Goal: Task Accomplishment & Management: Manage account settings

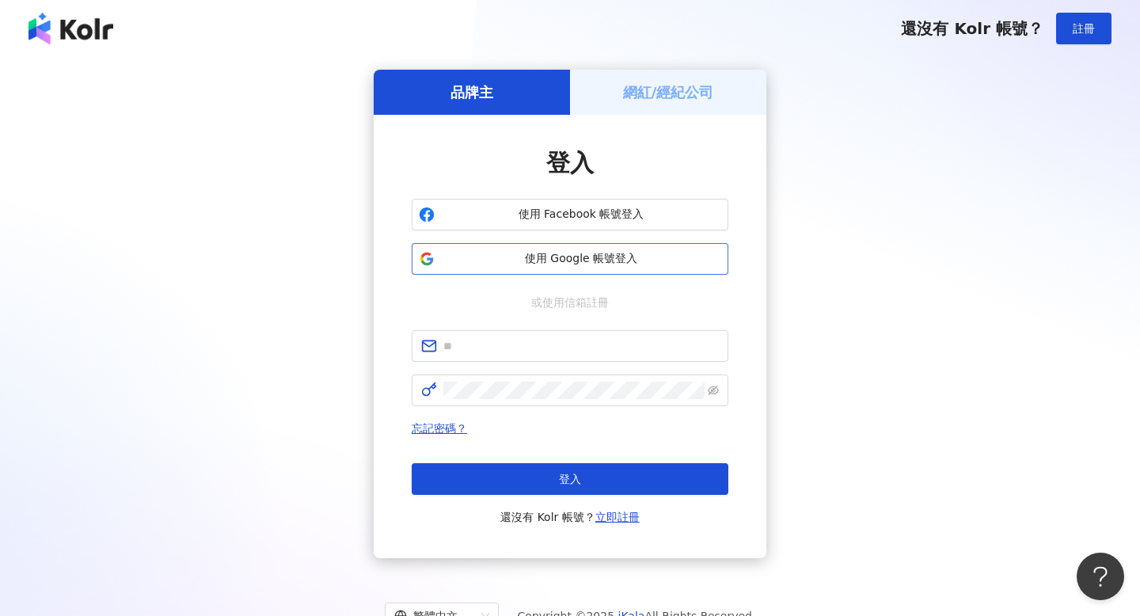
click at [541, 272] on button "使用 Google 帳號登入" at bounding box center [570, 259] width 317 height 32
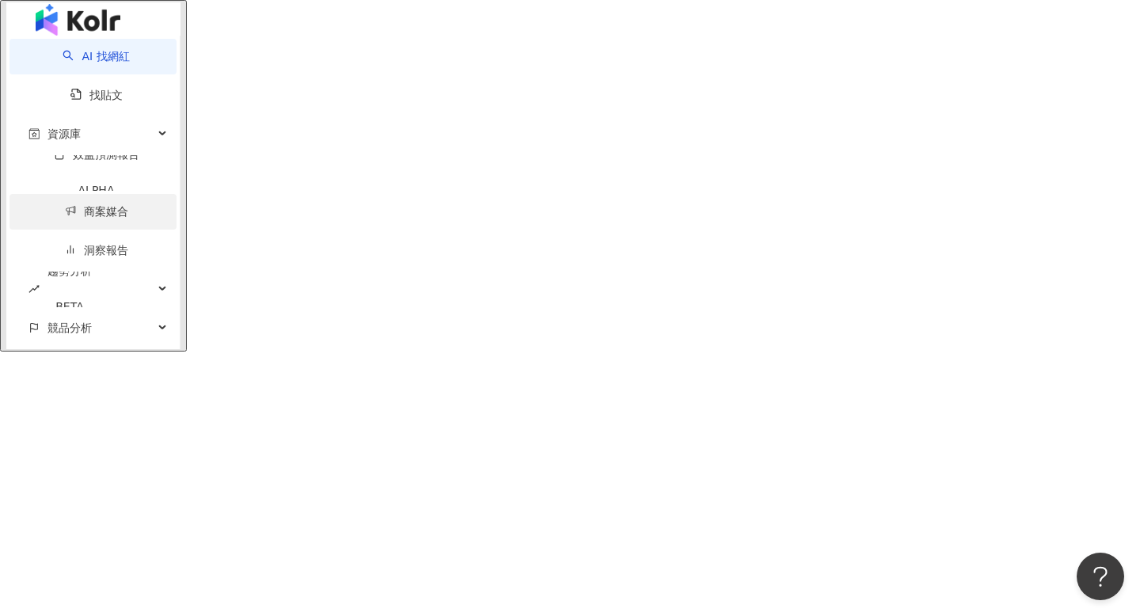
click at [108, 218] on link "商案媒合" at bounding box center [96, 211] width 63 height 13
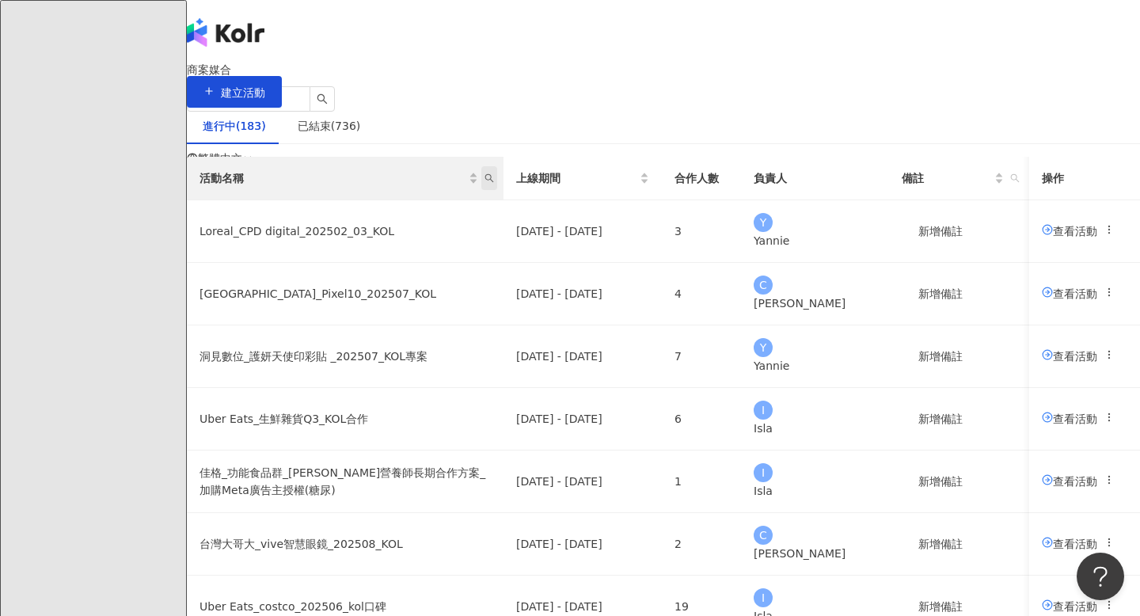
click at [497, 190] on span "活動名稱" at bounding box center [489, 178] width 16 height 24
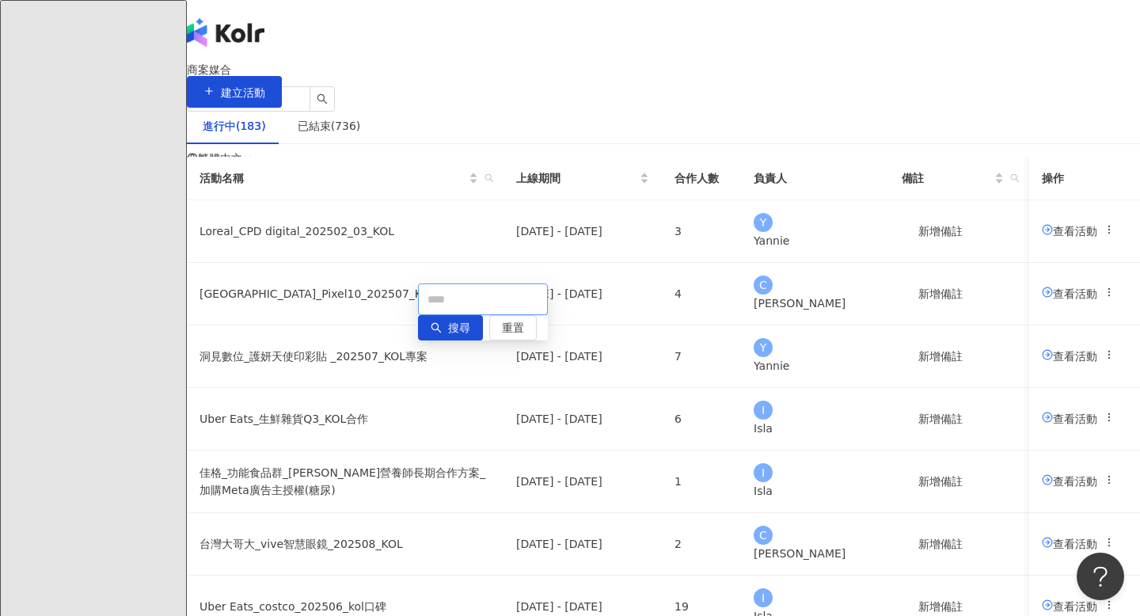
click at [494, 301] on input "text" at bounding box center [483, 299] width 130 height 32
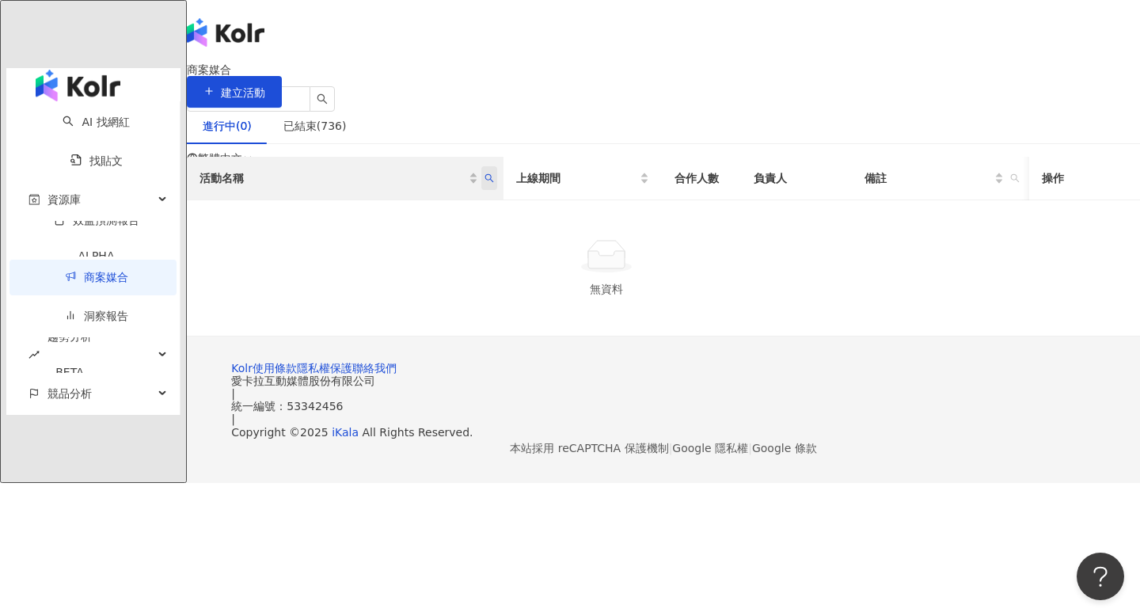
click at [497, 190] on span "活動名稱" at bounding box center [489, 178] width 16 height 24
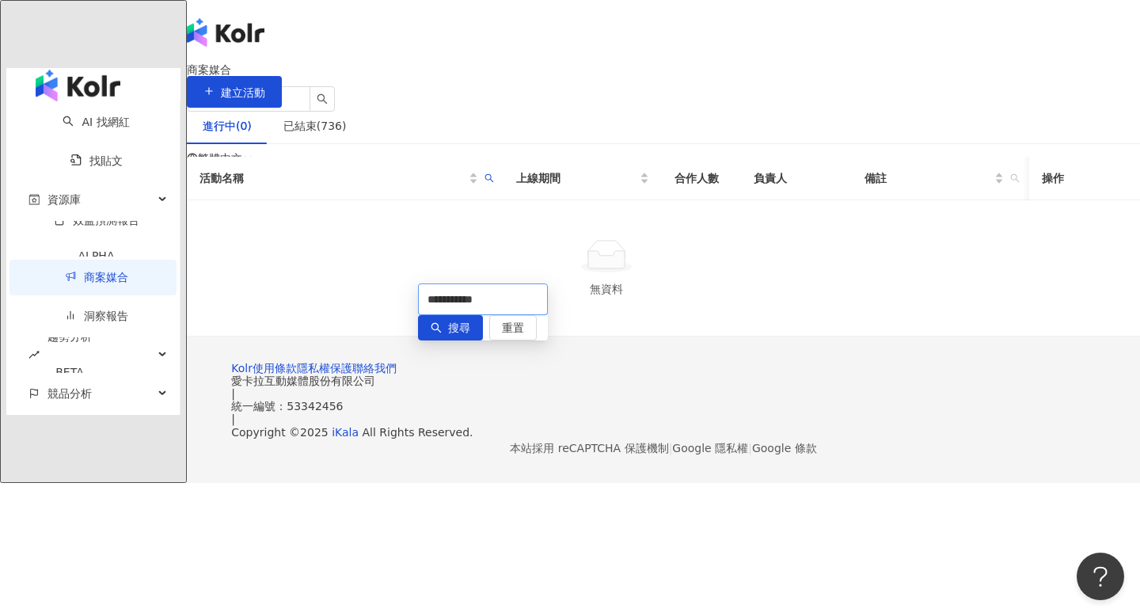
drag, startPoint x: 484, startPoint y: 304, endPoint x: 347, endPoint y: 304, distance: 136.9
click at [347, 304] on body "**********" at bounding box center [570, 308] width 1140 height 616
type input "***"
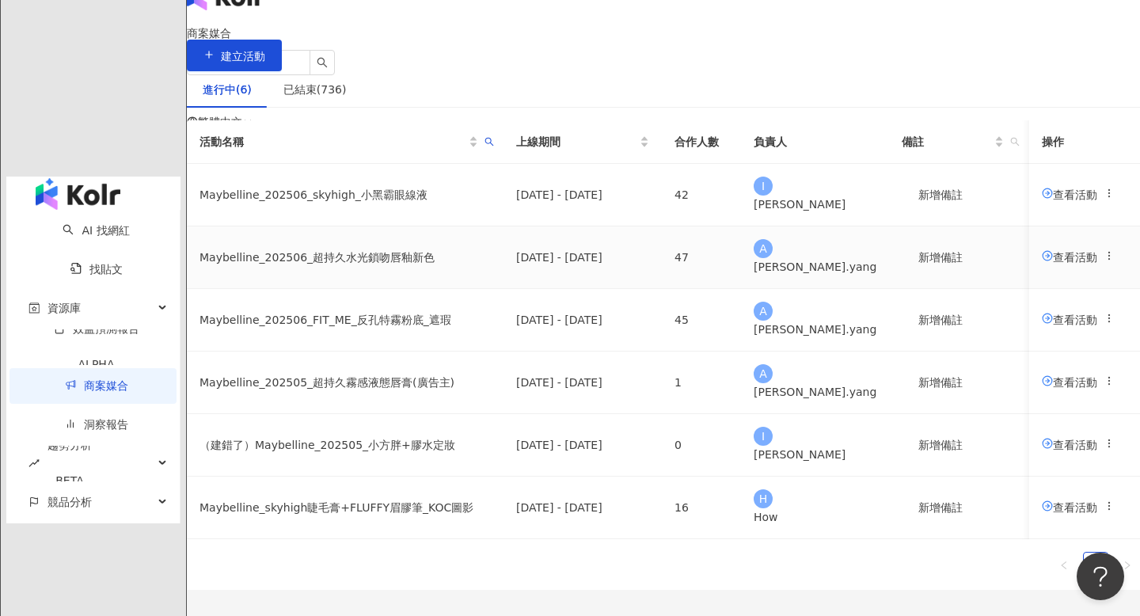
scroll to position [40, 0]
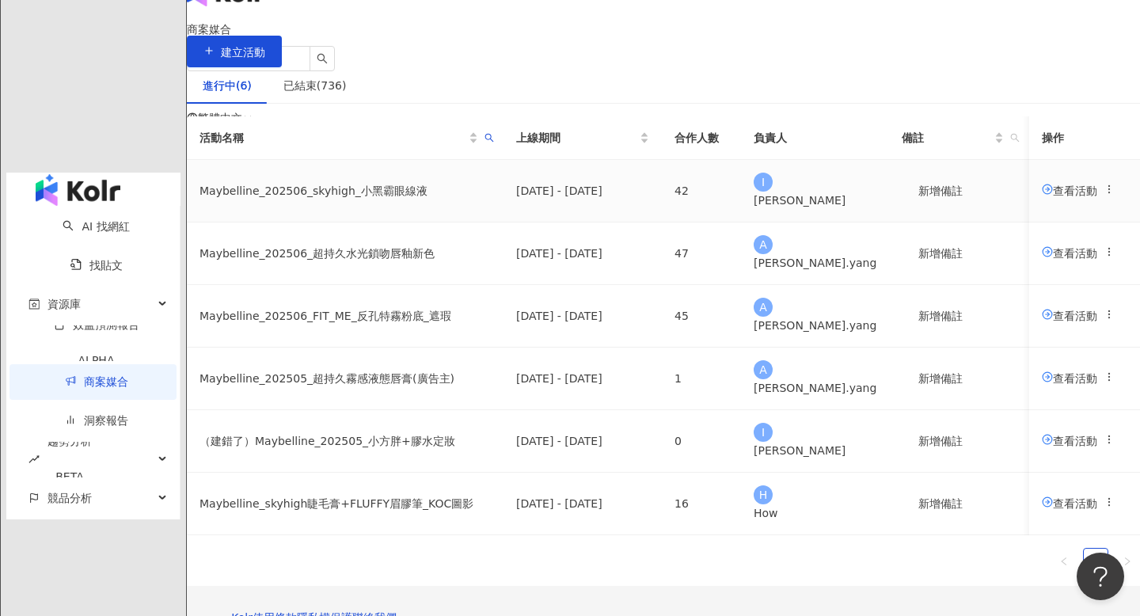
click at [432, 222] on td "Maybelline_202506_skyhigh_小黑霸眼線液" at bounding box center [345, 191] width 317 height 63
click at [1042, 196] on span "查看活動" at bounding box center [1069, 190] width 55 height 13
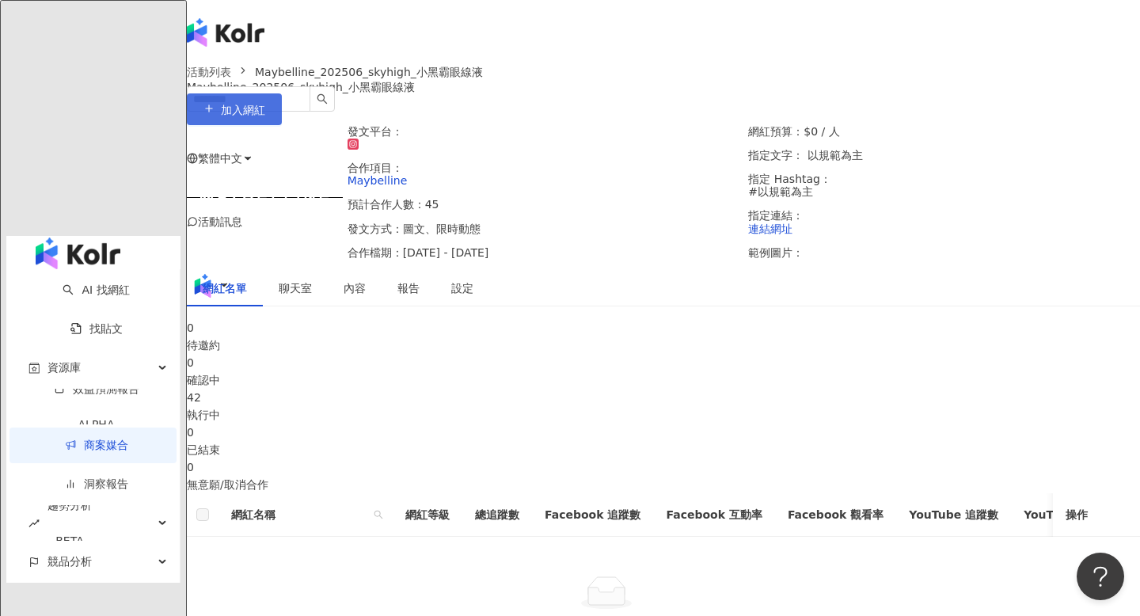
click at [282, 125] on button "加入網紅" at bounding box center [234, 109] width 95 height 32
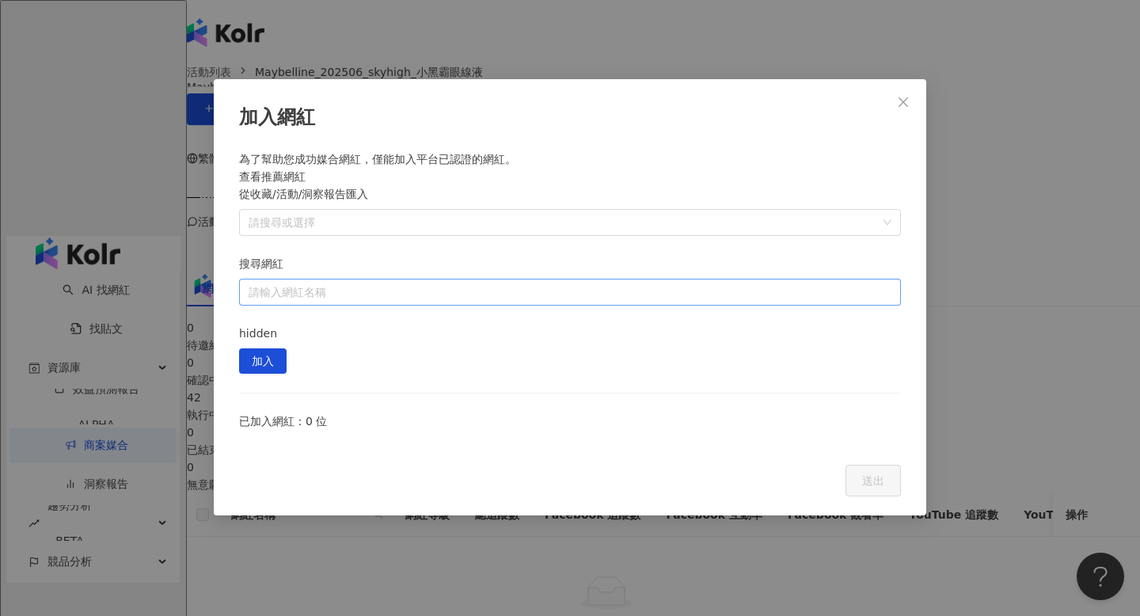
click at [681, 279] on input "搜尋網紅" at bounding box center [570, 291] width 643 height 25
paste input "**********"
type input "**********"
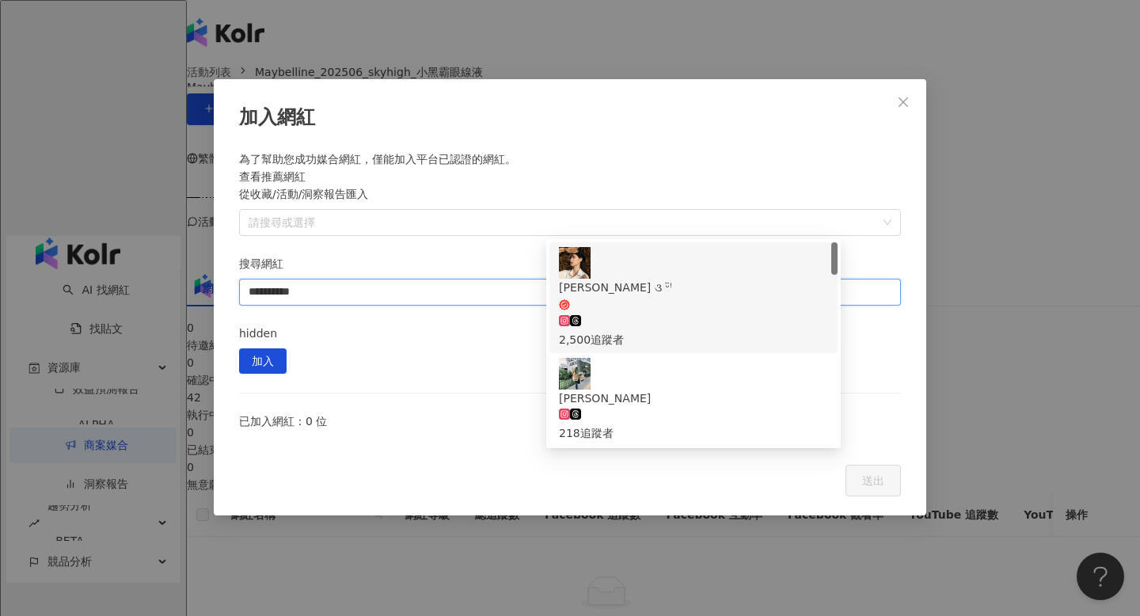
click at [685, 313] on div "2,500 追蹤者" at bounding box center [693, 330] width 269 height 35
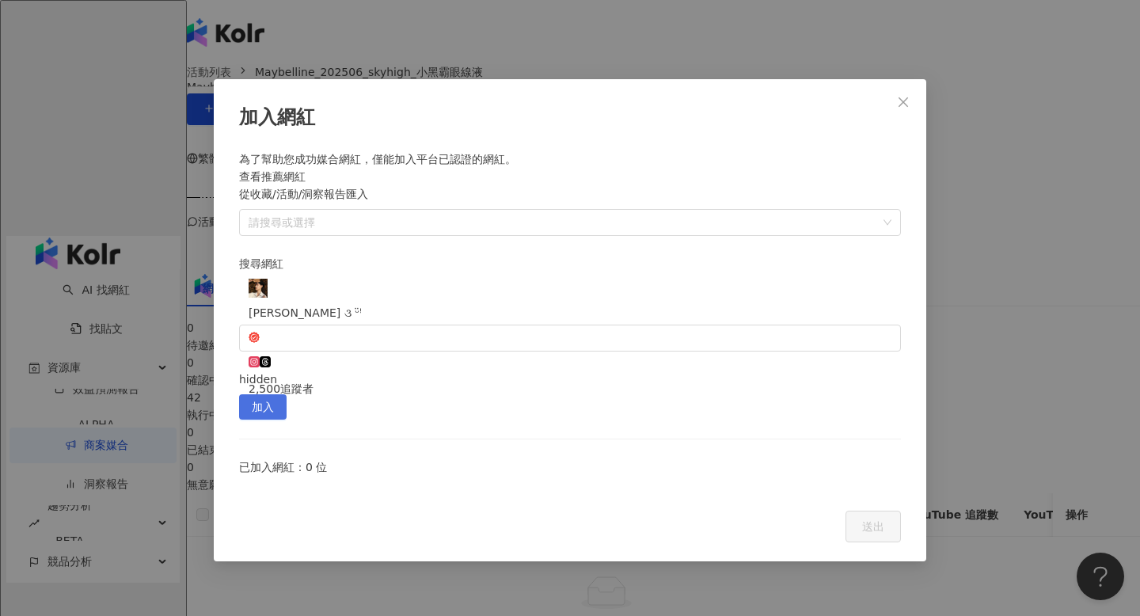
click at [274, 395] on span "加入" at bounding box center [263, 407] width 22 height 25
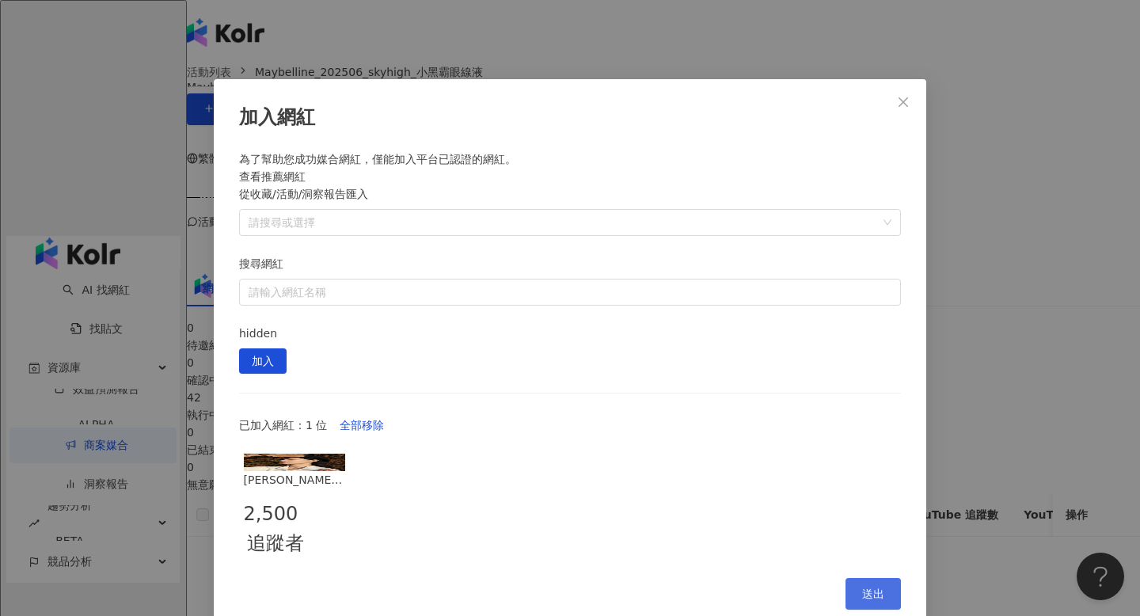
click at [873, 587] on span "送出" at bounding box center [873, 593] width 22 height 13
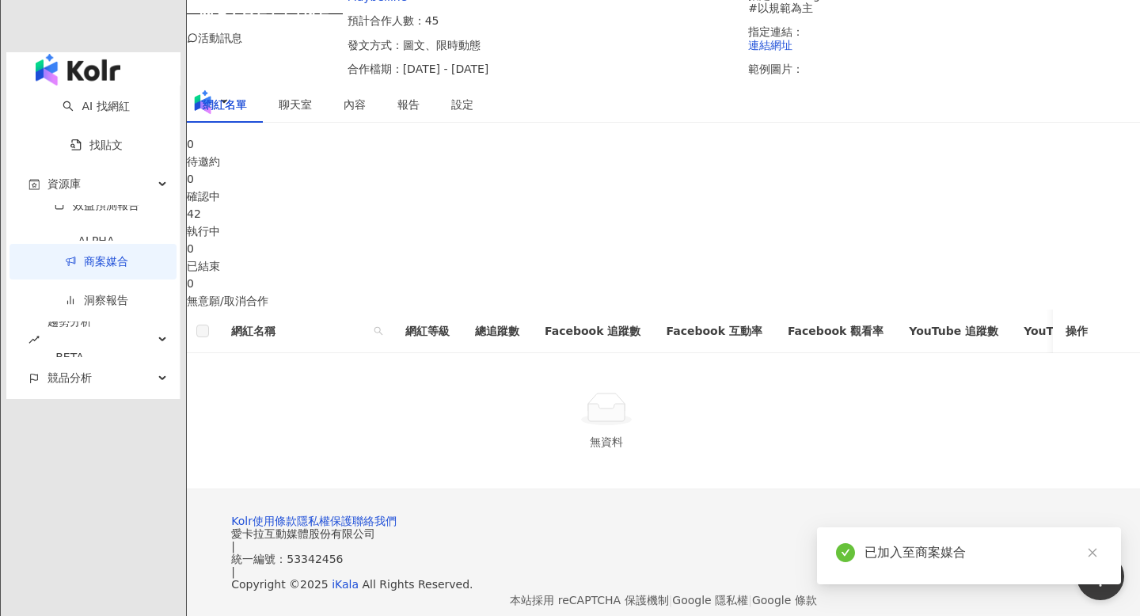
scroll to position [189, 0]
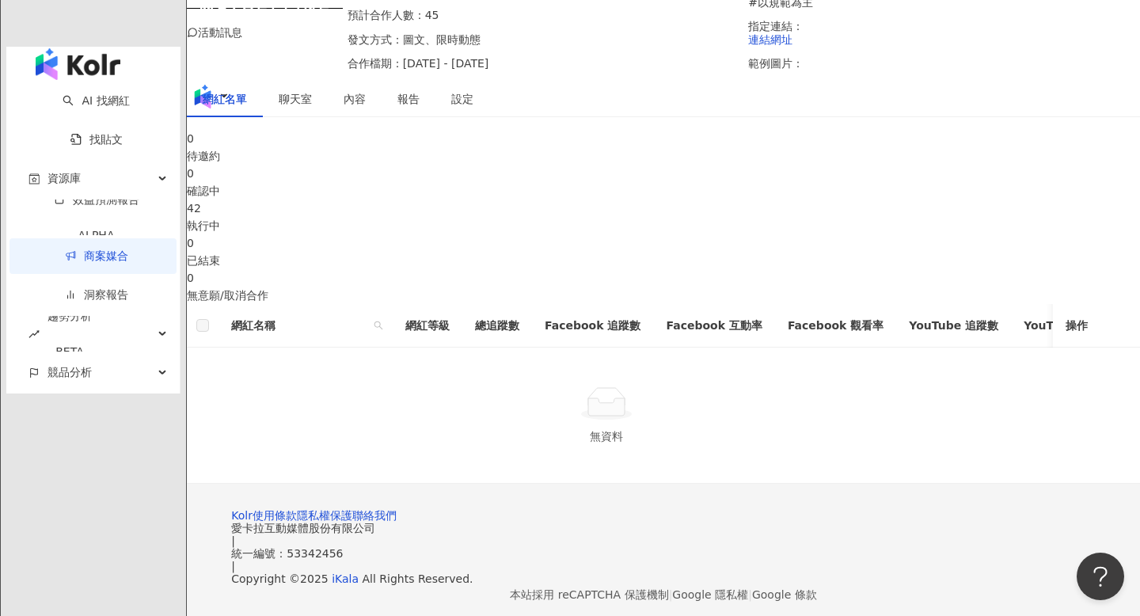
click at [662, 234] on div "執行中" at bounding box center [663, 225] width 953 height 17
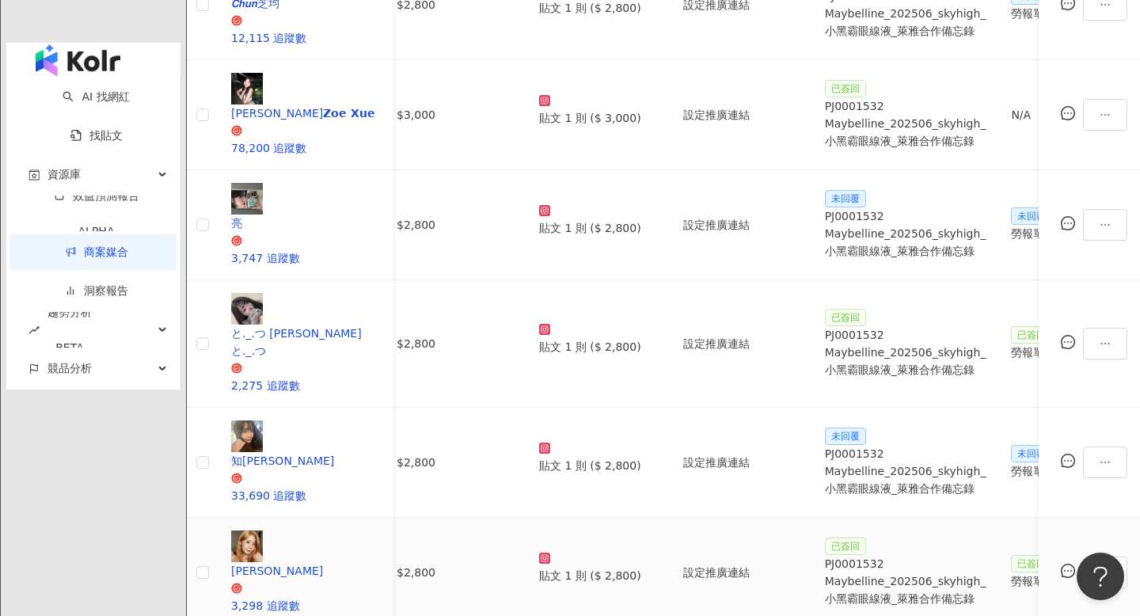
scroll to position [723, 0]
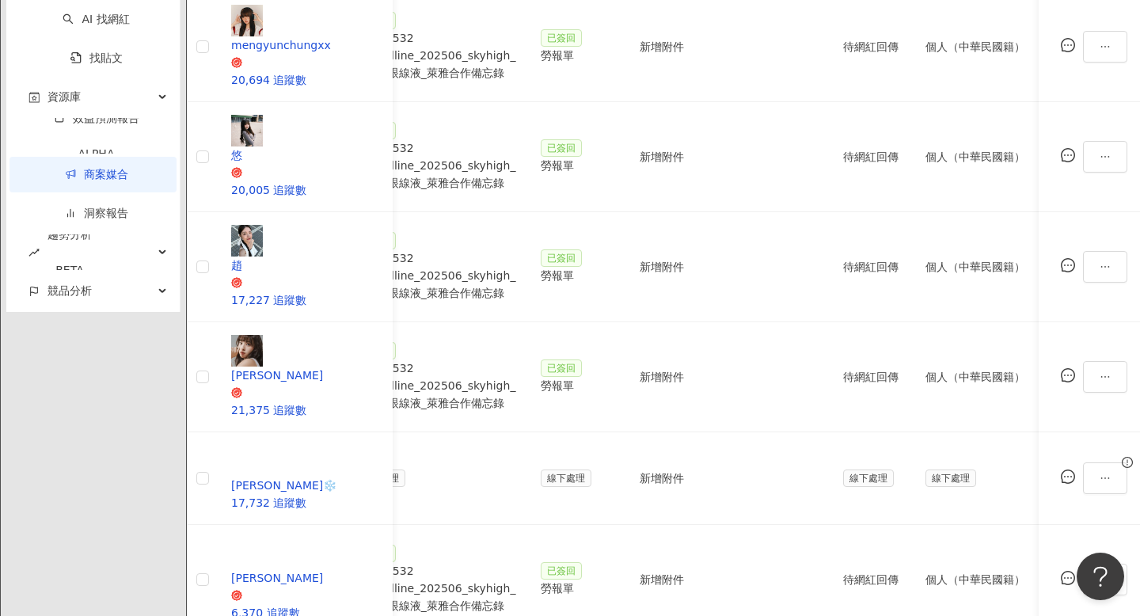
scroll to position [795, 0]
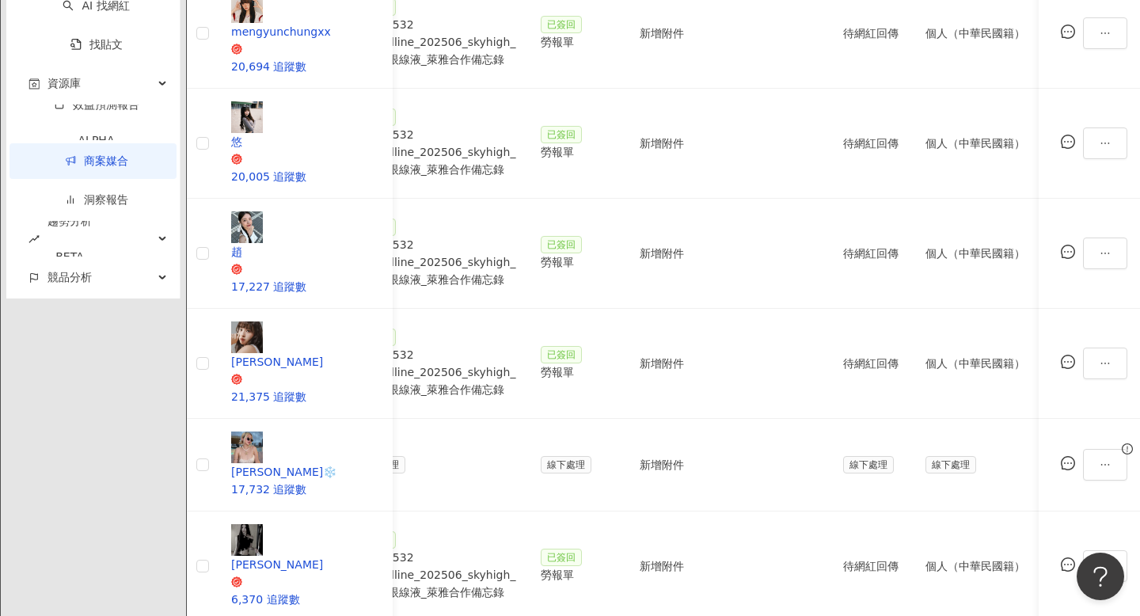
click at [970, 438] on div "網紅名稱 合作總酬勞 (含稅) 合作項目 推廣連結 合約 勞報單 其他附件 上線連結 領款人身份 備註 付款狀態 操作 uizo._ 16,917 追蹤數 $…" at bounding box center [663, 307] width 953 height 1185
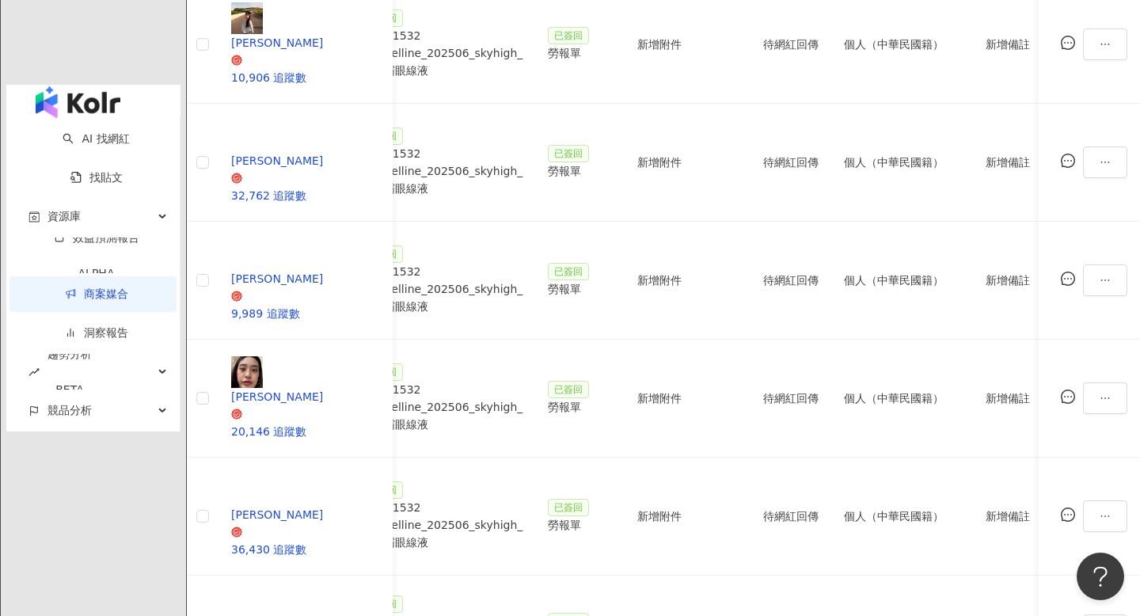
scroll to position [720, 0]
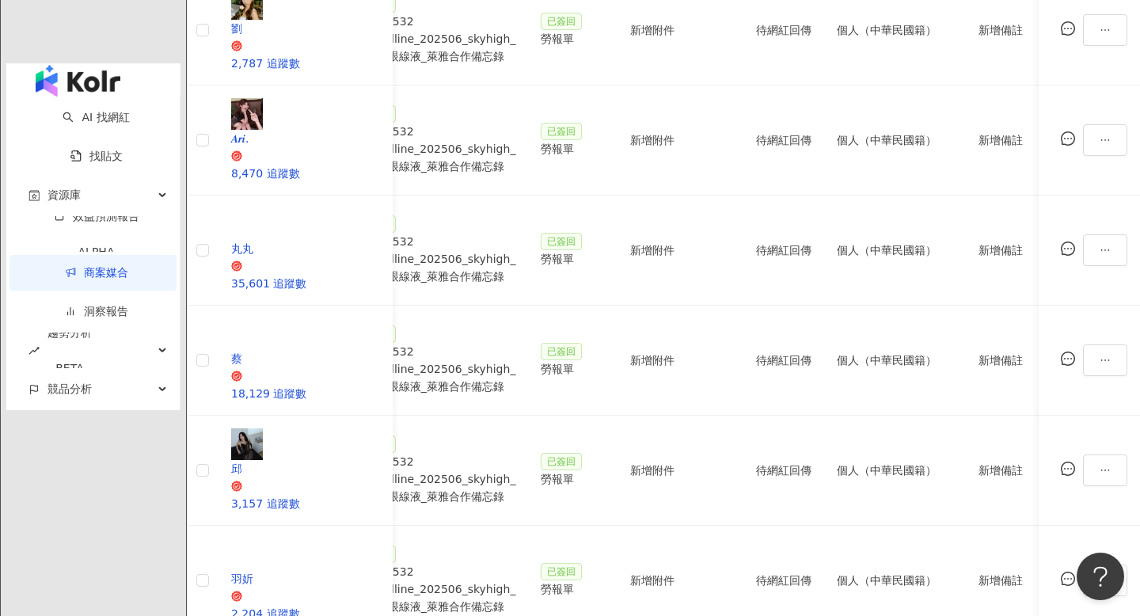
scroll to position [699, 0]
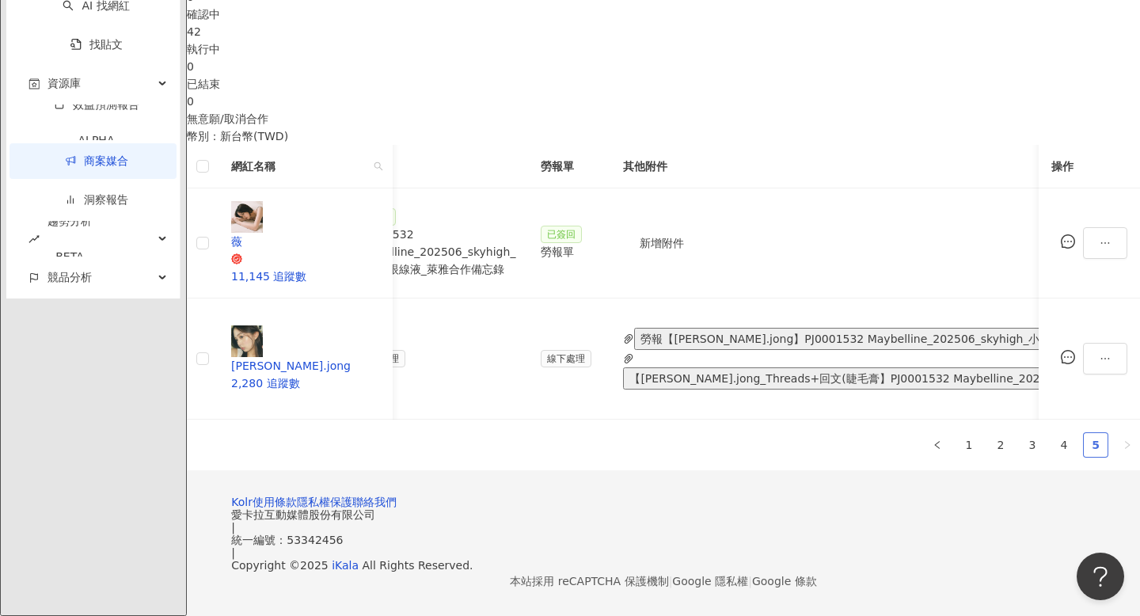
scroll to position [408, 0]
click at [957, 433] on link "1" at bounding box center [969, 445] width 24 height 24
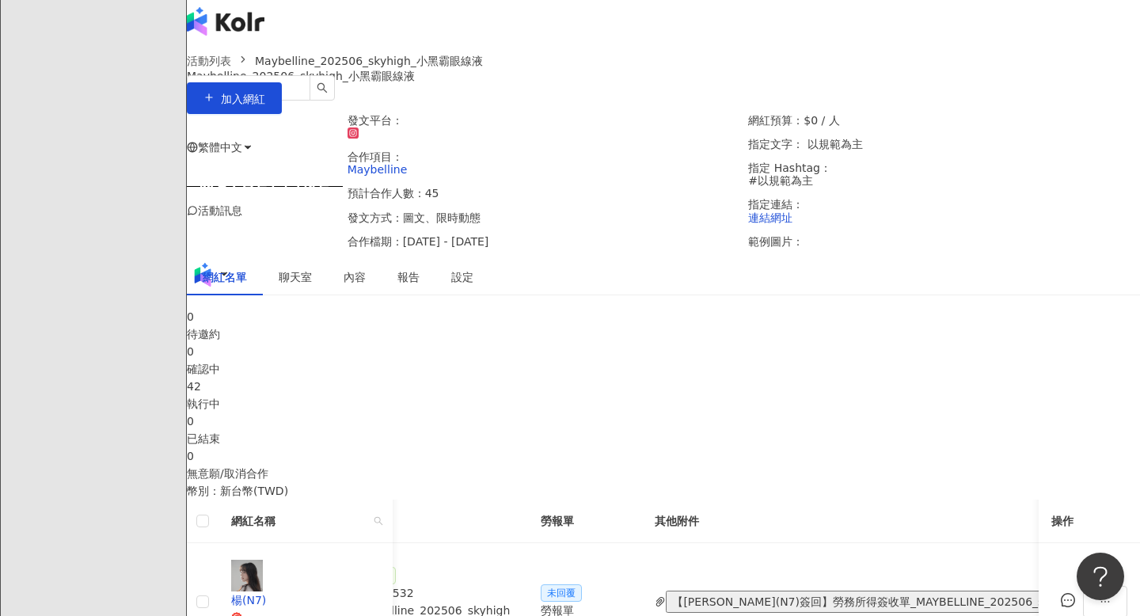
scroll to position [0, 0]
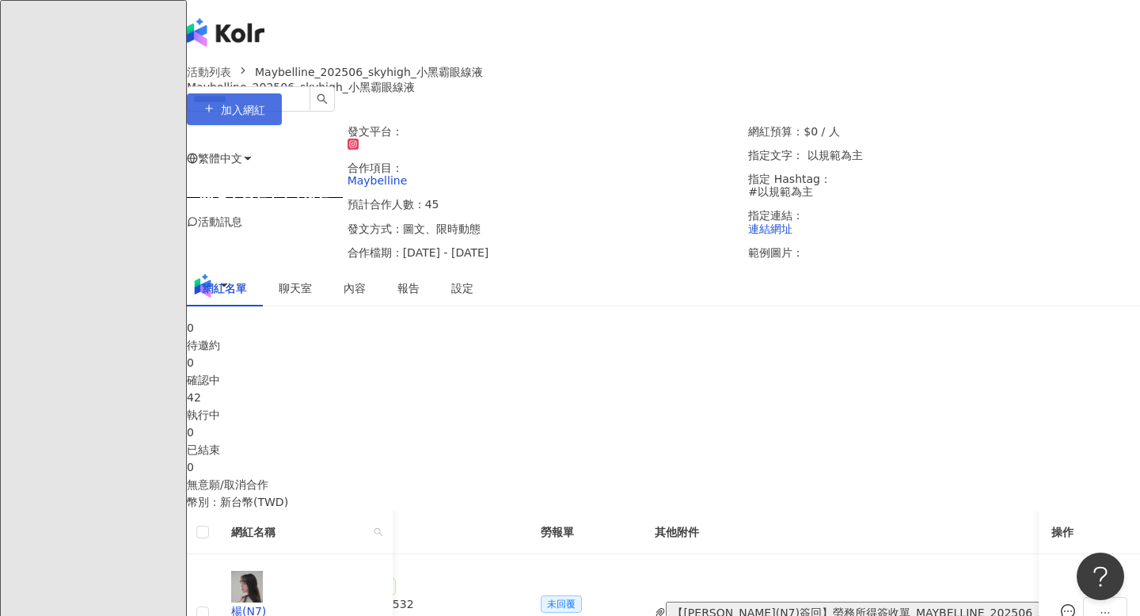
click at [265, 116] on span "加入網紅" at bounding box center [243, 110] width 44 height 13
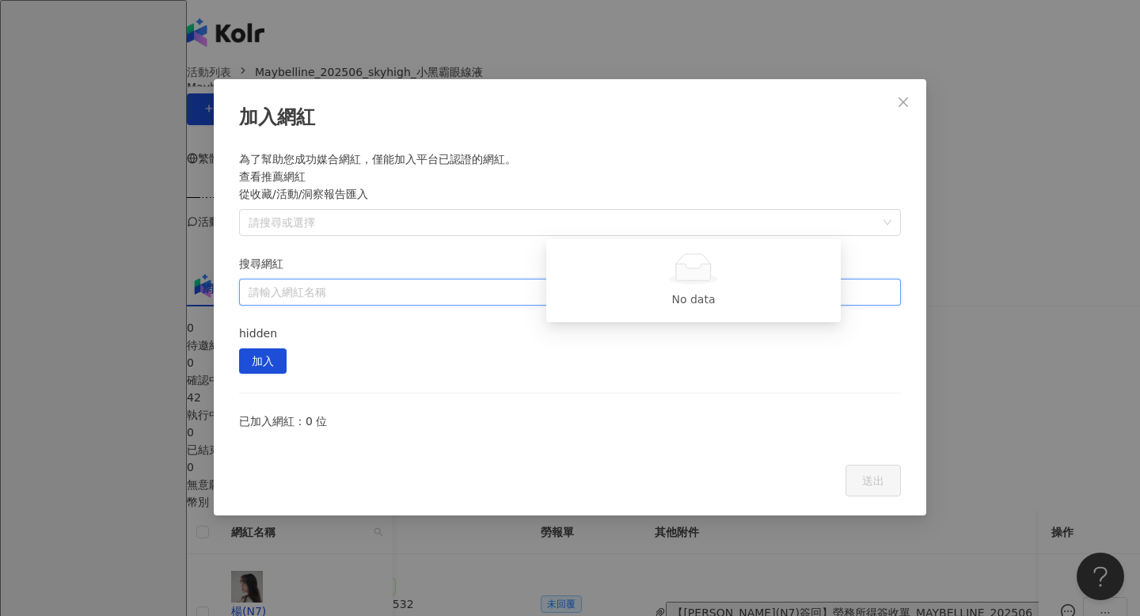
click at [656, 279] on input "搜尋網紅" at bounding box center [570, 291] width 643 height 25
paste input "*********"
type input "*********"
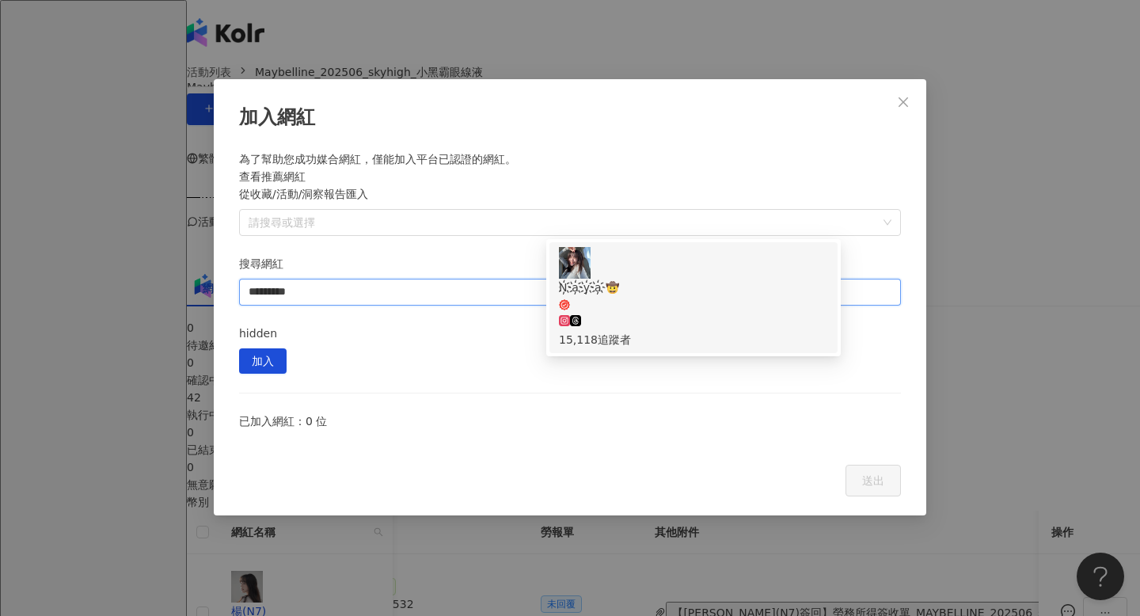
click at [679, 279] on div "N҉a҉y҉a҉🤠 15,118 追蹤者" at bounding box center [693, 297] width 288 height 111
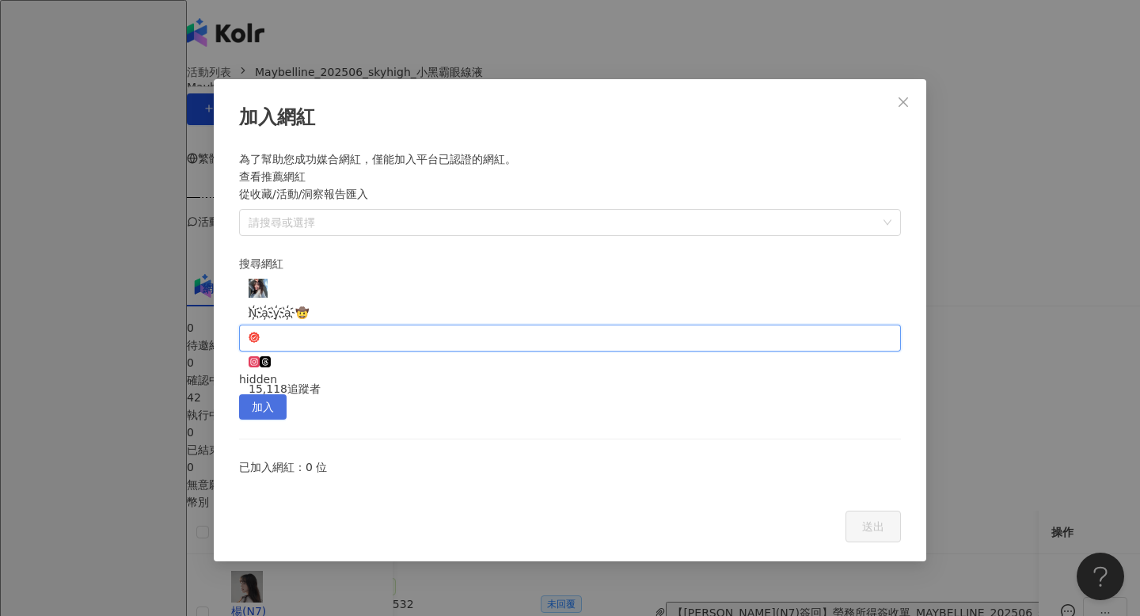
click at [274, 395] on span "加入" at bounding box center [263, 407] width 22 height 25
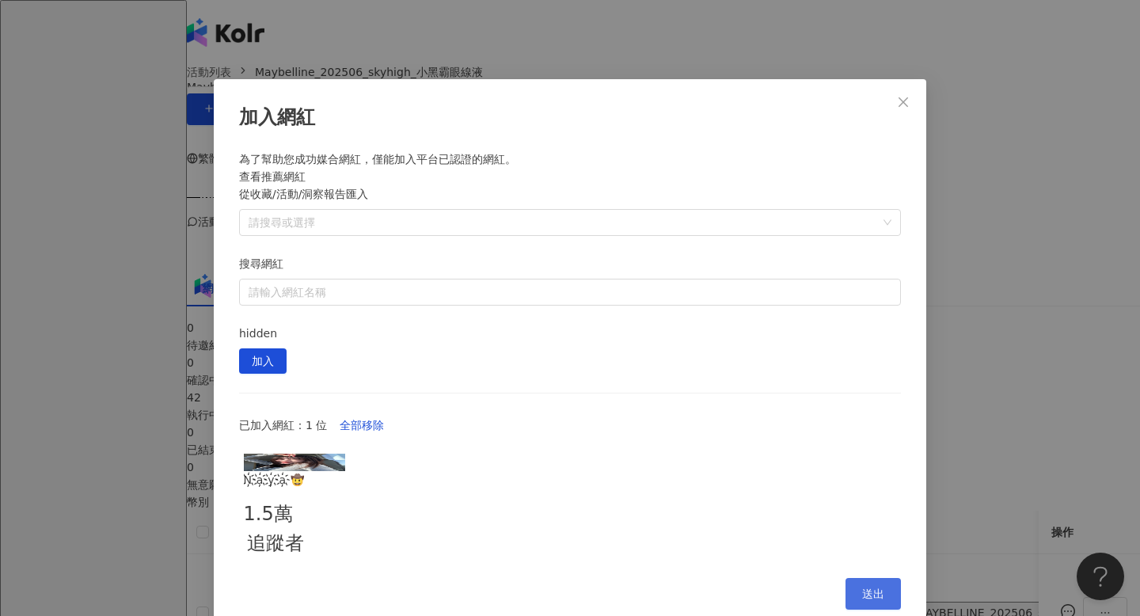
click at [882, 578] on button "送出" at bounding box center [872, 594] width 55 height 32
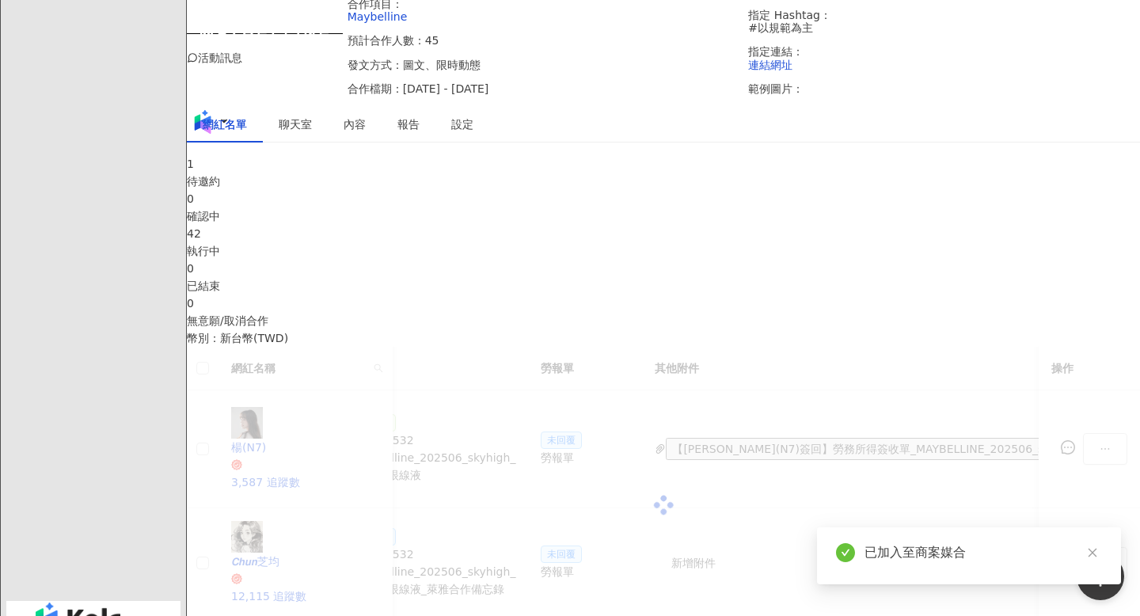
scroll to position [195, 0]
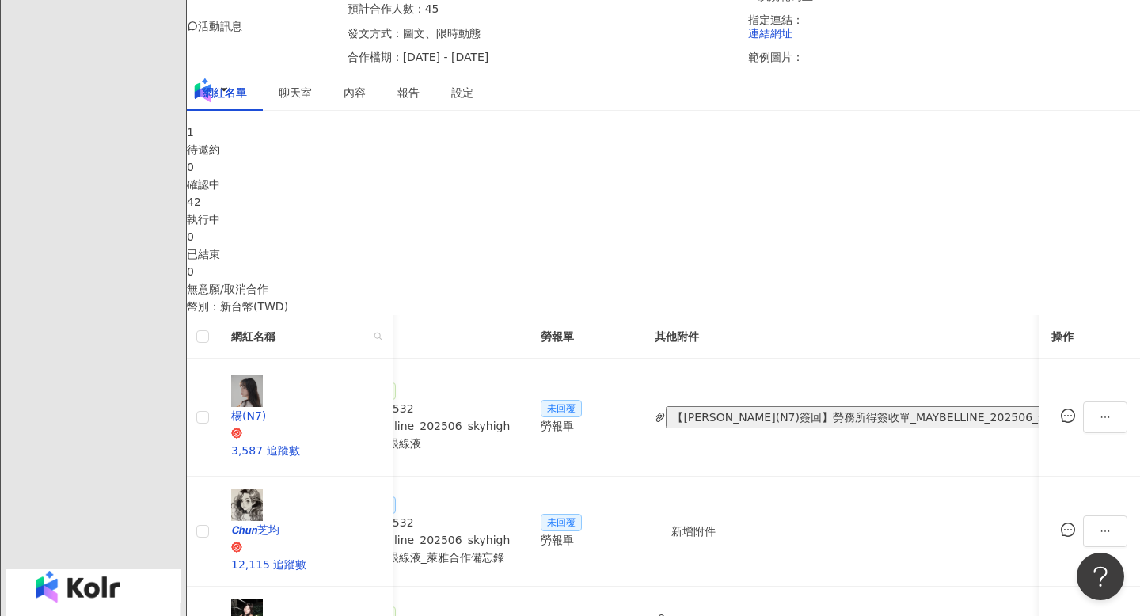
click at [273, 141] on div "1" at bounding box center [663, 131] width 953 height 17
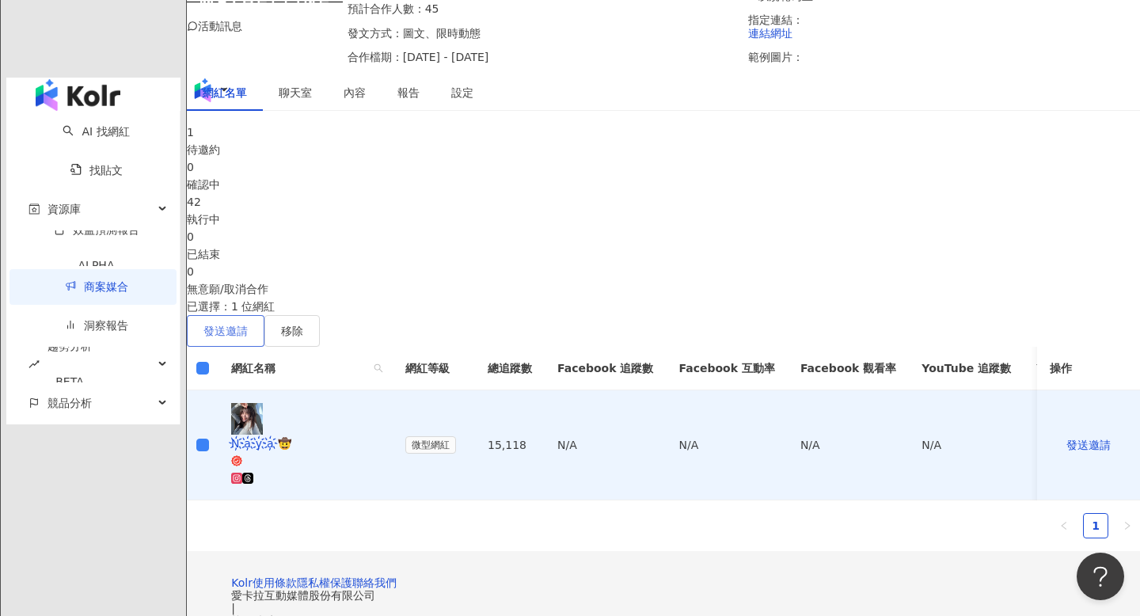
click at [264, 315] on button "發送邀請" at bounding box center [226, 331] width 78 height 32
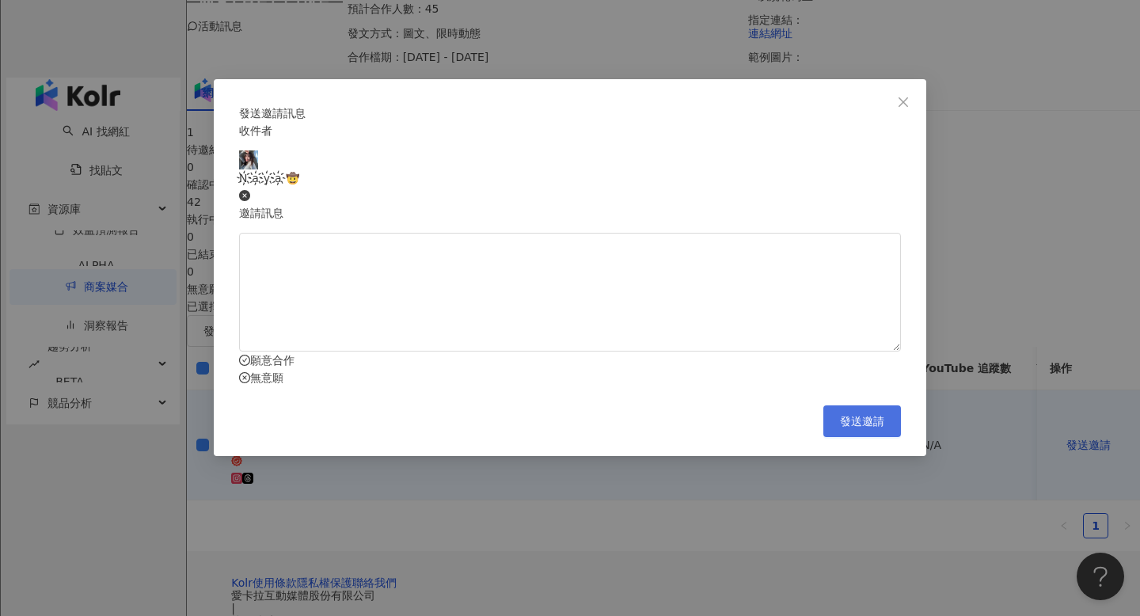
click at [844, 437] on button "發送邀請" at bounding box center [862, 421] width 78 height 32
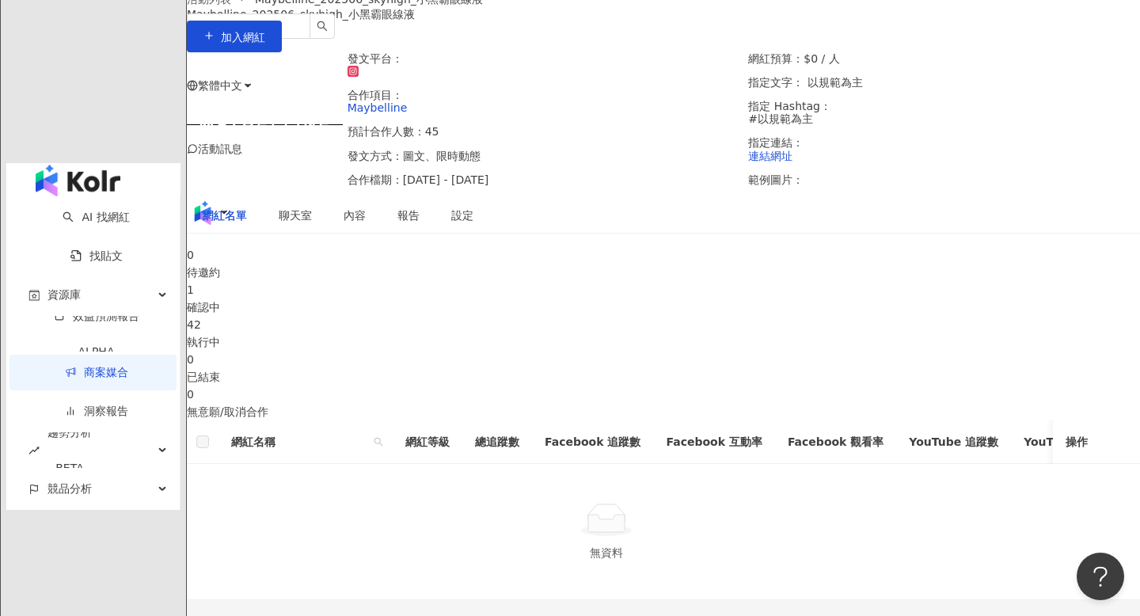
scroll to position [195, 0]
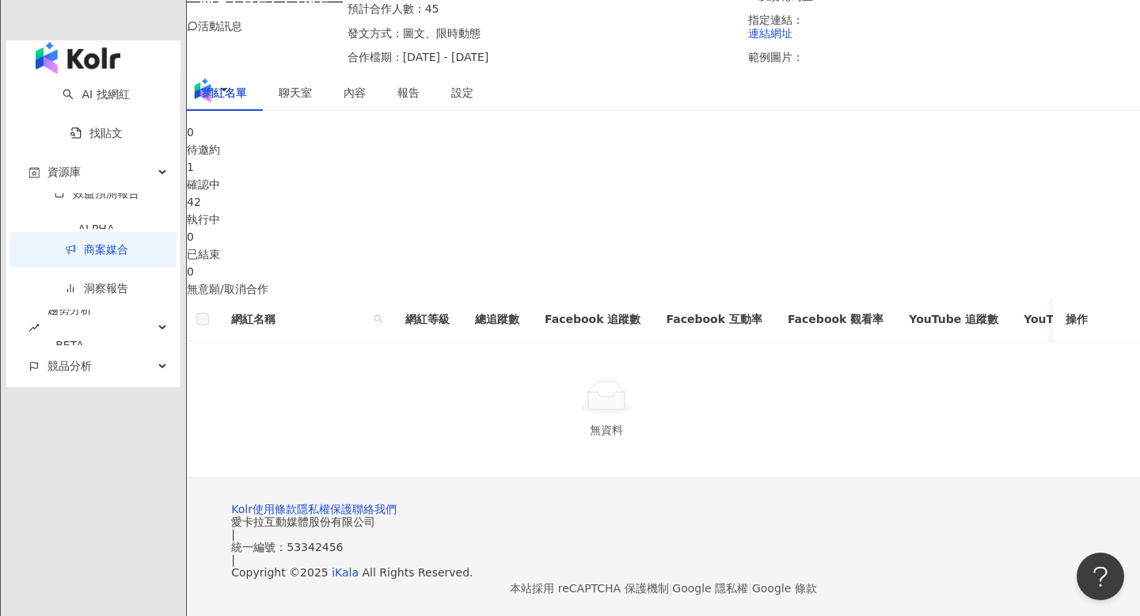
click at [522, 193] on div "確認中" at bounding box center [663, 184] width 953 height 17
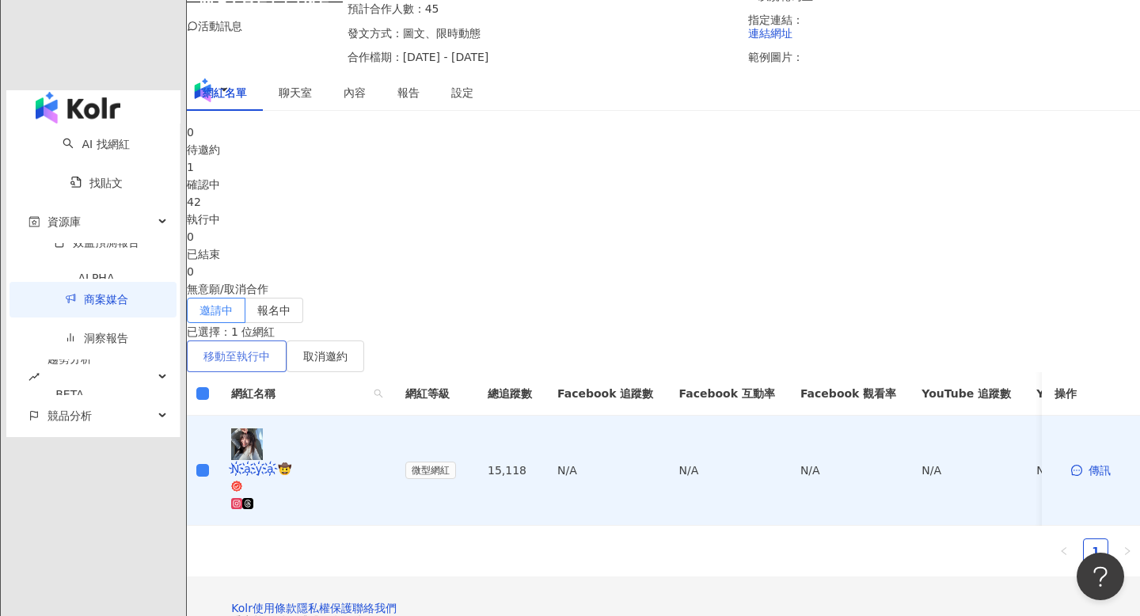
click at [287, 347] on button "移動至執行中" at bounding box center [237, 356] width 100 height 32
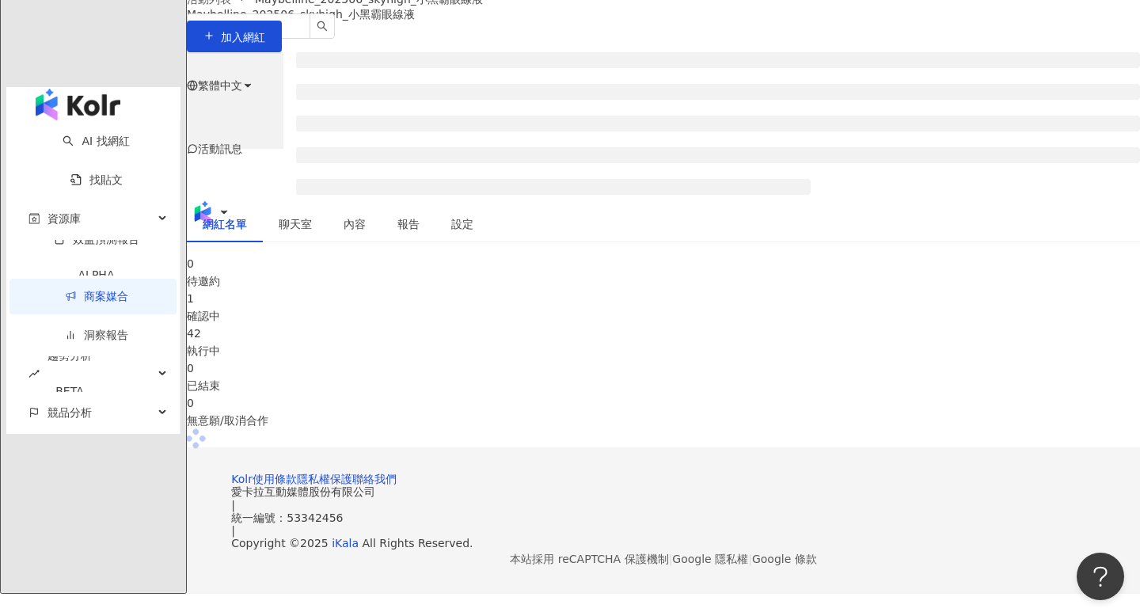
scroll to position [123, 0]
click at [643, 379] on div at bounding box center [663, 342] width 953 height 174
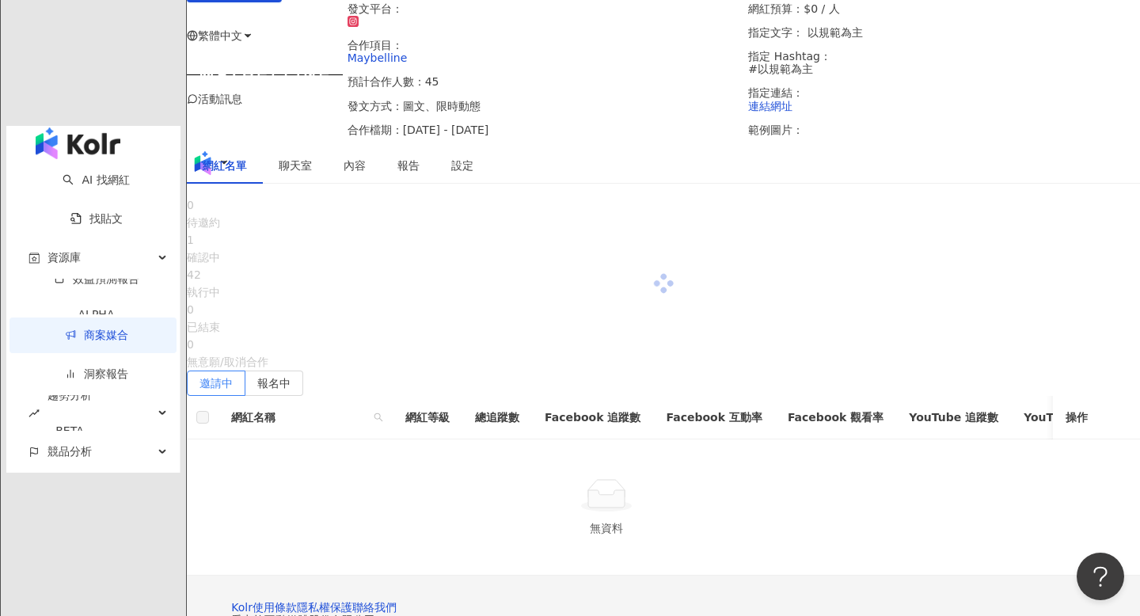
click at [643, 318] on div at bounding box center [663, 283] width 953 height 174
click at [643, 301] on div "執行中" at bounding box center [663, 291] width 953 height 17
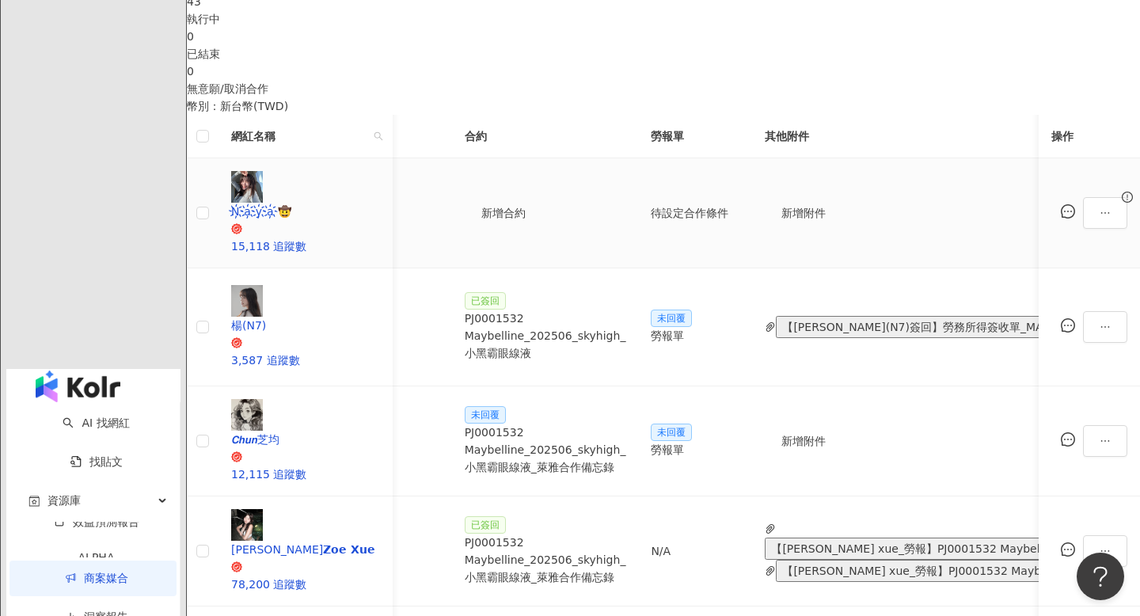
scroll to position [0, 370]
click at [525, 219] on span "新增合約" at bounding box center [502, 213] width 44 height 13
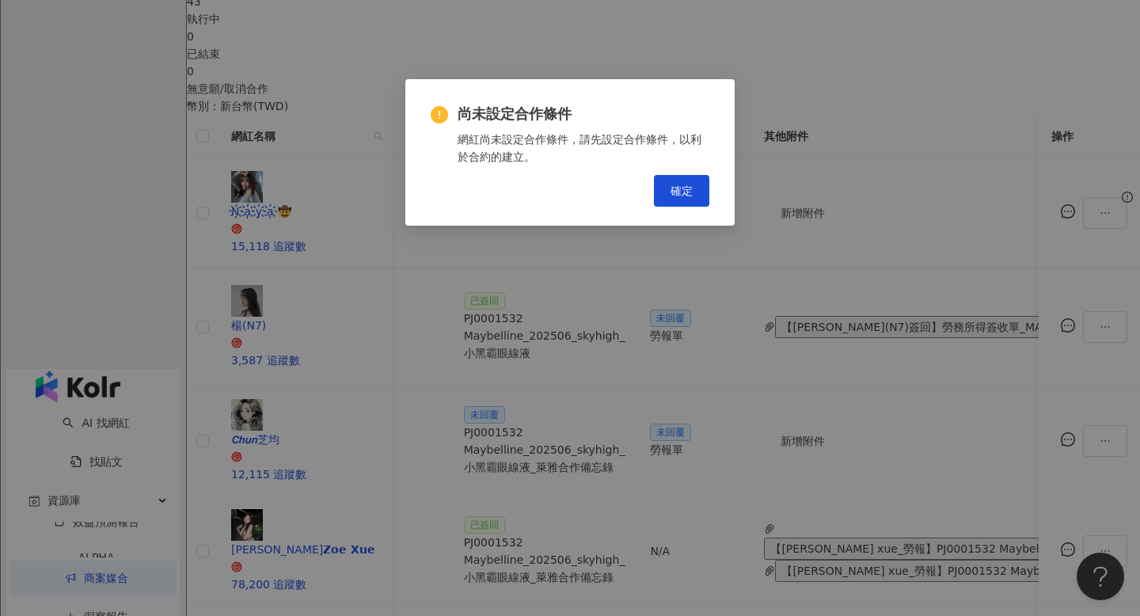
click at [583, 230] on div "尚未設定合作條件 網紅尚未設定合作條件，請先設定合作條件，以利於合約的建立。 Cancel 確定" at bounding box center [570, 308] width 1140 height 616
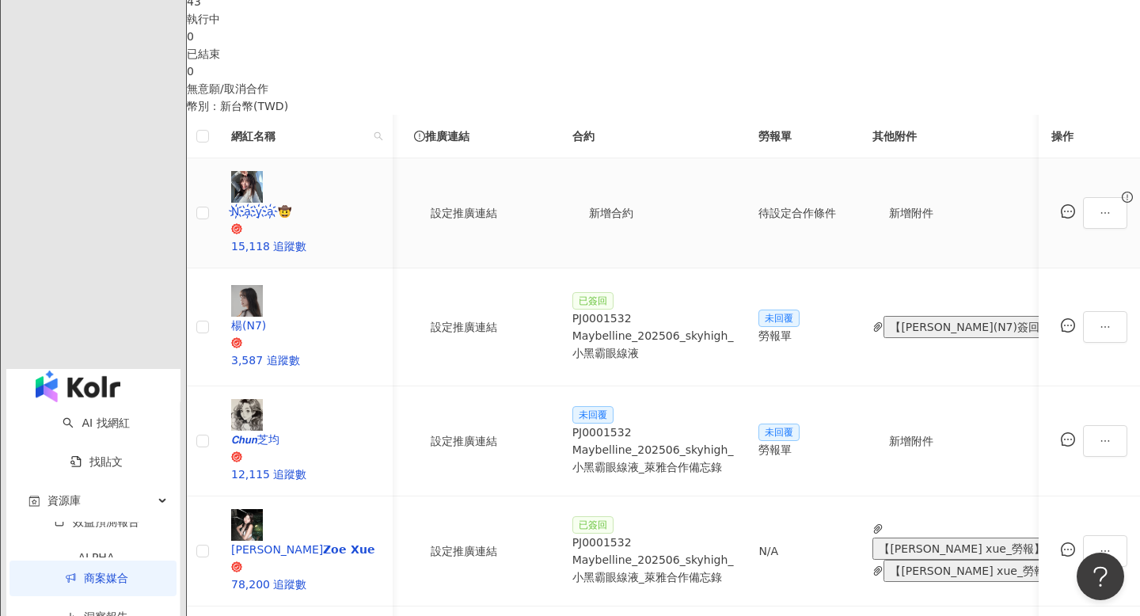
scroll to position [0, 0]
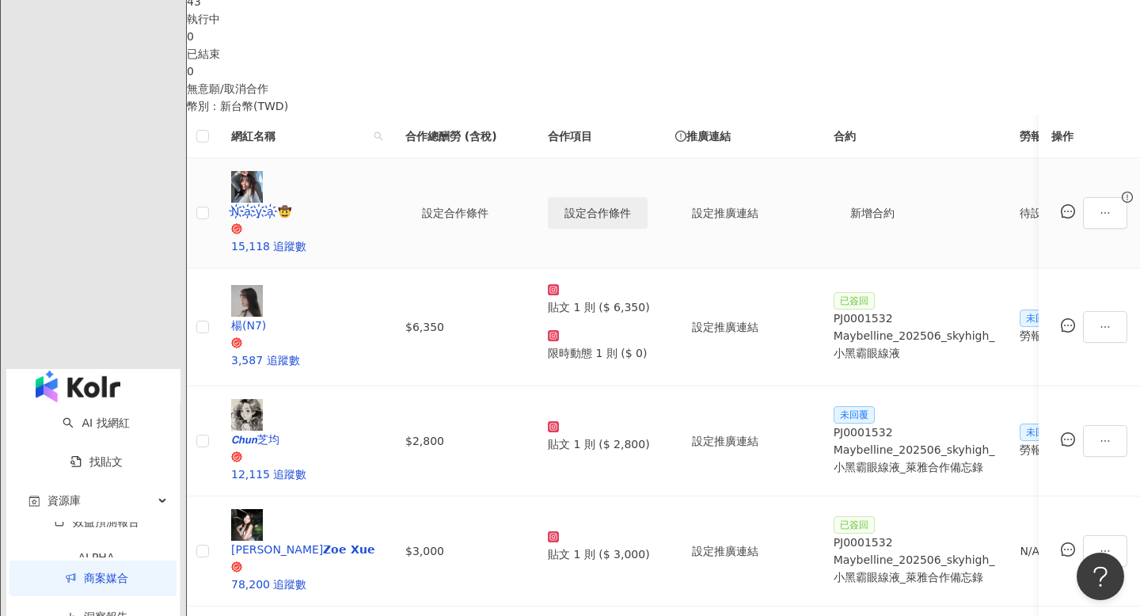
click at [647, 229] on button "設定合作條件" at bounding box center [598, 213] width 100 height 32
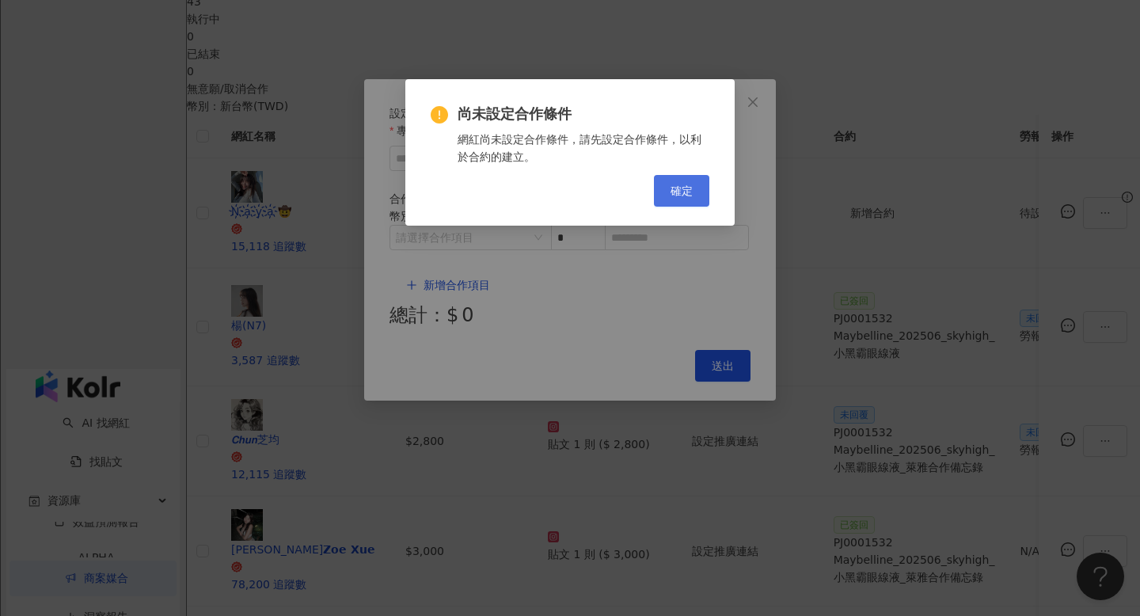
click at [678, 190] on span "確定" at bounding box center [681, 190] width 22 height 13
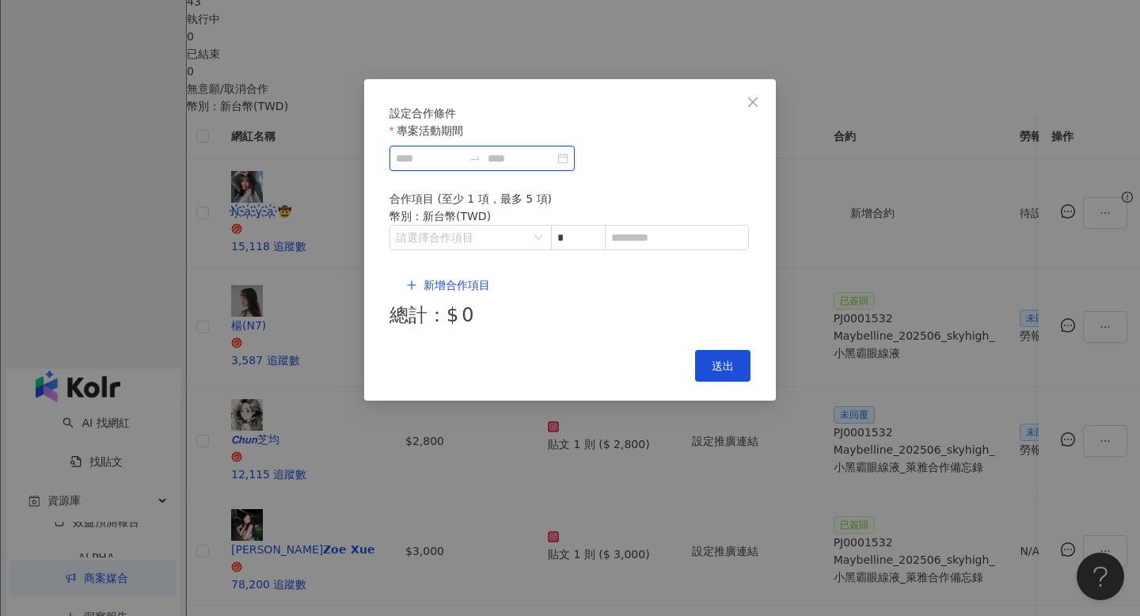
click at [462, 167] on input "專案活動期間" at bounding box center [429, 158] width 66 height 17
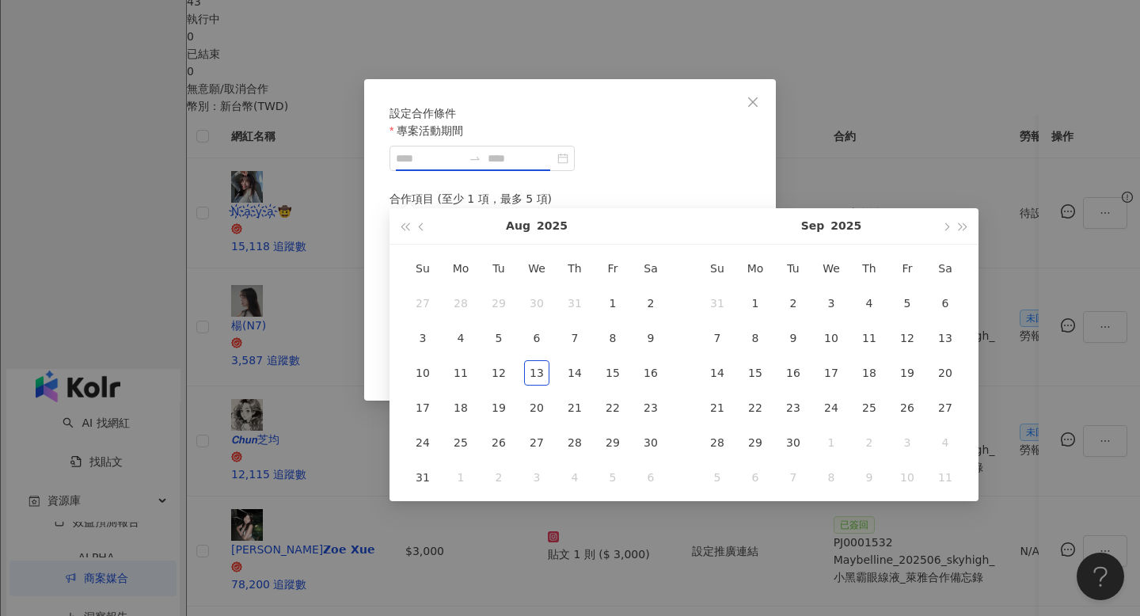
click at [281, 378] on div "設定合作條件 專案活動期間 合作項目 (至少 1 項，最多 5 項) 幣別 ： 新台幣 ( TWD ) 請選擇合作項目 * 新增合作項目 總計：$ 0 Can…" at bounding box center [570, 308] width 1140 height 616
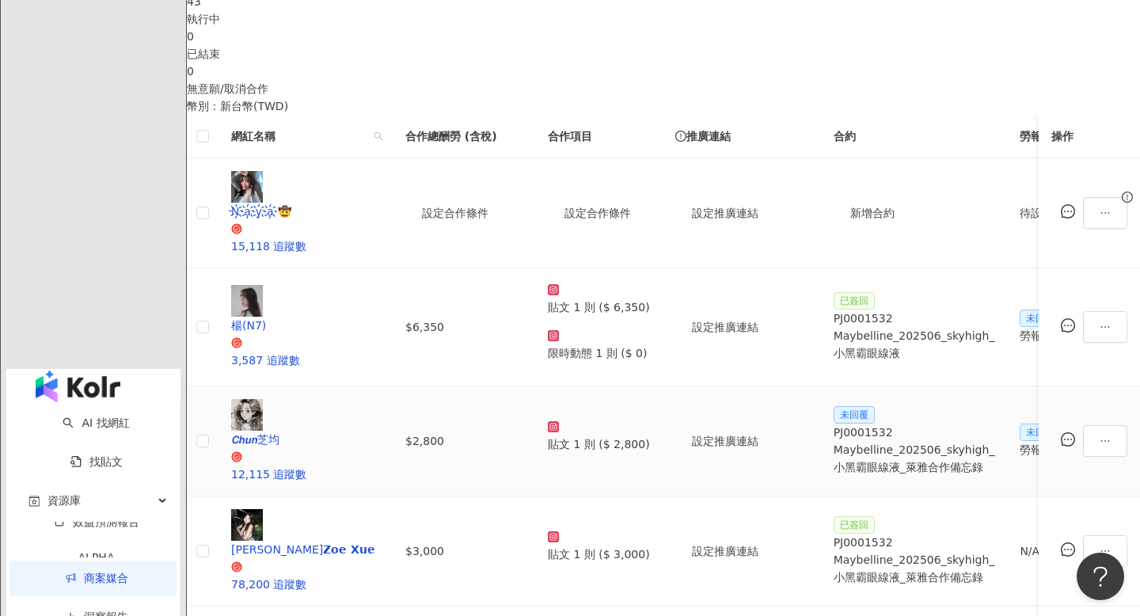
click at [966, 423] on div "PJ0001532 Maybelline_202506_skyhigh_小黑霸眼線液_萊雅合作備忘錄" at bounding box center [913, 449] width 161 height 52
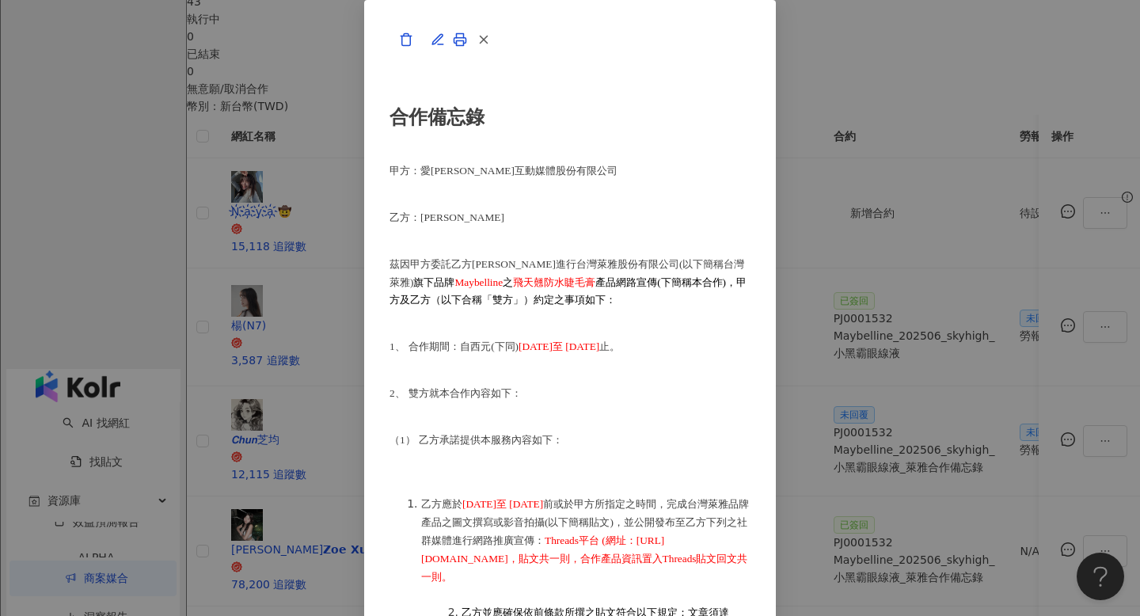
click at [192, 442] on div "合作備忘錄 甲方：愛卡拉互動媒體股份有限公司 乙方：陳芝均 茲因甲方委託乙方陳芝均進行台灣萊雅股份有限公司(以下簡稱台灣萊雅) 旗下品牌 Maybelline…" at bounding box center [570, 308] width 1140 height 616
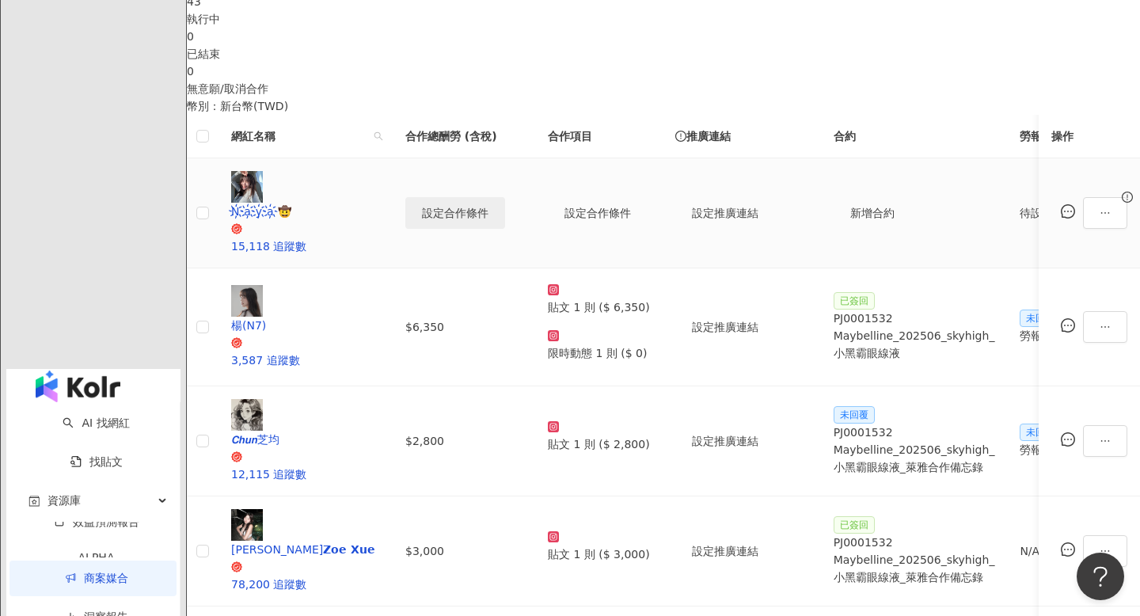
click at [488, 218] on span "設定合作條件" at bounding box center [455, 213] width 66 height 13
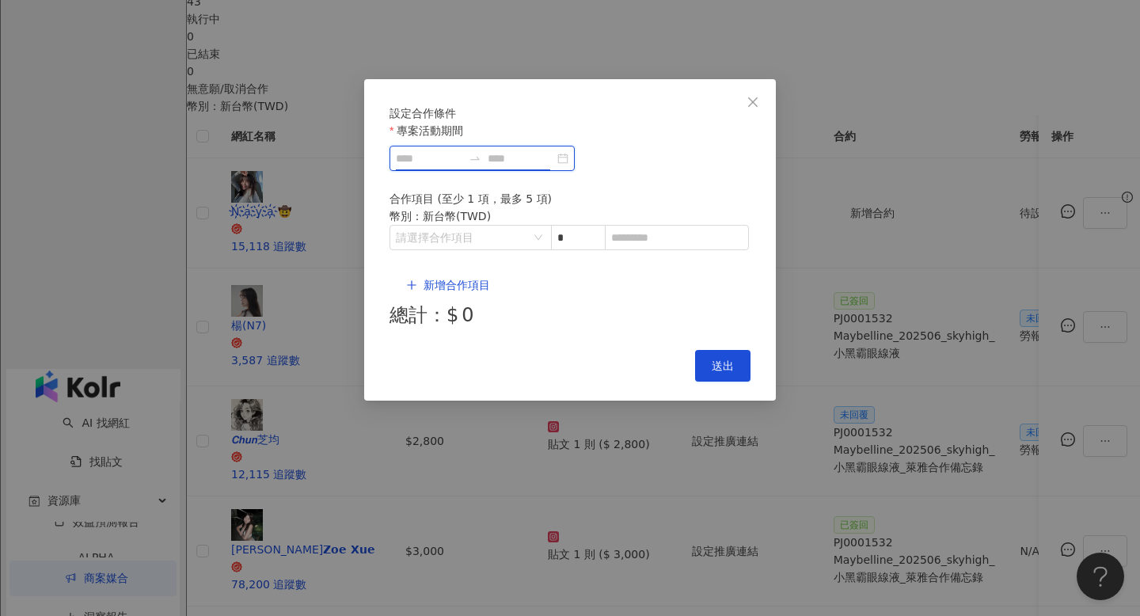
click at [462, 167] on input "專案活動期間" at bounding box center [429, 158] width 66 height 17
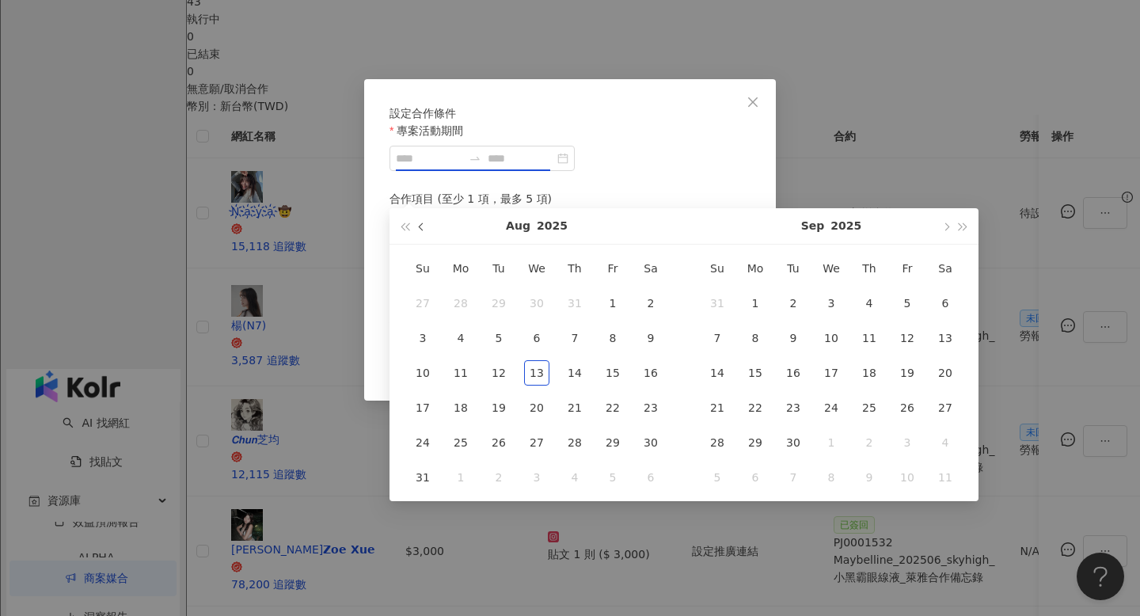
click at [423, 226] on span "button" at bounding box center [423, 226] width 8 height 8
type input "**********"
click at [462, 432] on div "30" at bounding box center [460, 442] width 25 height 25
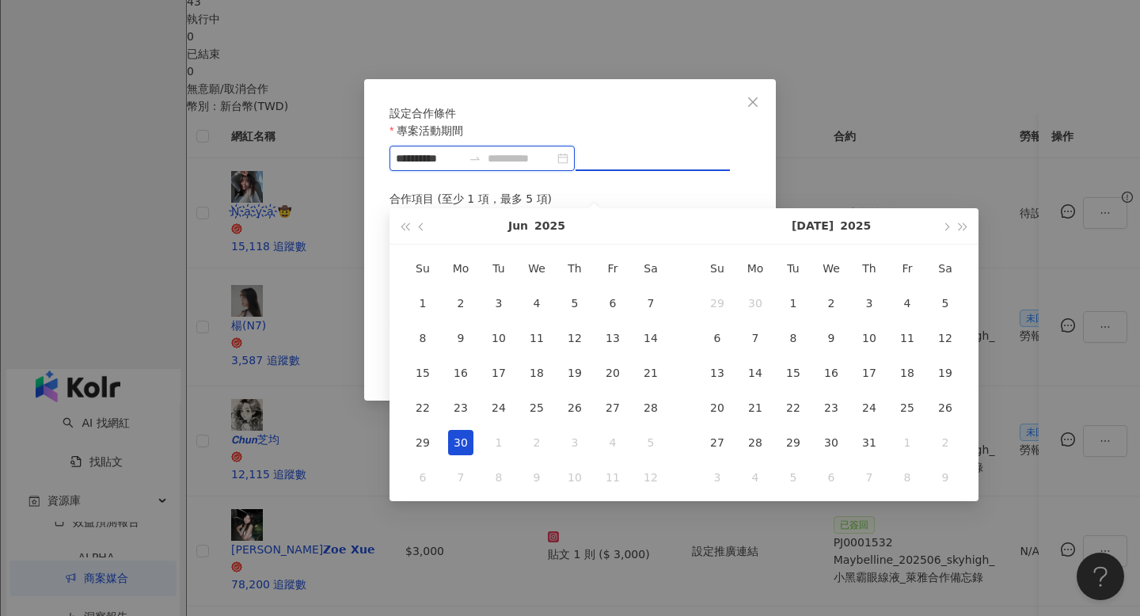
type input "**********"
click at [950, 226] on button "button" at bounding box center [944, 226] width 17 height 36
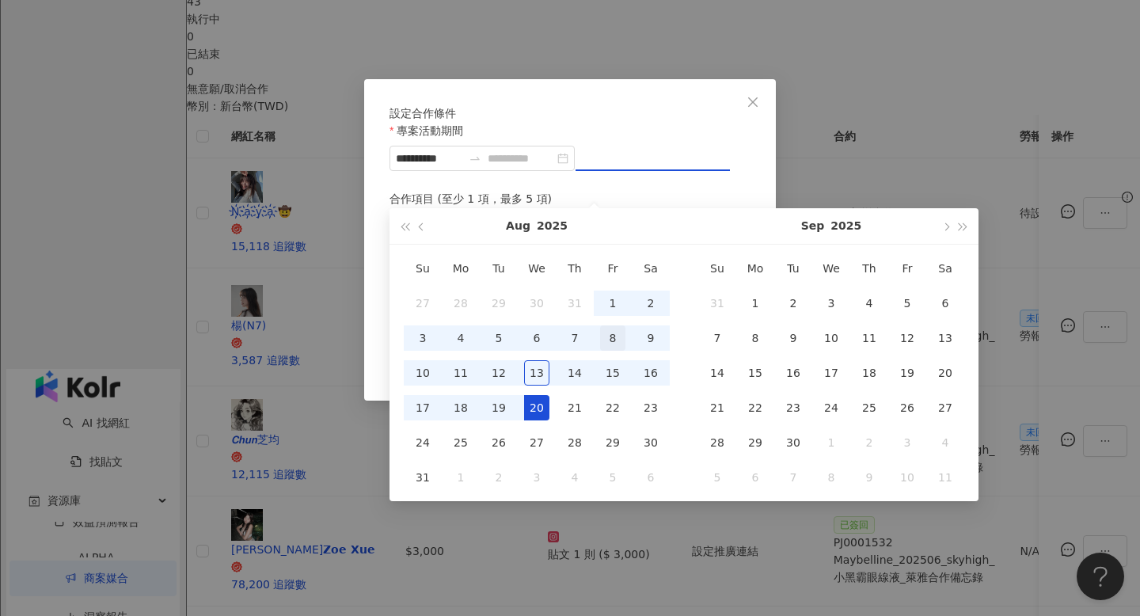
type input "**********"
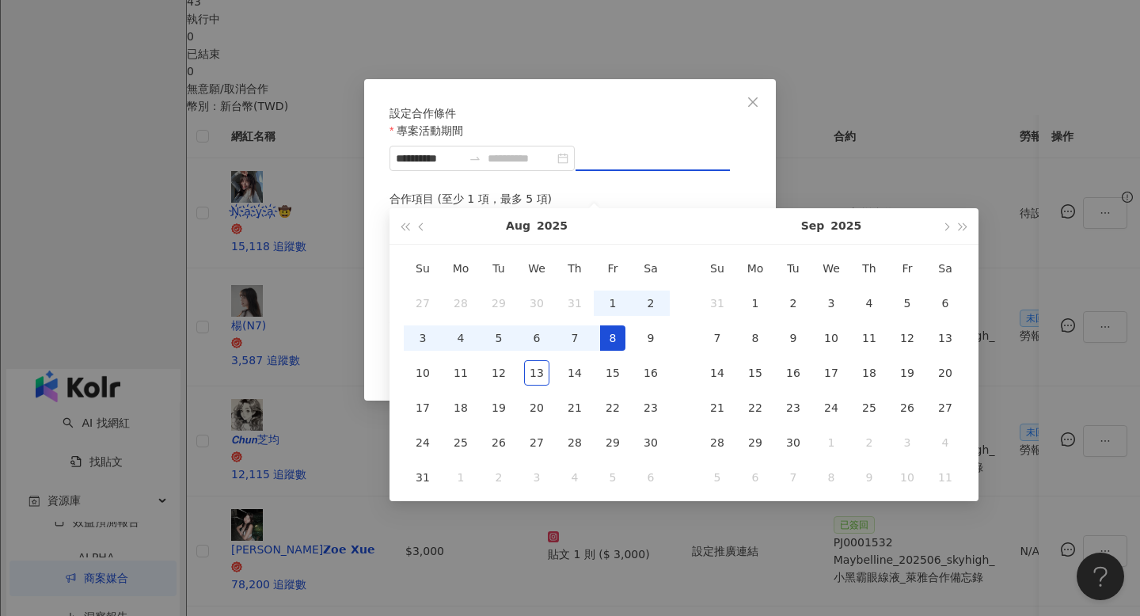
click at [614, 339] on div "8" at bounding box center [612, 337] width 25 height 25
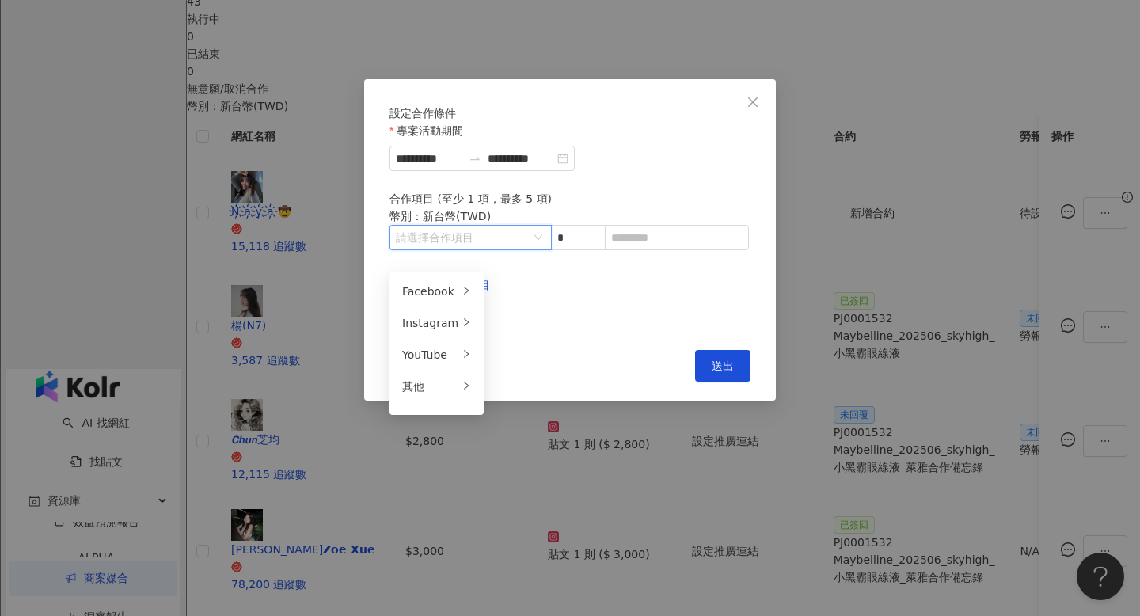
click at [487, 249] on input "search" at bounding box center [462, 238] width 133 height 24
click at [445, 324] on div "Instagram" at bounding box center [430, 322] width 56 height 17
click at [542, 294] on div "貼文" at bounding box center [528, 291] width 63 height 17
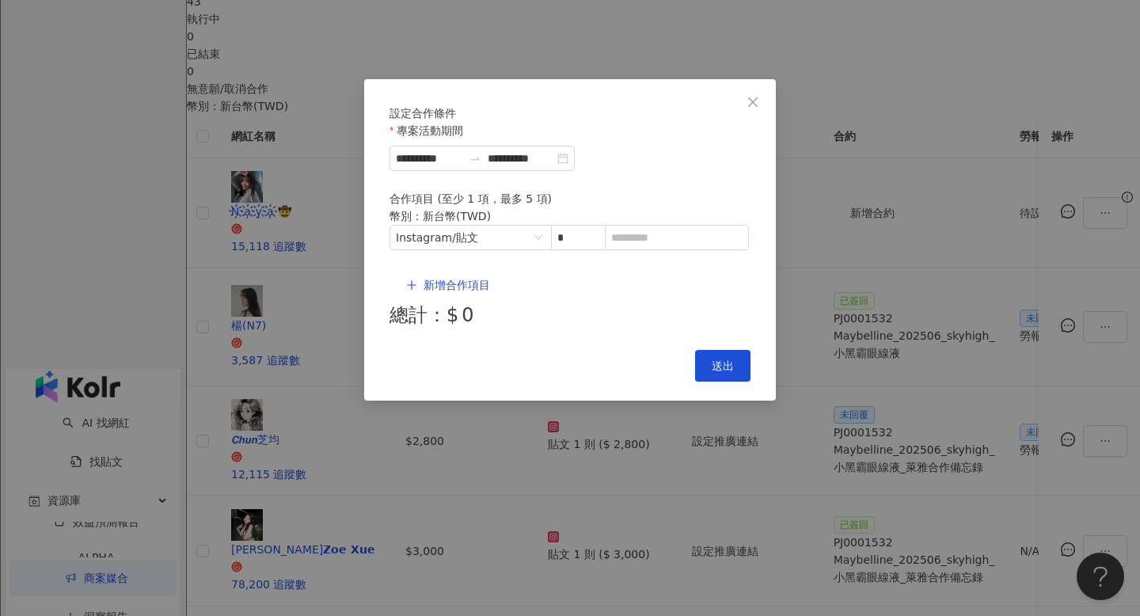
click at [684, 225] on div "幣別 ： 新台幣 ( TWD )" at bounding box center [569, 215] width 361 height 17
click at [684, 249] on input at bounding box center [676, 238] width 142 height 24
type input "****"
click at [704, 350] on button "送出" at bounding box center [722, 366] width 55 height 32
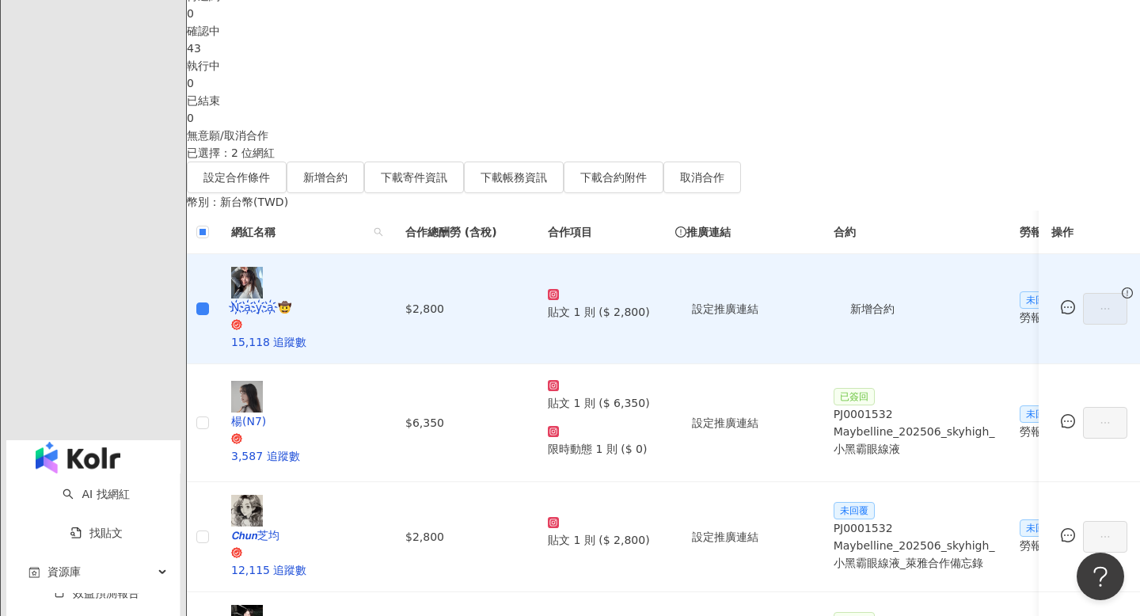
scroll to position [350, 0]
click at [347, 170] on span "新增合約" at bounding box center [325, 176] width 44 height 13
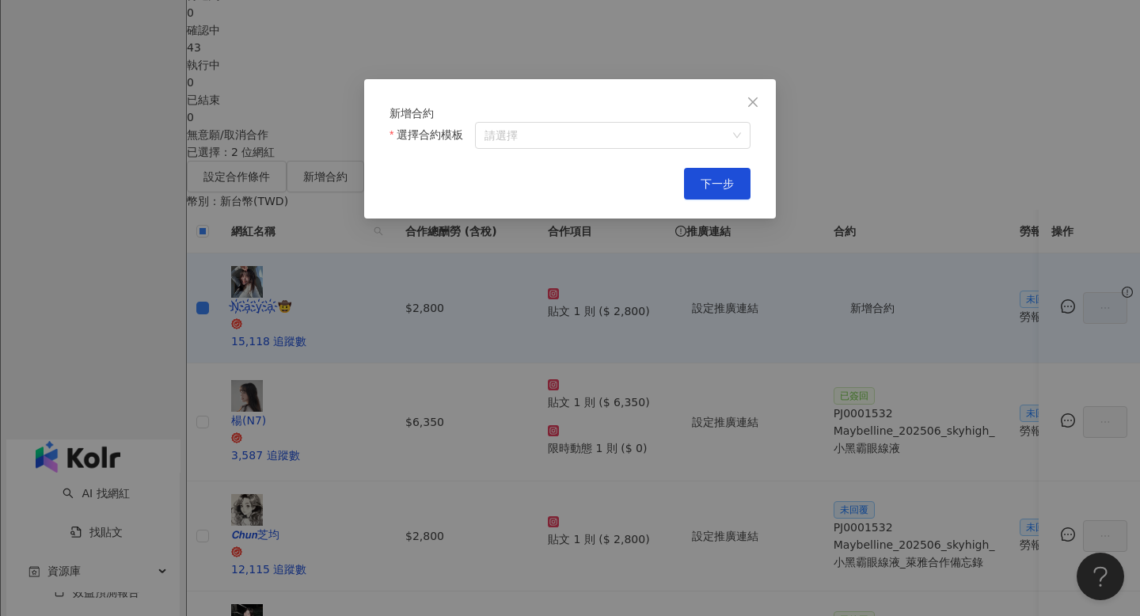
click at [593, 178] on div "新增合約 選擇合約模板 請選擇 Cancel 下一步" at bounding box center [570, 148] width 412 height 139
click at [592, 148] on input "選擇合約模板" at bounding box center [612, 135] width 256 height 25
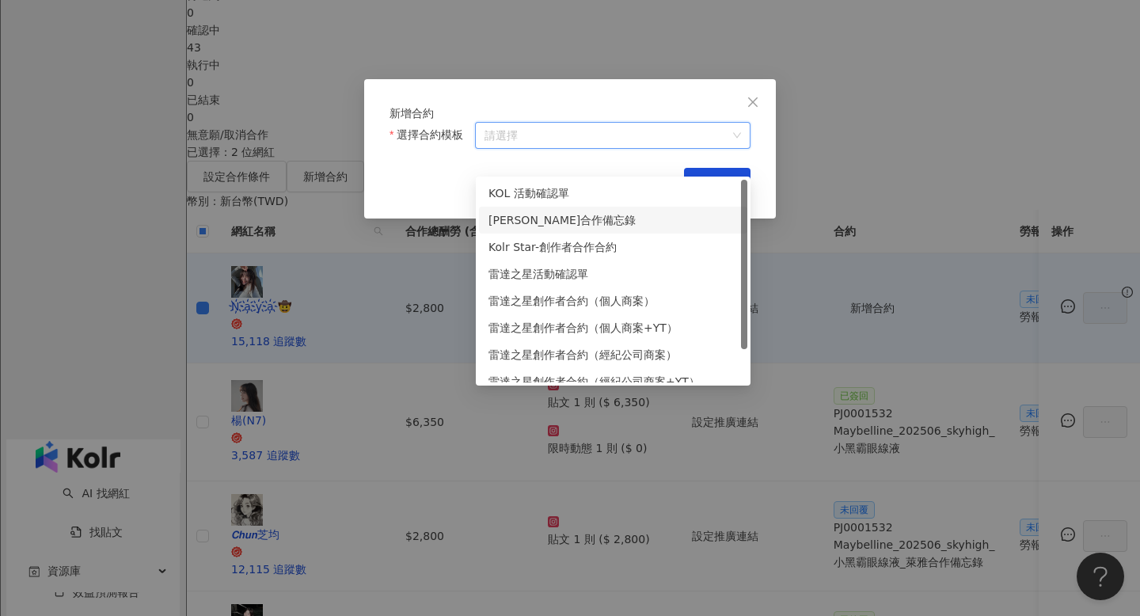
click at [590, 226] on div "萊雅合作備忘錄" at bounding box center [612, 219] width 249 height 17
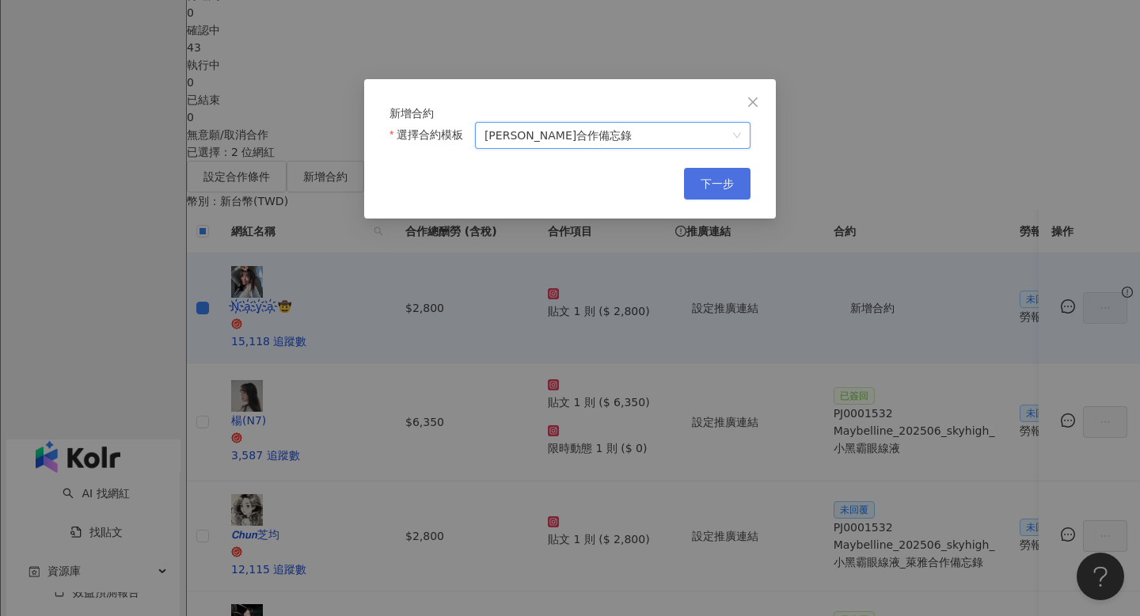
click at [717, 199] on button "下一步" at bounding box center [717, 184] width 66 height 32
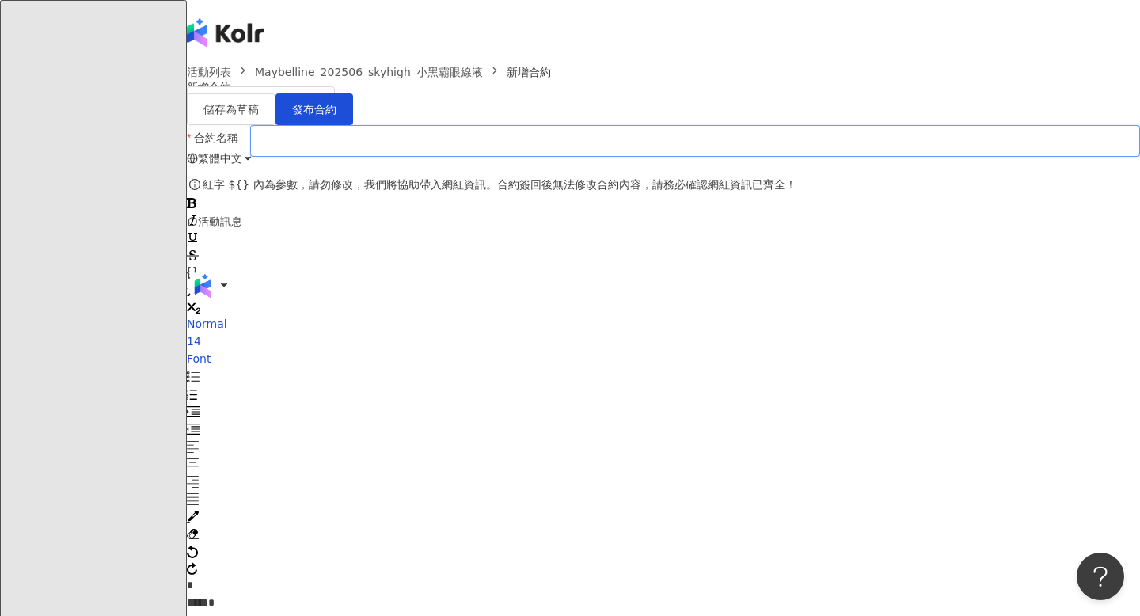
click at [611, 157] on input "合約名稱" at bounding box center [695, 141] width 890 height 32
type input "**********"
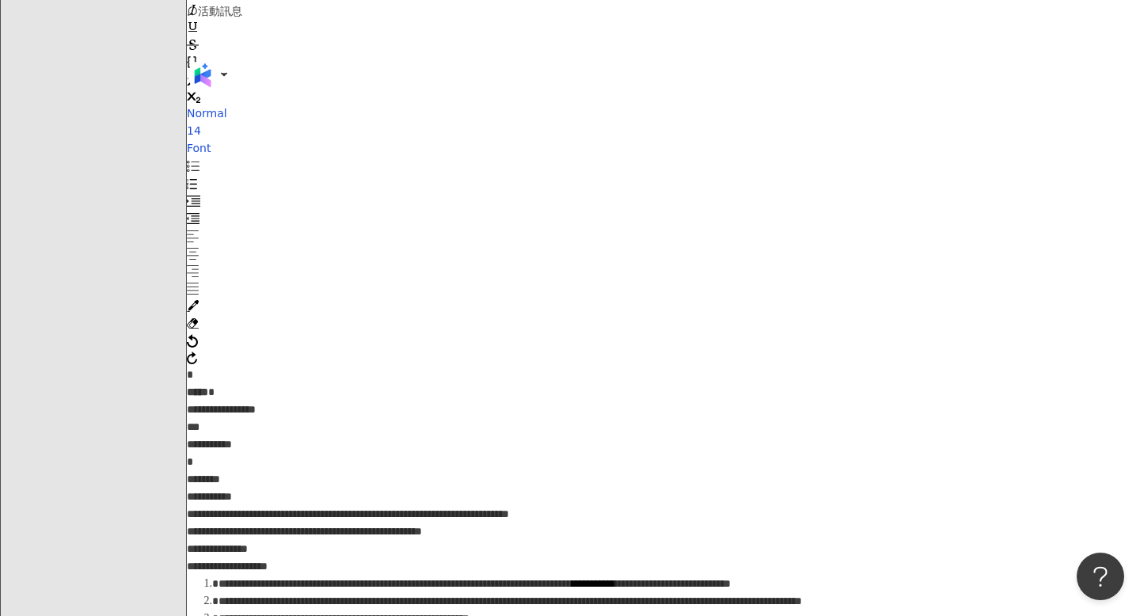
scroll to position [213, 0]
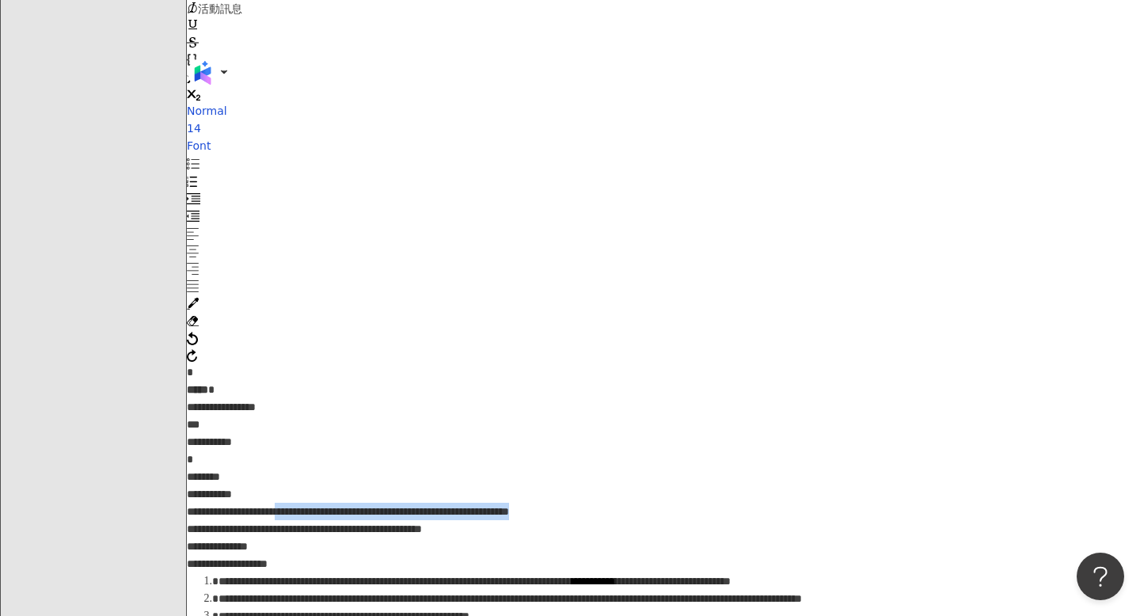
drag, startPoint x: 638, startPoint y: 366, endPoint x: 372, endPoint y: 361, distance: 266.0
click at [372, 468] on div "**********" at bounding box center [663, 494] width 953 height 52
paste div "rdw-editor"
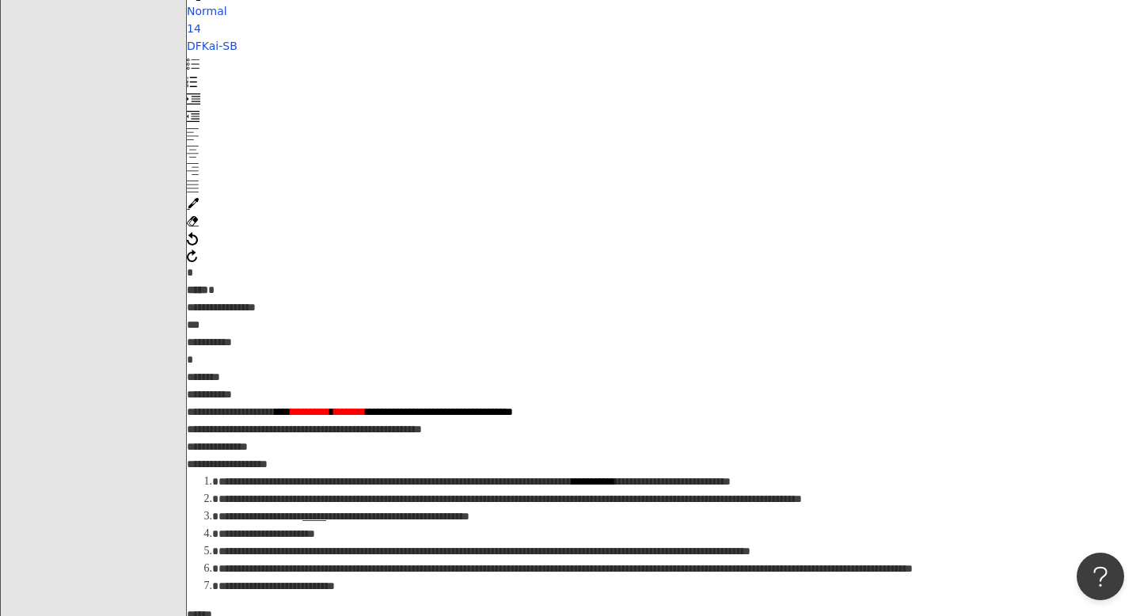
scroll to position [319, 0]
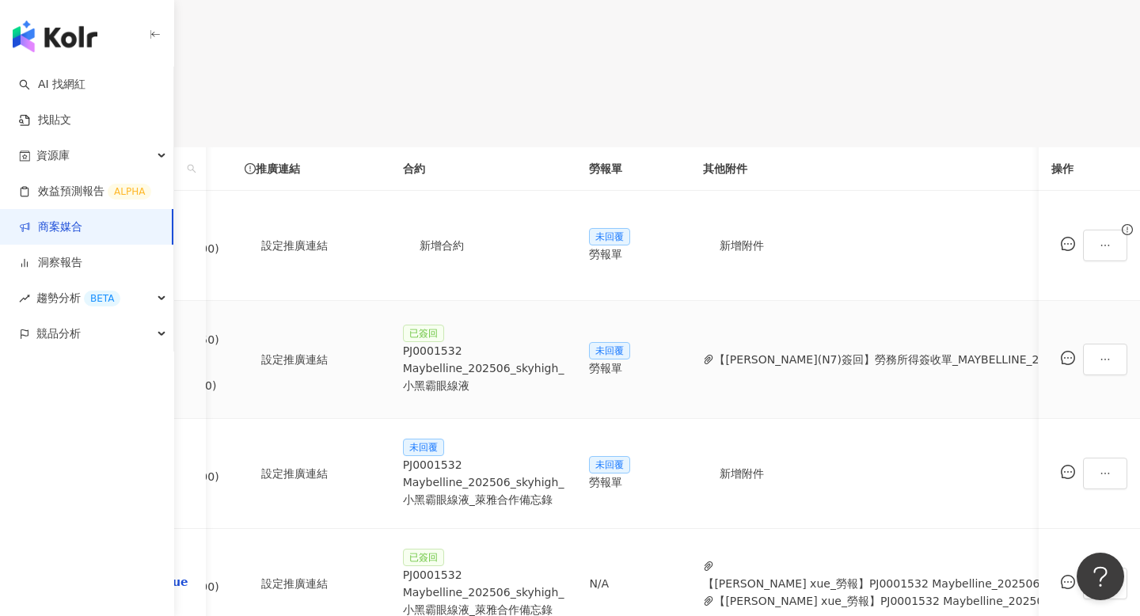
scroll to position [400, 0]
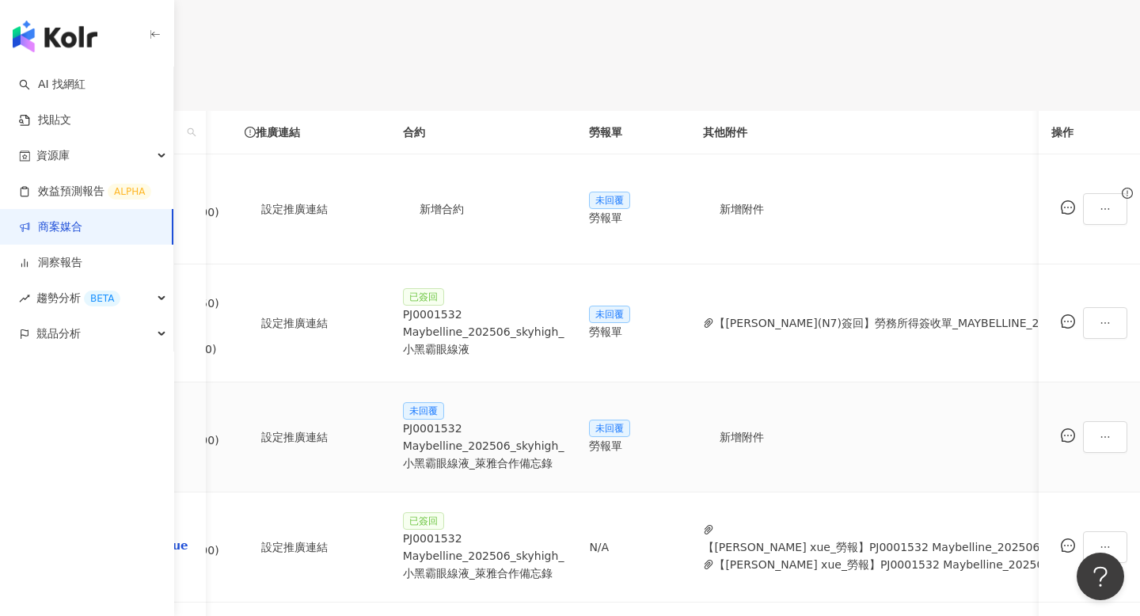
click at [564, 419] on div "PJ0001532 Maybelline_202506_skyhigh_小黑霸眼線液_萊雅合作備忘錄" at bounding box center [483, 445] width 161 height 52
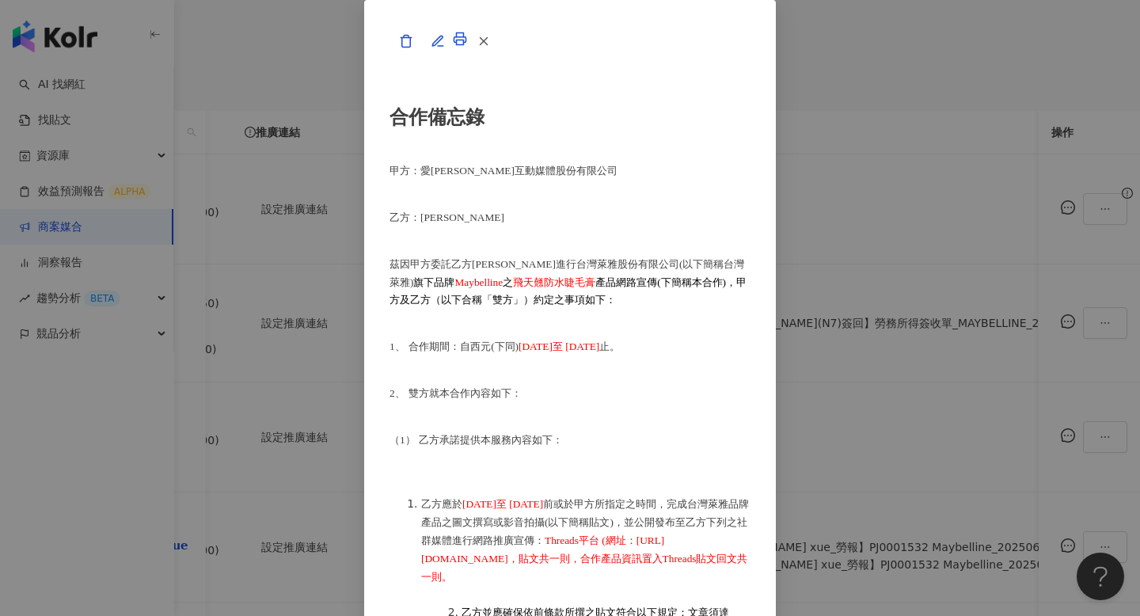
scroll to position [61, 0]
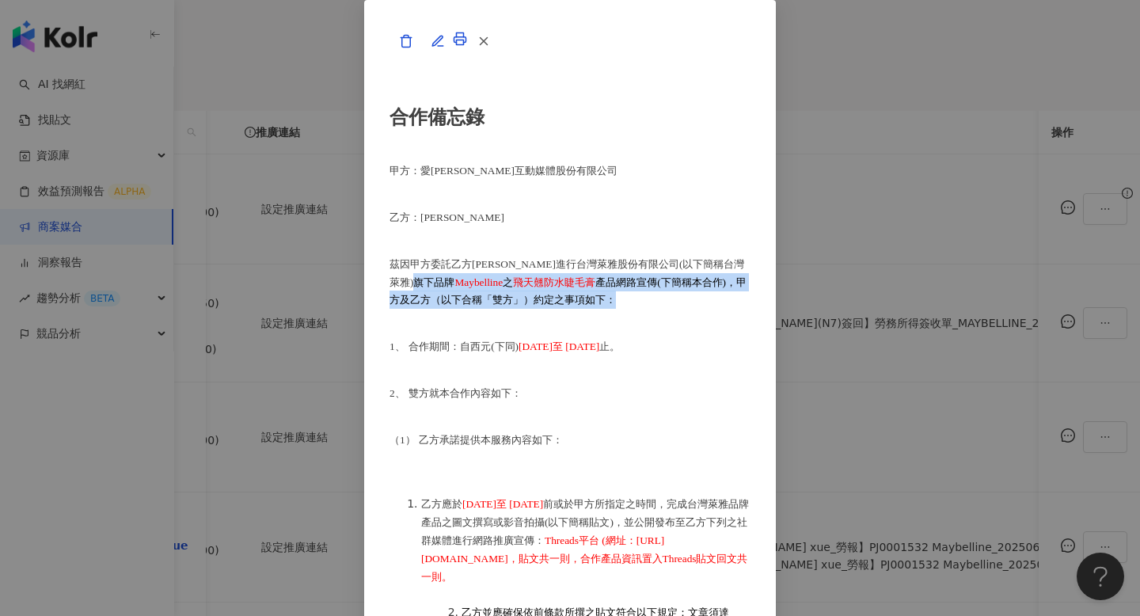
drag, startPoint x: 598, startPoint y: 268, endPoint x: 548, endPoint y: 287, distance: 53.6
click at [548, 287] on p "茲因甲方委託乙方陳芝均進行台灣萊雅股份有限公司(以下簡稱台灣萊雅) 旗下品牌 Maybelline 之 飛天翹防水睫毛膏 產品網路宣傳(下簡稱本合作)，甲方及…" at bounding box center [569, 282] width 361 height 55
copy p "旗下品牌 Maybelline 之 飛天翹防水睫毛膏 產品網路宣傳(下簡稱本合作)，甲方及乙方（以下合稱「雙方」）約定之事項如下"
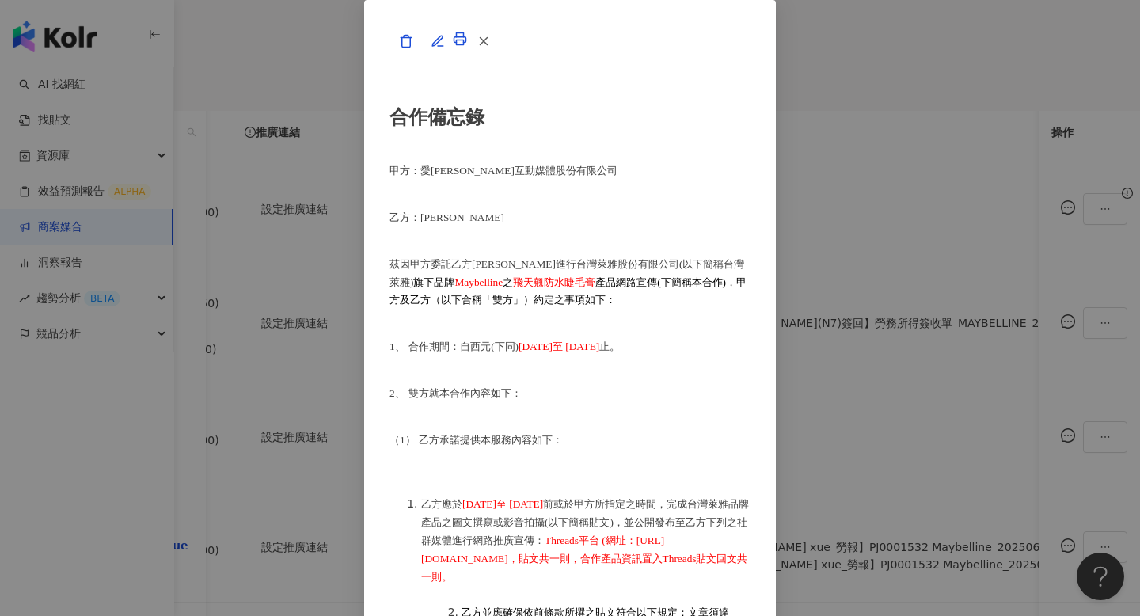
drag, startPoint x: 391, startPoint y: 241, endPoint x: 576, endPoint y: 241, distance: 185.2
click at [579, 337] on p "1、 合作期間：自西元(下同) 2025 年 6 月 30 日至 2025 年 8 月 8 日 止。" at bounding box center [569, 346] width 361 height 18
copy span "[DATE]至 [DATE]"
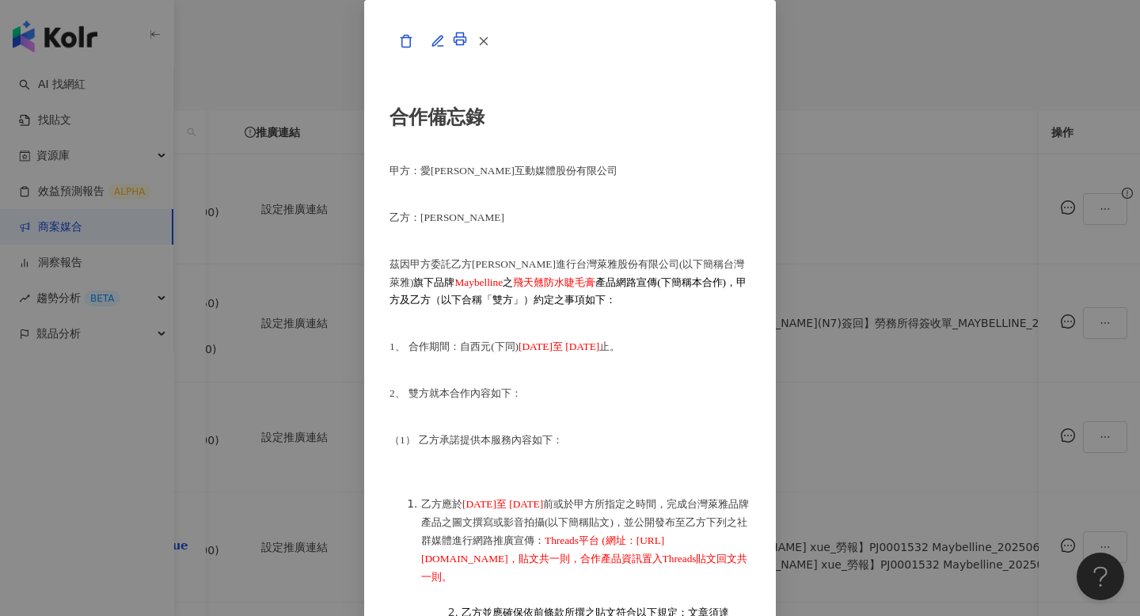
scroll to position [255, 0]
drag, startPoint x: 626, startPoint y: 312, endPoint x: 723, endPoint y: 314, distance: 97.4
click at [723, 495] on li "乙方應於 2025 年 6 月 30 日至 2025 年 8 月 8 日 前或於甲方所指定之時間，完成台灣萊雅品牌產品之圖文撰寫或影音拍攝(以下簡稱貼文)，並…" at bounding box center [585, 540] width 329 height 91
copy span "Threads平台 (網址："
drag, startPoint x: 799, startPoint y: 334, endPoint x: 495, endPoint y: 353, distance: 304.5
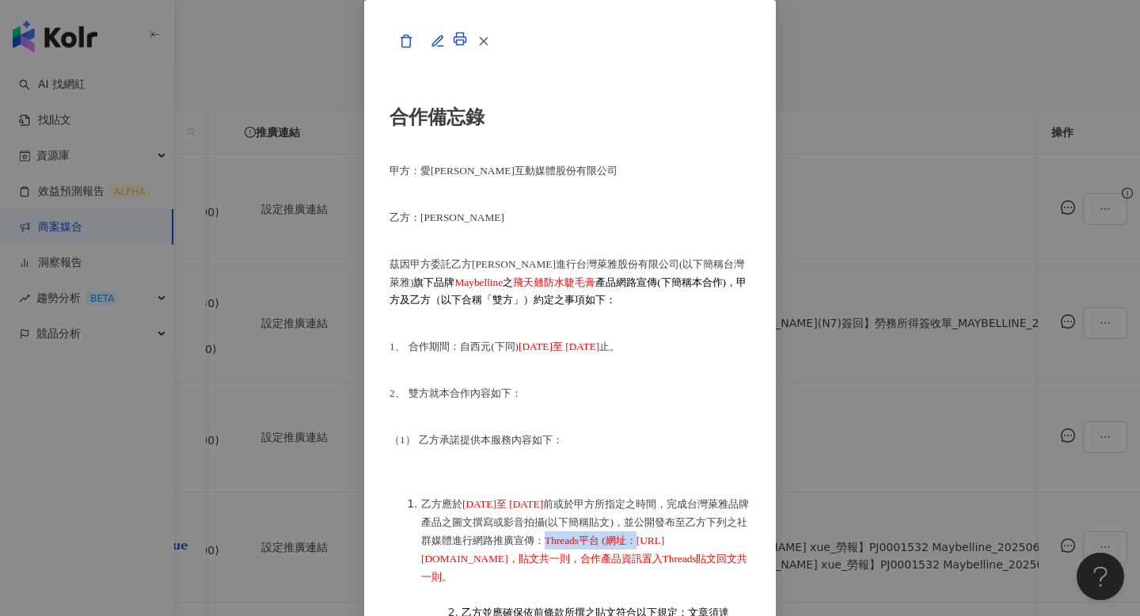
click at [497, 534] on span "Threads平台 (網址：https://www.threads.com/@chuncc__?xmt=AQGzUVF2Jk1Ia8M-yjx7kqrMZe1…" at bounding box center [584, 558] width 327 height 48
copy span "，貼文共一則，合作產品資訊置入Threads貼文回文共一則。"
drag, startPoint x: 337, startPoint y: 237, endPoint x: 775, endPoint y: 275, distance: 439.2
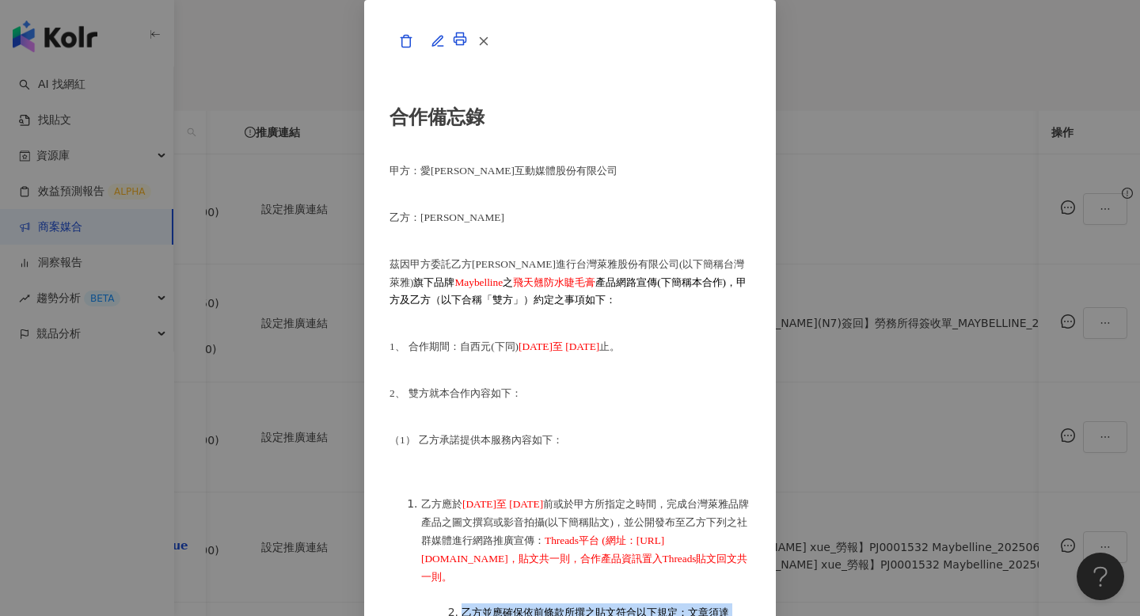
copy li "乙方並應確保依前條款所撰之貼文符合以下規定：文章須達 ［20］字 以上及照片 ［2］張 以上，內容應包含［台灣萊雅品牌相關連結、產品圖片或照片、台灣萊雅指定之…"
drag, startPoint x: 325, startPoint y: 230, endPoint x: 635, endPoint y: 297, distance: 316.7
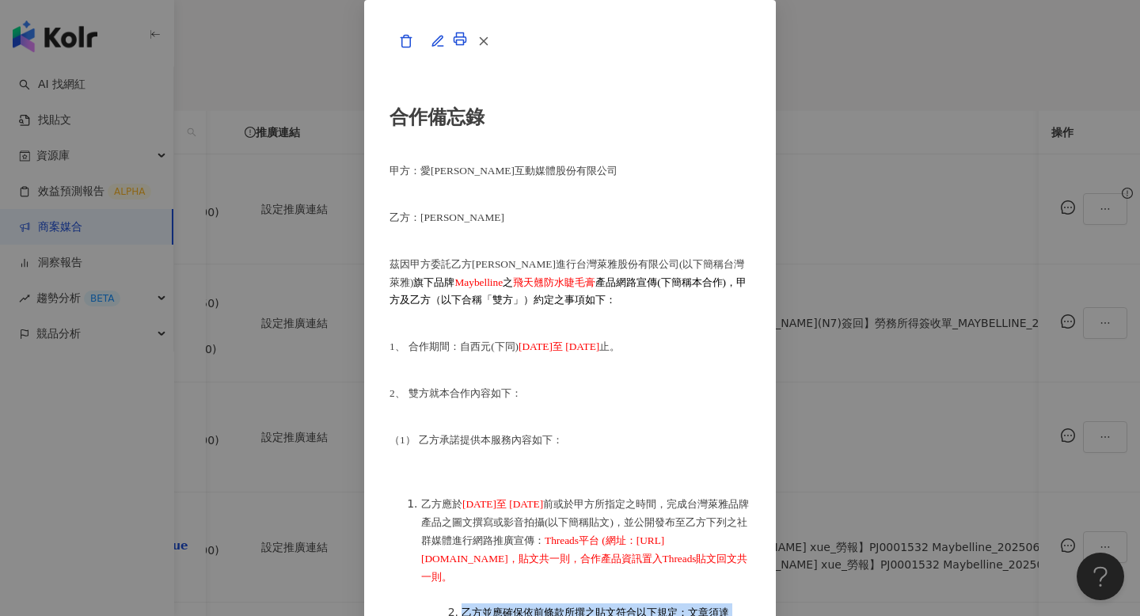
copy ol "乙方並應確保依前條款所撰之貼文符合以下規定：文章須達 ［20］字 以上及照片 ［2］張 以上，內容應包含［台灣萊雅品牌相關連結、產品圖片或照片、台灣萊雅指定之…"
drag, startPoint x: 594, startPoint y: 302, endPoint x: 668, endPoint y: 338, distance: 82.1
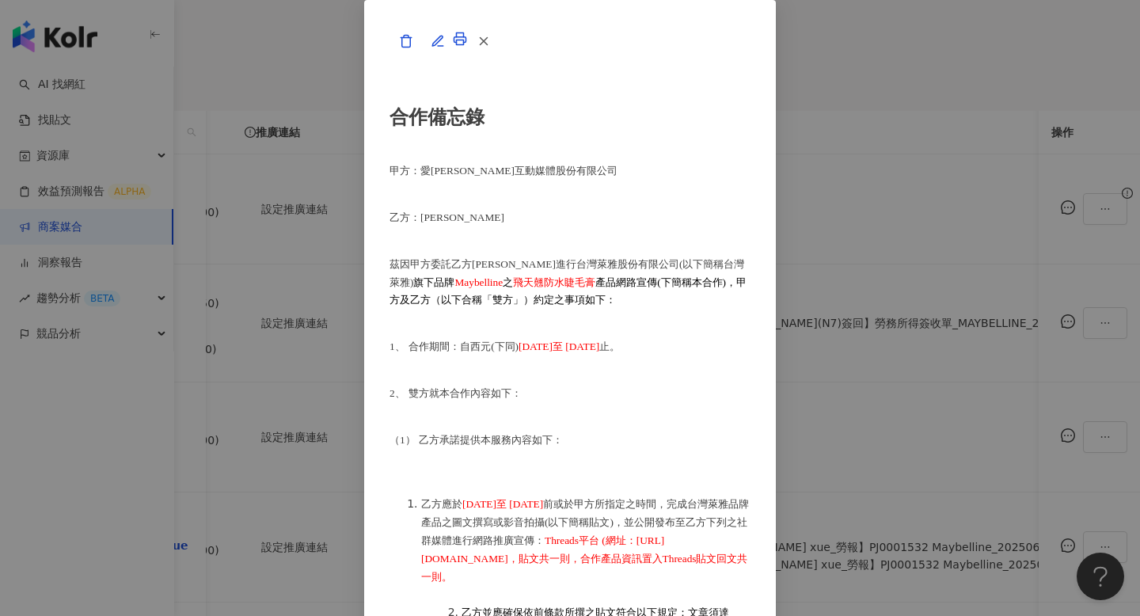
copy p "雙方完成本備忘錄簽署後，甲方應於本服務內容發布完成且收到乙方所提供之發票或勞務報酬單並確認無誤後，於 2025 年 9 月 10 日 以匯款方式支付乙方。前開…"
click at [491, 48] on icon "button" at bounding box center [483, 41] width 14 height 14
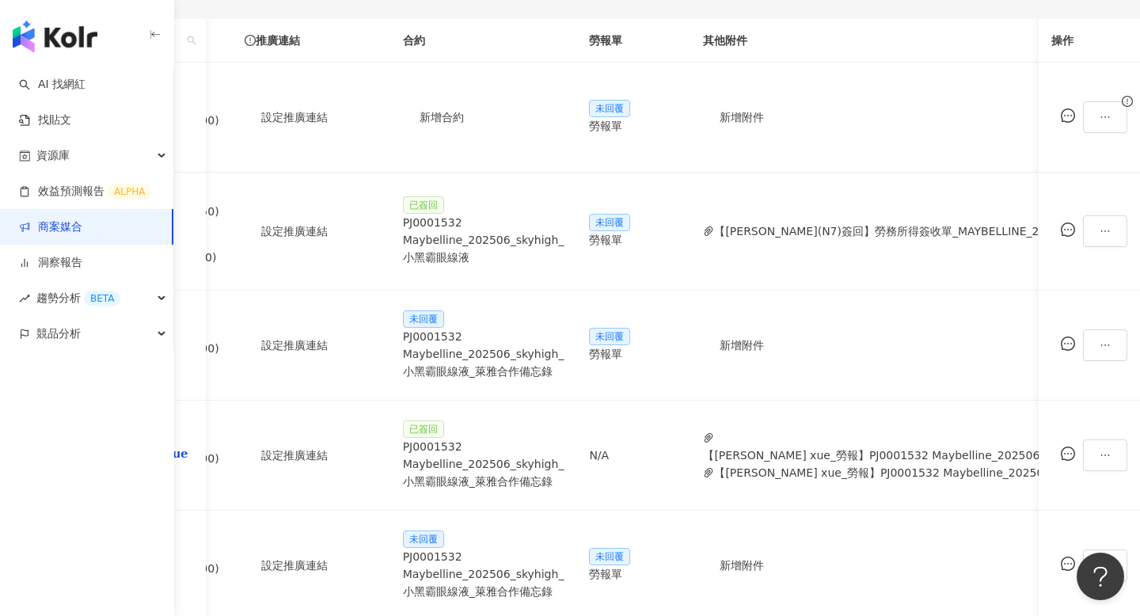
scroll to position [511, 0]
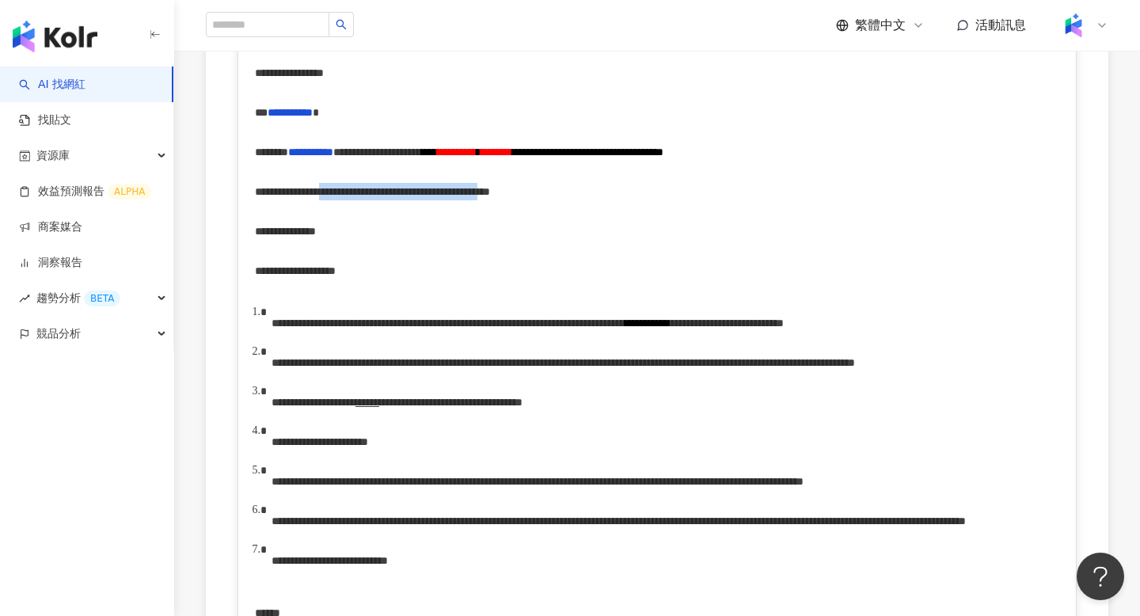
drag, startPoint x: 393, startPoint y: 209, endPoint x: 594, endPoint y: 214, distance: 201.1
click at [490, 197] on span "**********" at bounding box center [379, 191] width 222 height 11
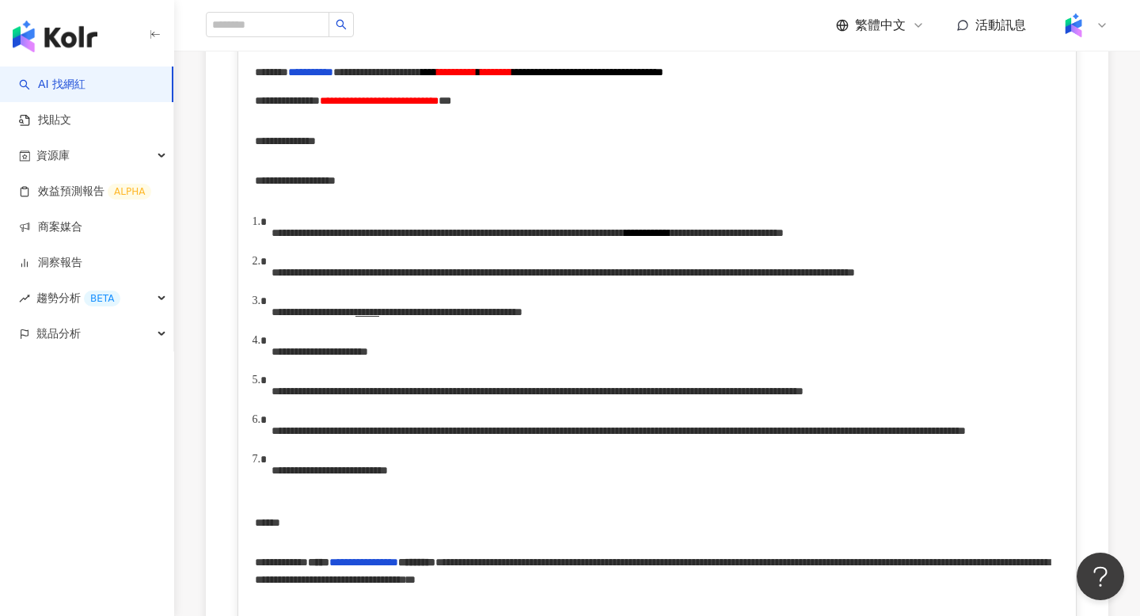
scroll to position [496, 0]
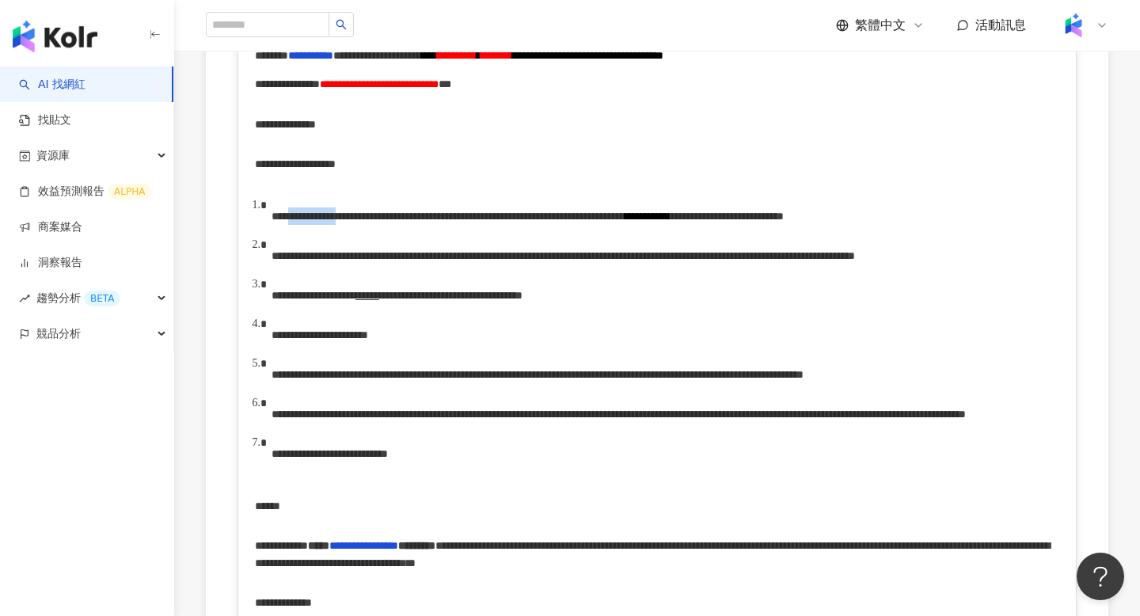
drag, startPoint x: 316, startPoint y: 239, endPoint x: 378, endPoint y: 237, distance: 62.6
click at [378, 222] on span "**********" at bounding box center [447, 216] width 353 height 11
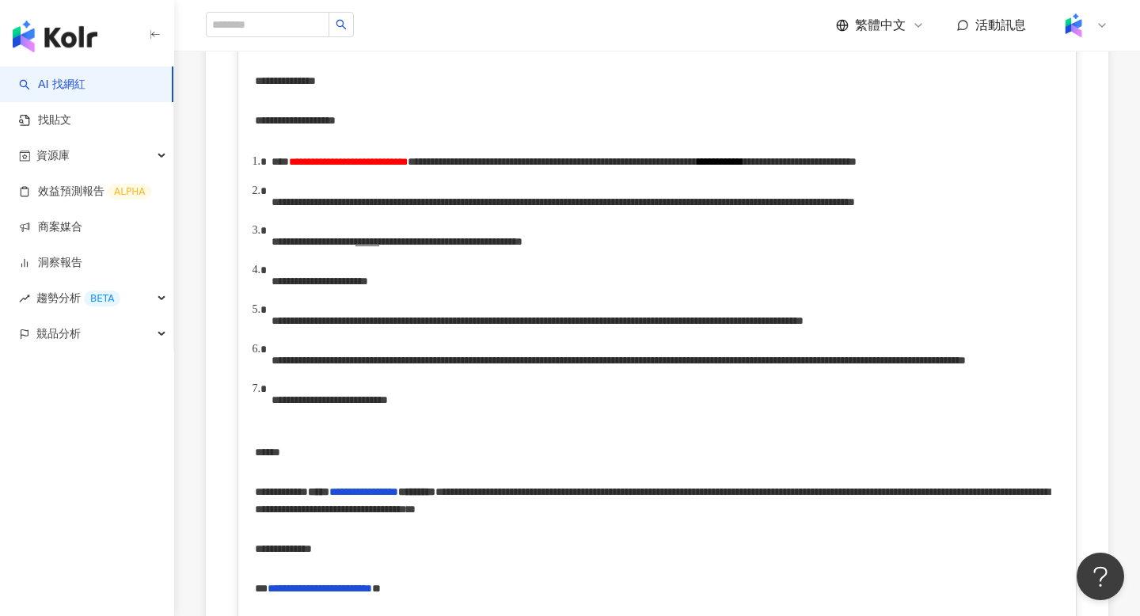
scroll to position [545, 0]
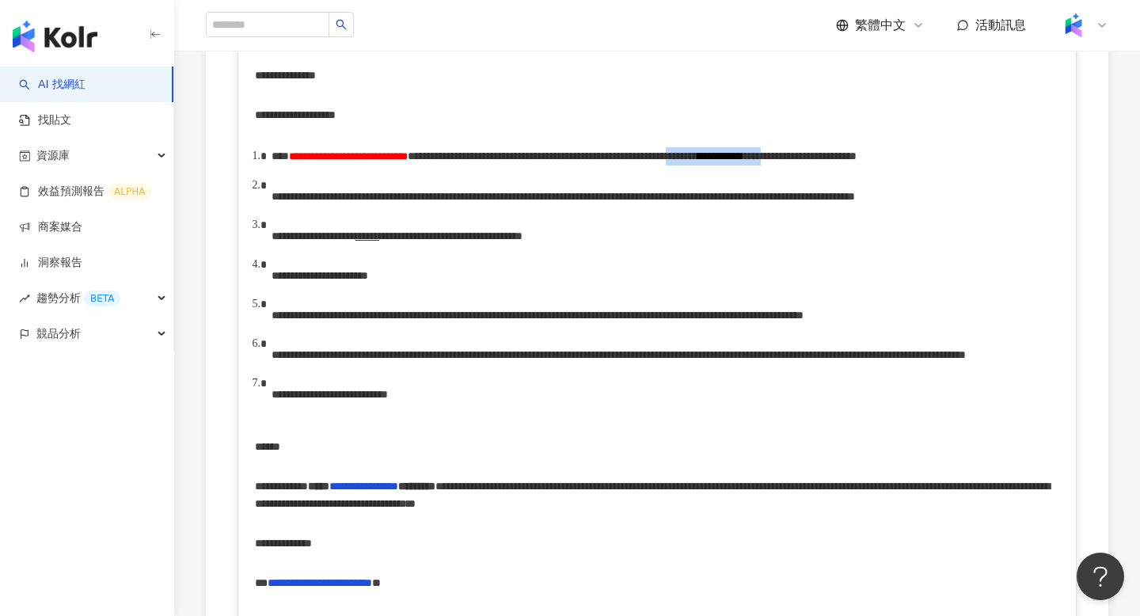
drag, startPoint x: 427, startPoint y: 192, endPoint x: 552, endPoint y: 197, distance: 124.3
click at [552, 165] on div "**********" at bounding box center [665, 156] width 788 height 18
paste div "rdw-editor"
drag, startPoint x: 531, startPoint y: 195, endPoint x: 743, endPoint y: 197, distance: 212.1
click at [743, 165] on div "**********" at bounding box center [665, 156] width 788 height 18
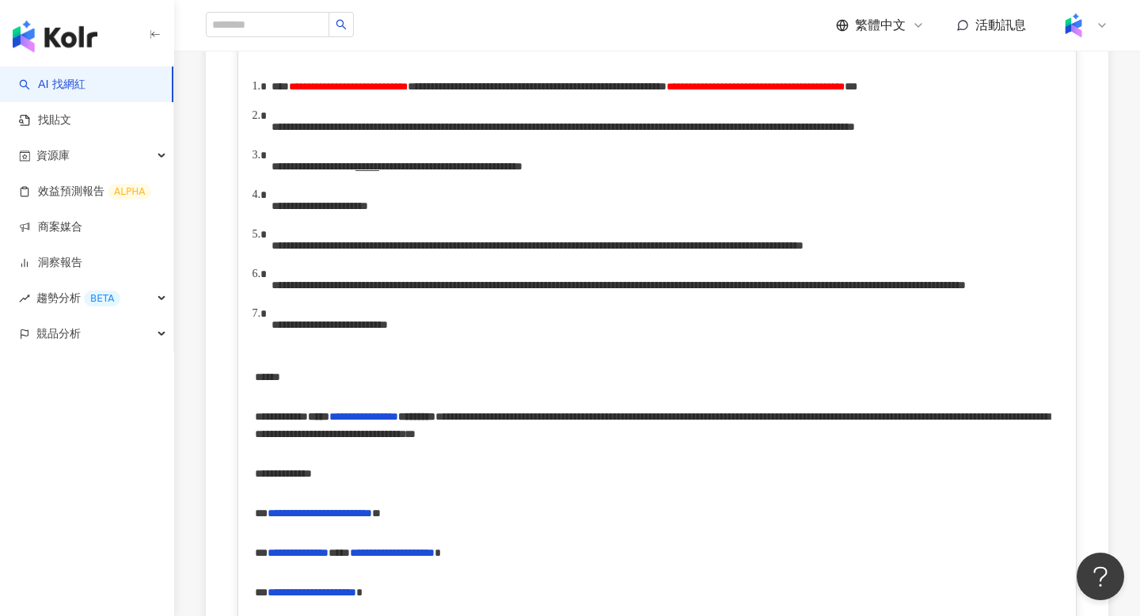
scroll to position [640, 0]
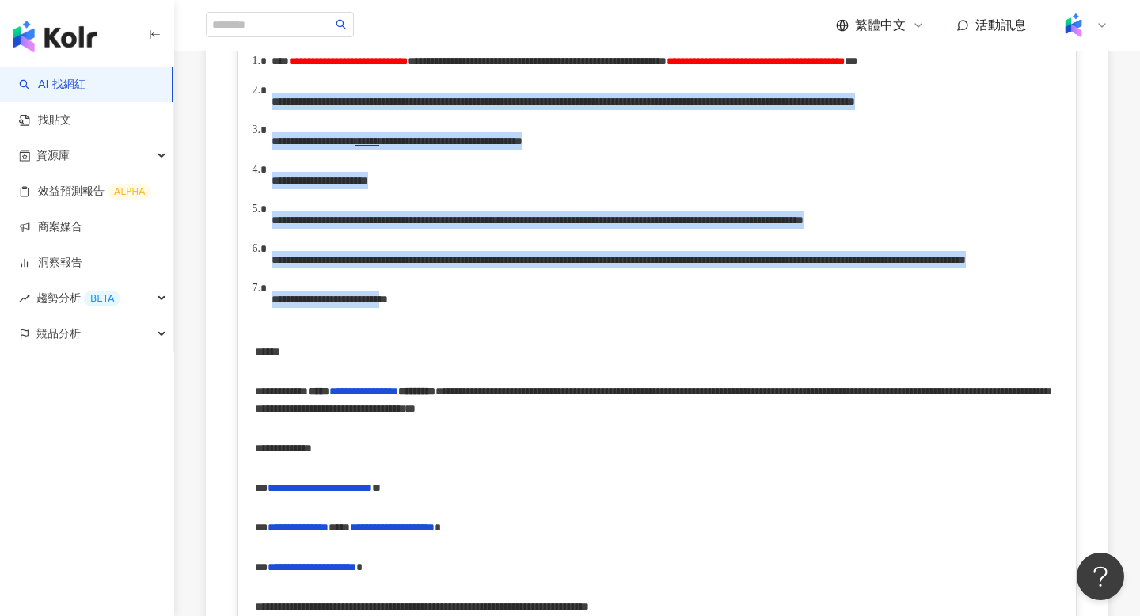
drag, startPoint x: 271, startPoint y: 139, endPoint x: 550, endPoint y: 430, distance: 403.0
click at [550, 319] on ol "**********" at bounding box center [657, 185] width 805 height 267
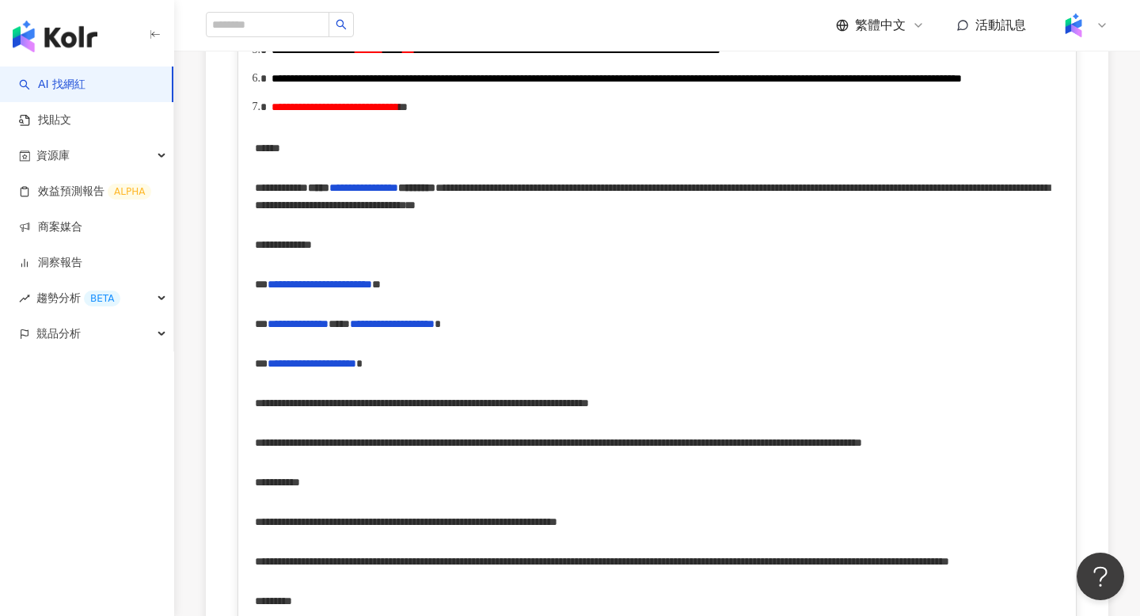
scroll to position [799, 0]
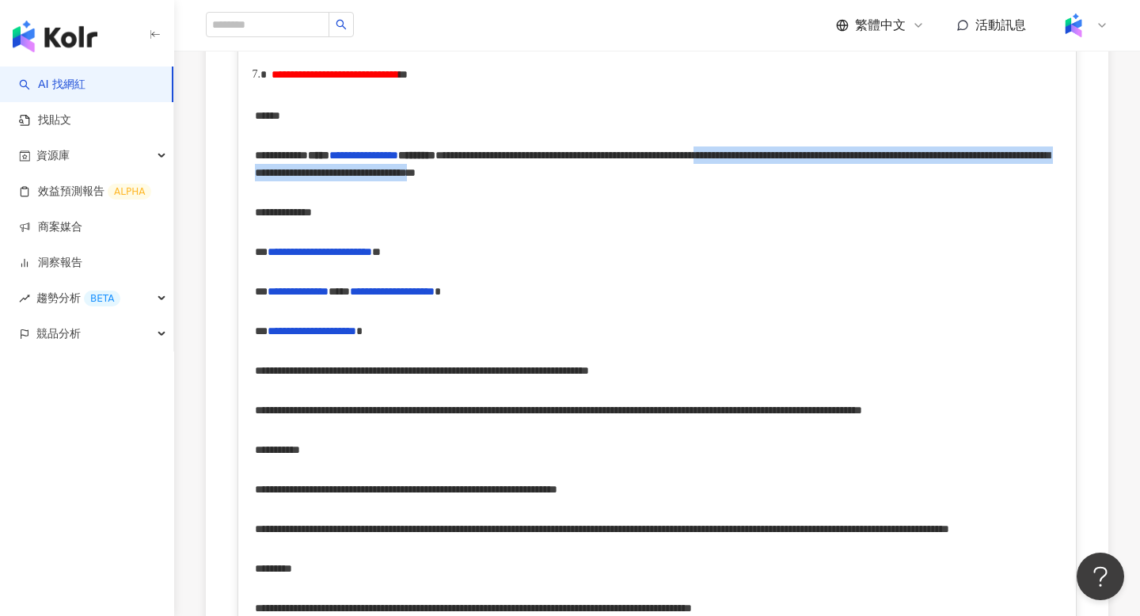
drag, startPoint x: 525, startPoint y: 302, endPoint x: 273, endPoint y: 339, distance: 254.3
click at [273, 178] on span "**********" at bounding box center [652, 164] width 795 height 28
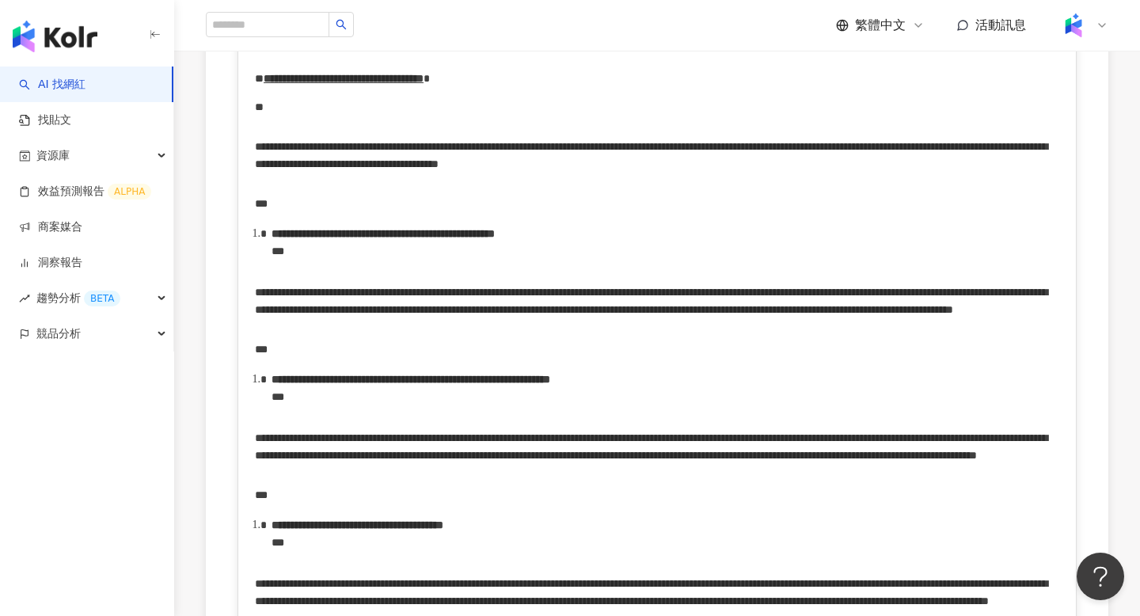
scroll to position [3245, 0]
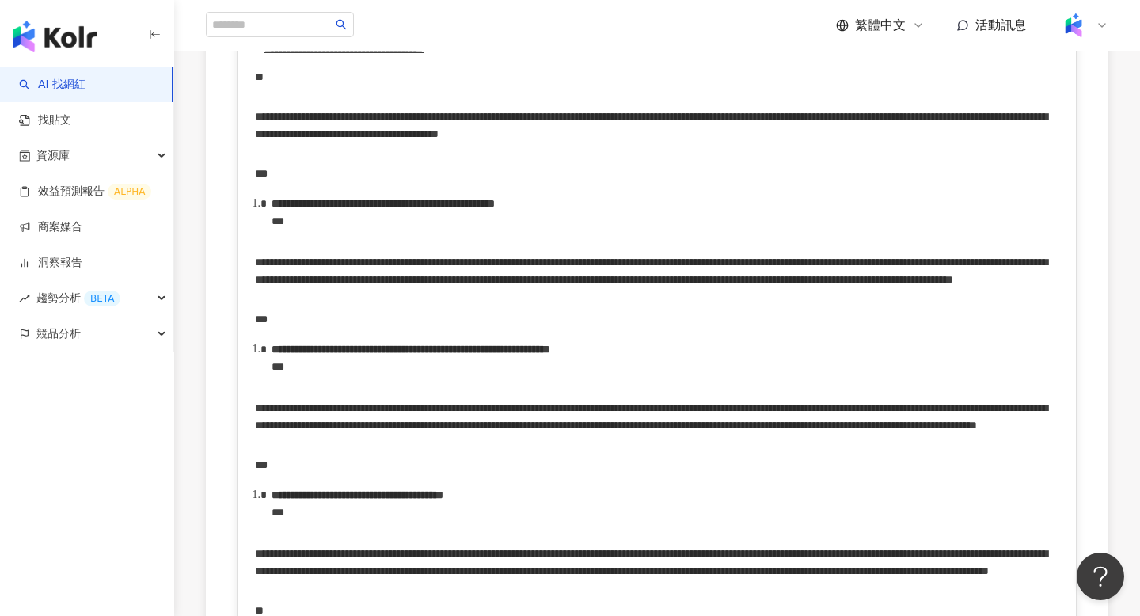
drag, startPoint x: 307, startPoint y: 394, endPoint x: 364, endPoint y: 397, distance: 57.0
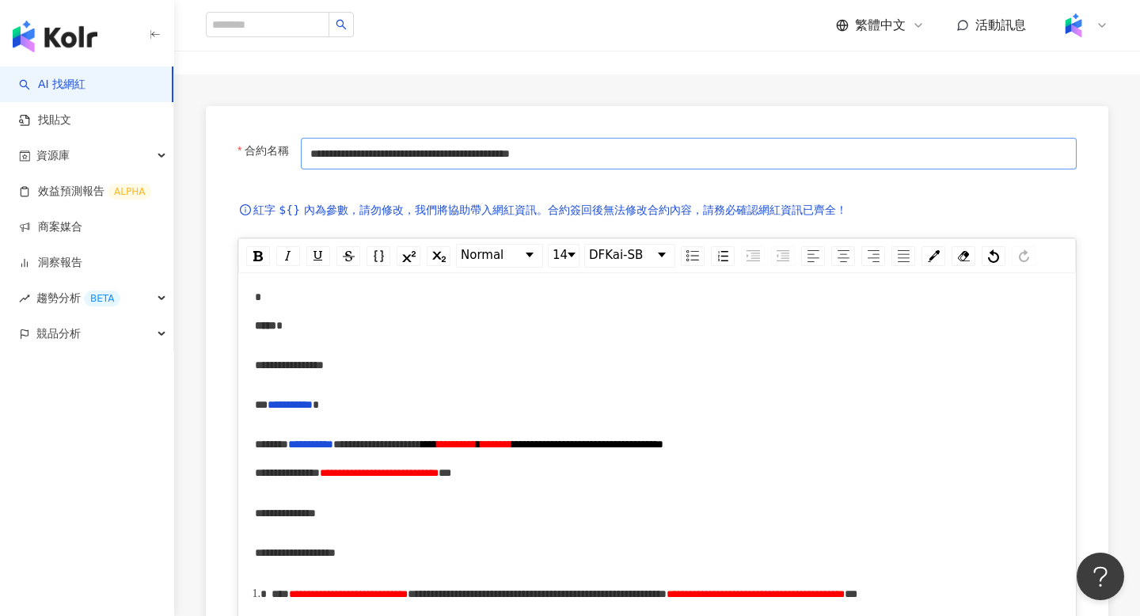
scroll to position [0, 0]
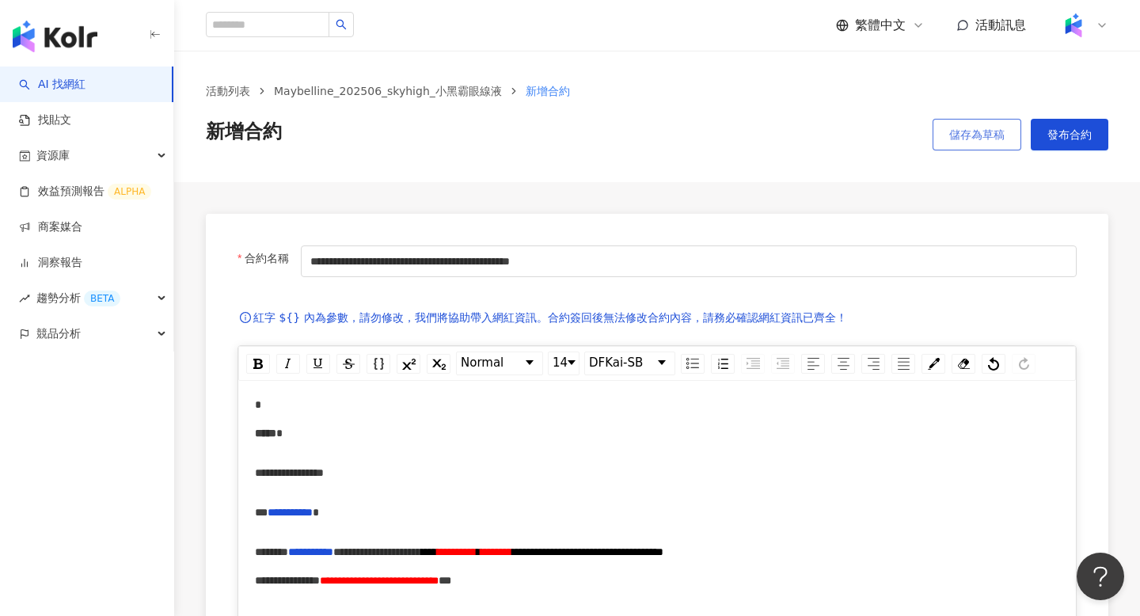
click at [989, 131] on span "儲存為草稿" at bounding box center [976, 134] width 55 height 13
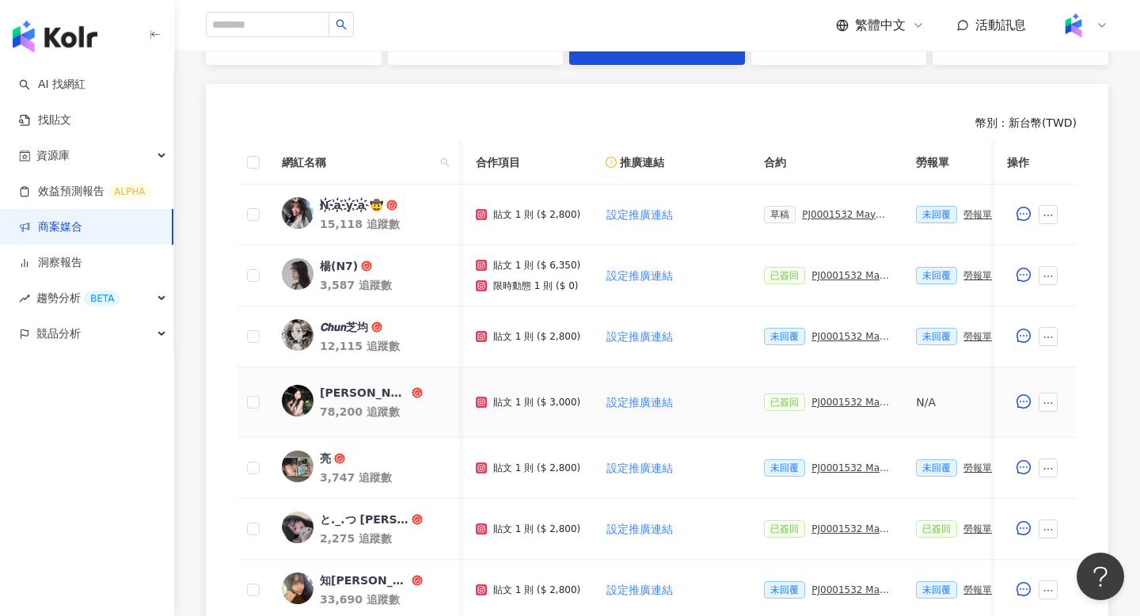
scroll to position [0, 195]
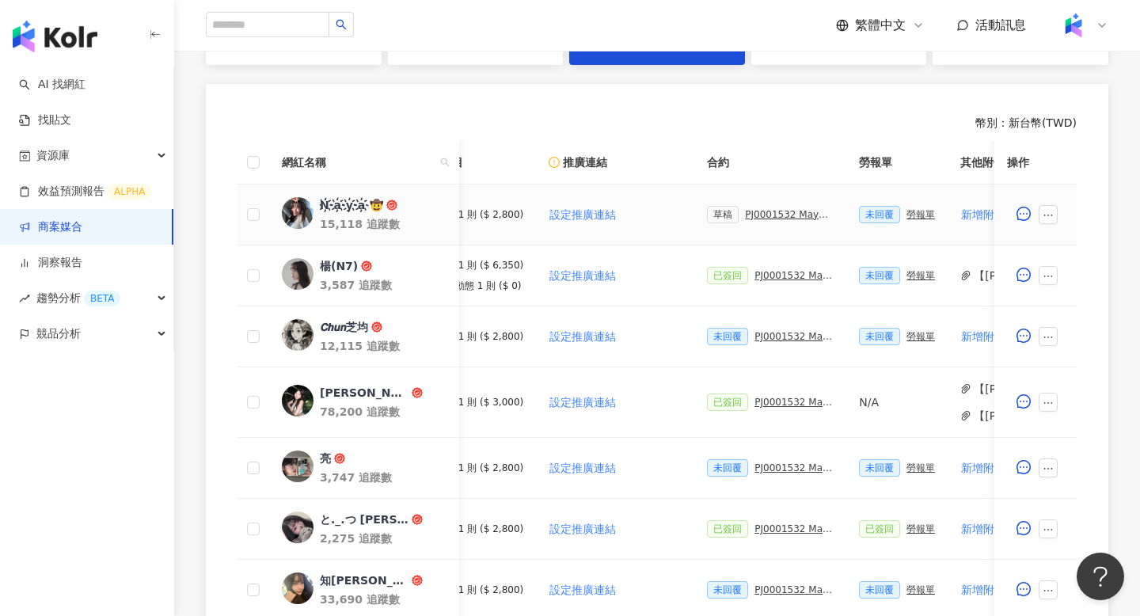
click at [761, 219] on div "草稿 PJ0001532 Maybelline_202506_skyhigh_小黑霸眼線液_萊雅合作備忘錄" at bounding box center [770, 214] width 127 height 17
click at [767, 213] on div "PJ0001532 Maybelline_202506_skyhigh_小黑霸眼線液_萊雅合作備忘錄" at bounding box center [789, 214] width 89 height 11
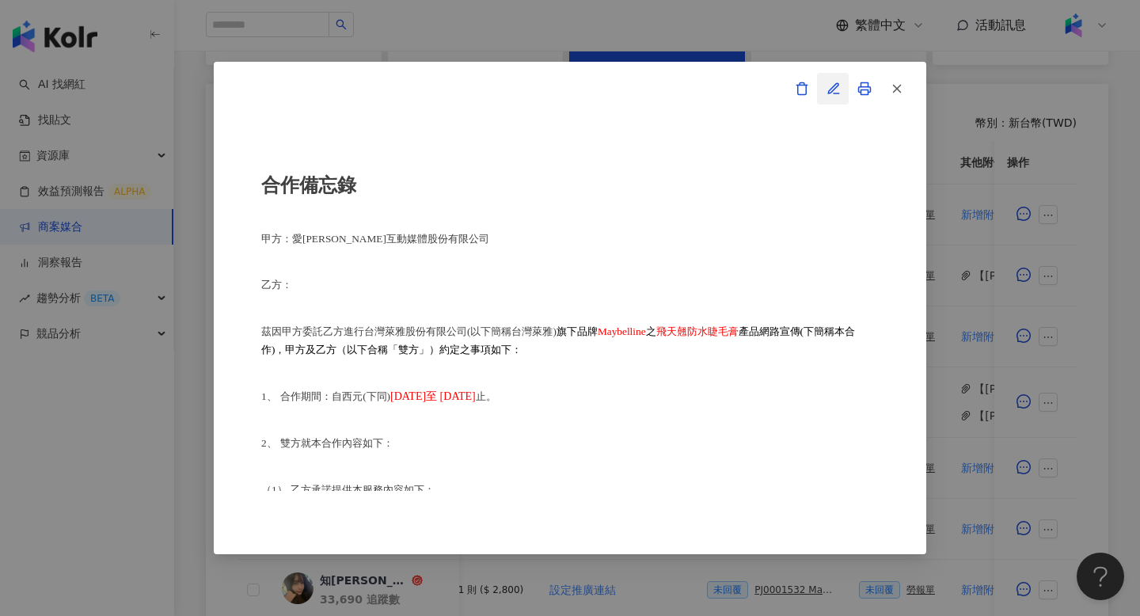
click at [838, 90] on icon "button" at bounding box center [833, 89] width 14 height 14
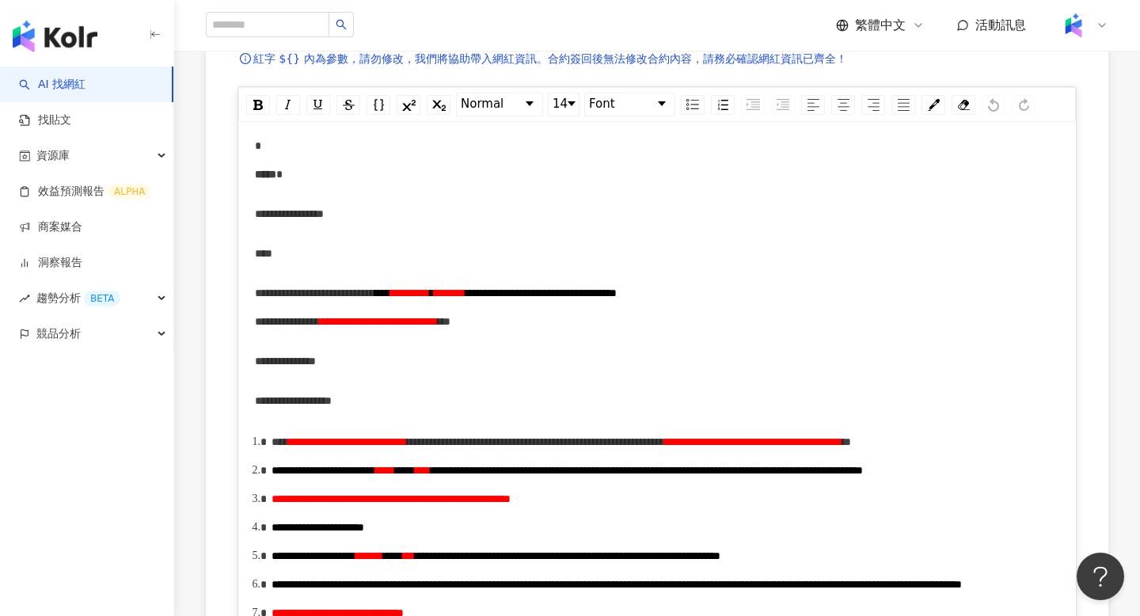
scroll to position [258, 0]
click at [664, 448] on span "**********" at bounding box center [753, 442] width 178 height 11
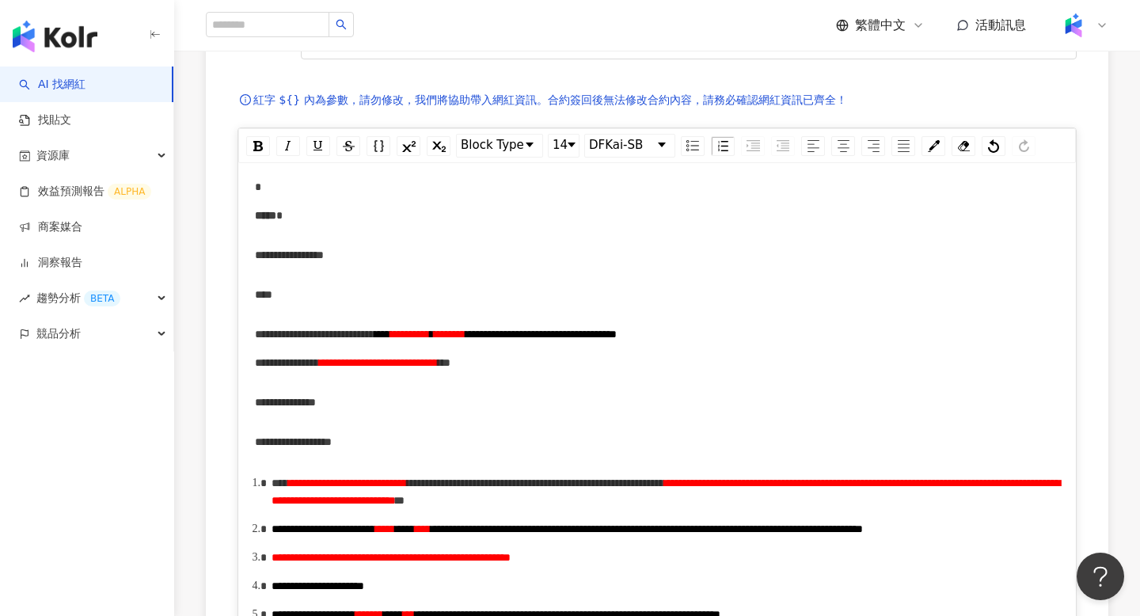
scroll to position [0, 0]
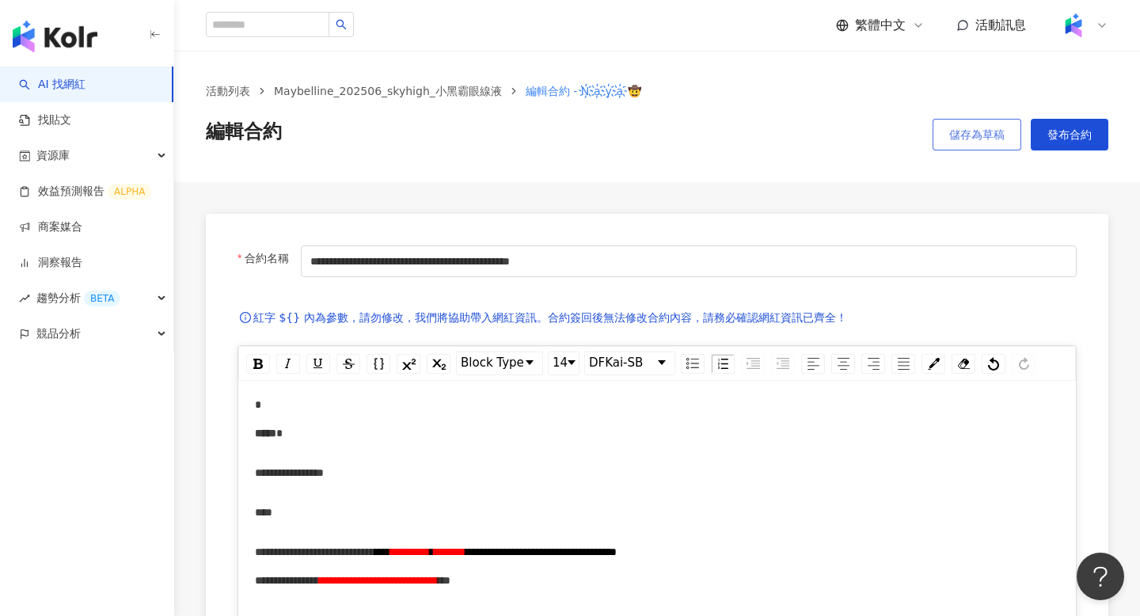
click at [986, 135] on span "儲存為草稿" at bounding box center [976, 134] width 55 height 13
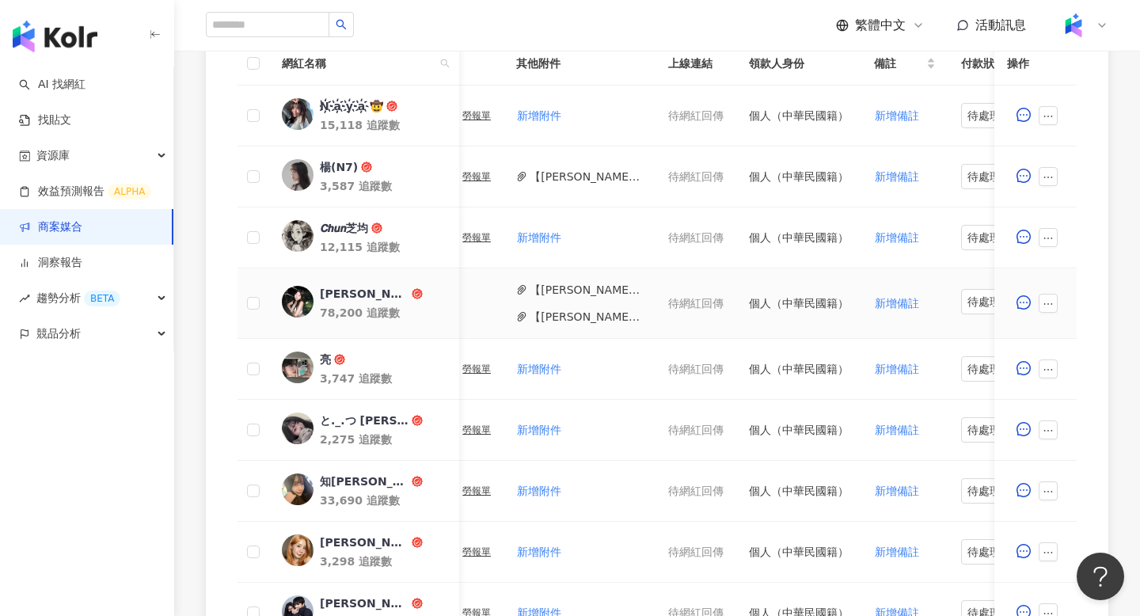
scroll to position [0, 746]
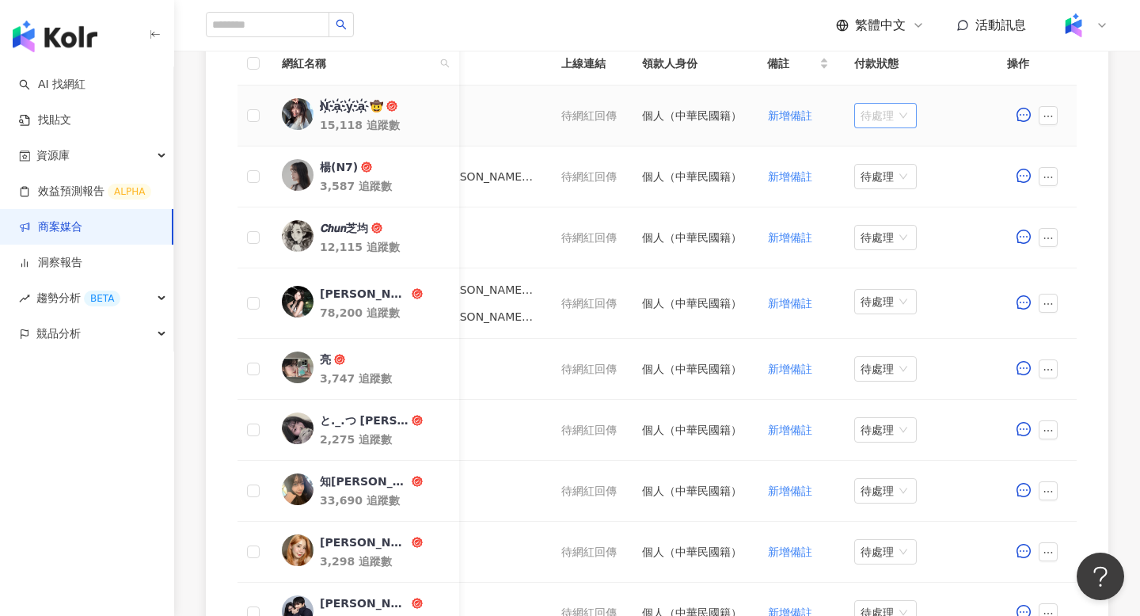
click at [873, 121] on span "待處理" at bounding box center [885, 116] width 50 height 24
click at [800, 148] on td "新增備註" at bounding box center [797, 176] width 87 height 61
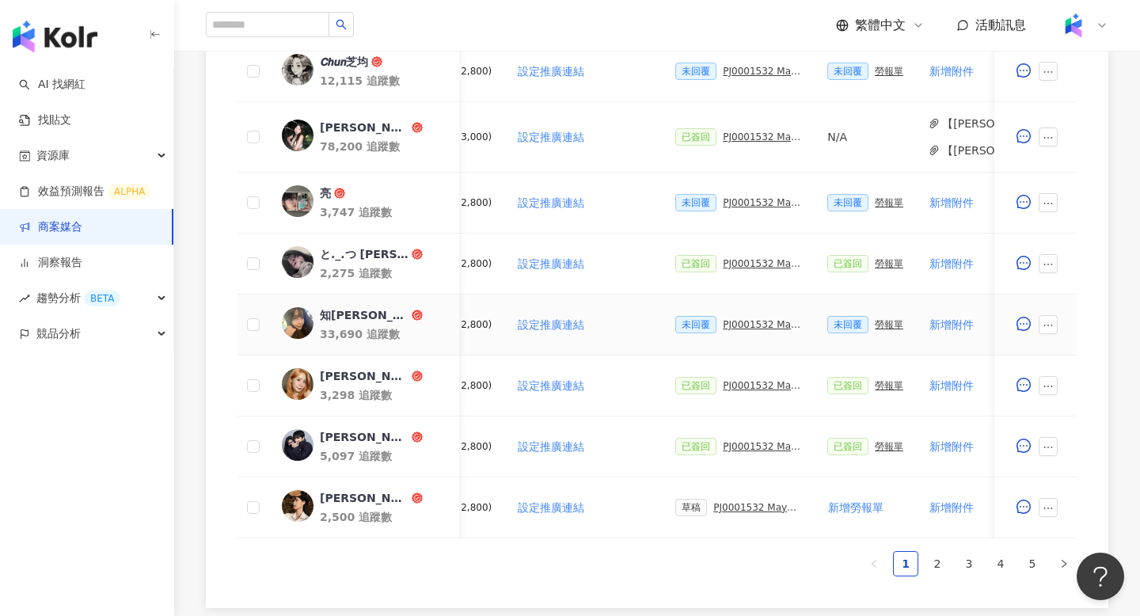
scroll to position [666, 0]
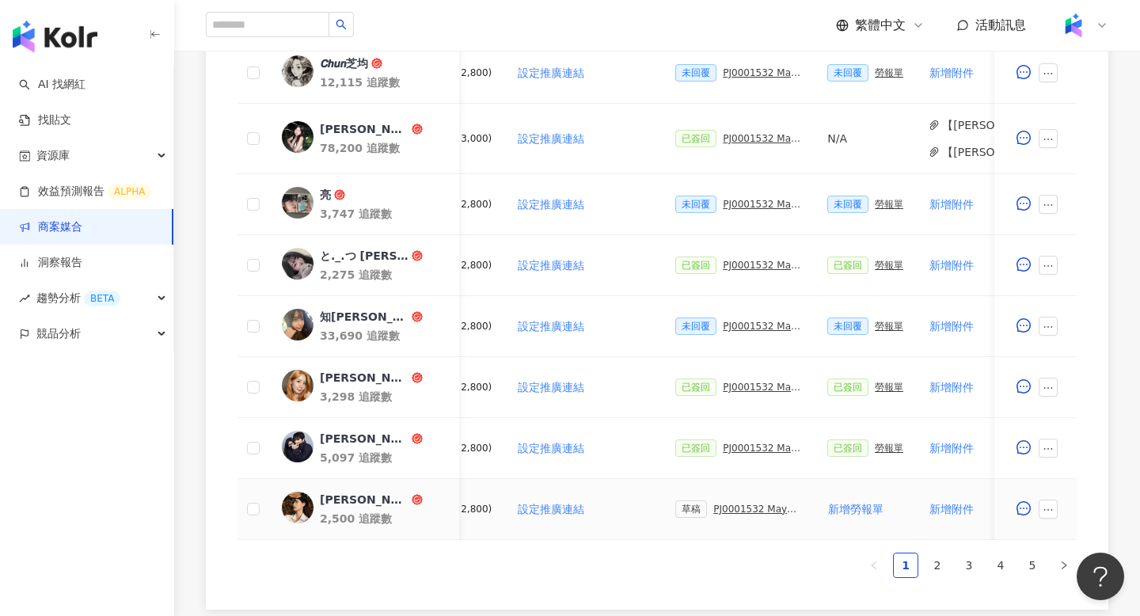
click at [727, 507] on div "PJ0001532 Maybelline_202506_skyhigh_小黑霸眼線液_萊雅合作備忘錄" at bounding box center [757, 508] width 89 height 11
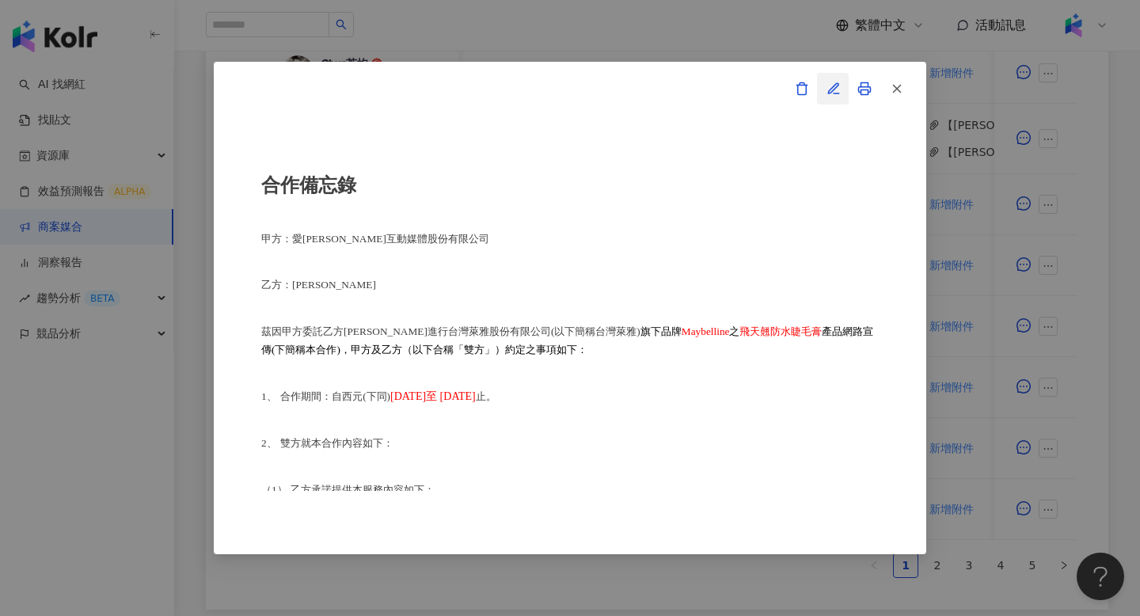
click at [841, 76] on button "button" at bounding box center [833, 89] width 32 height 32
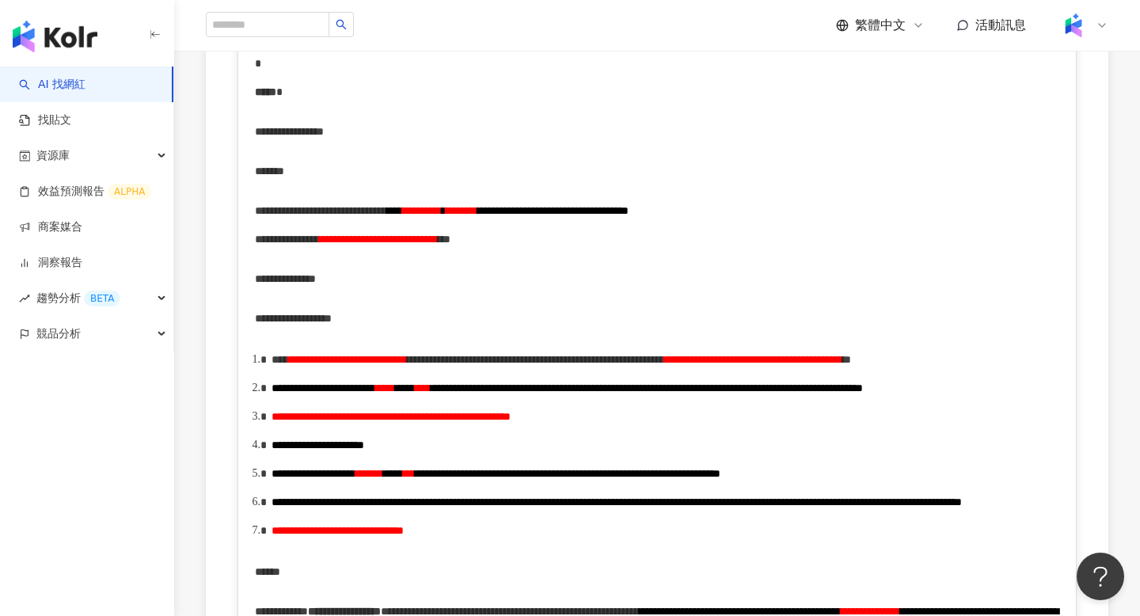
scroll to position [351, 0]
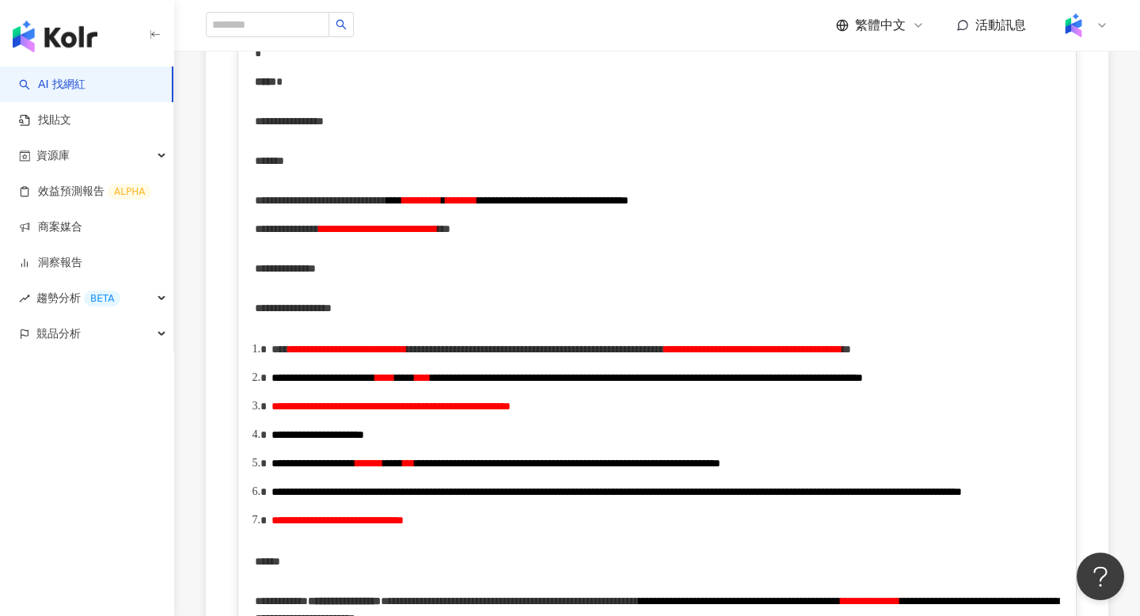
click at [664, 355] on span "**********" at bounding box center [753, 348] width 178 height 11
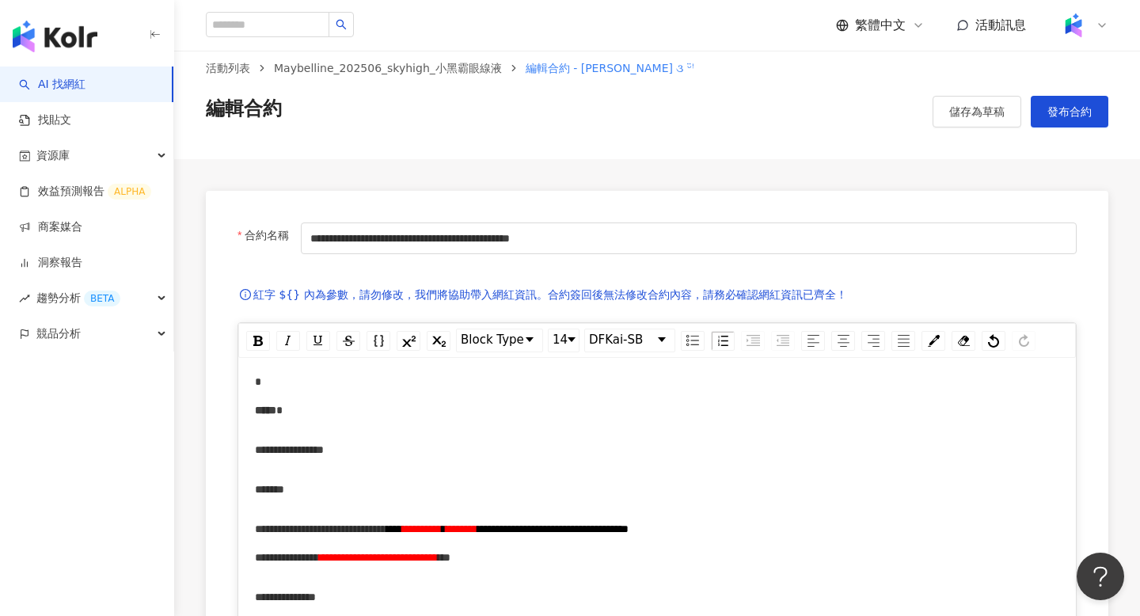
scroll to position [0, 0]
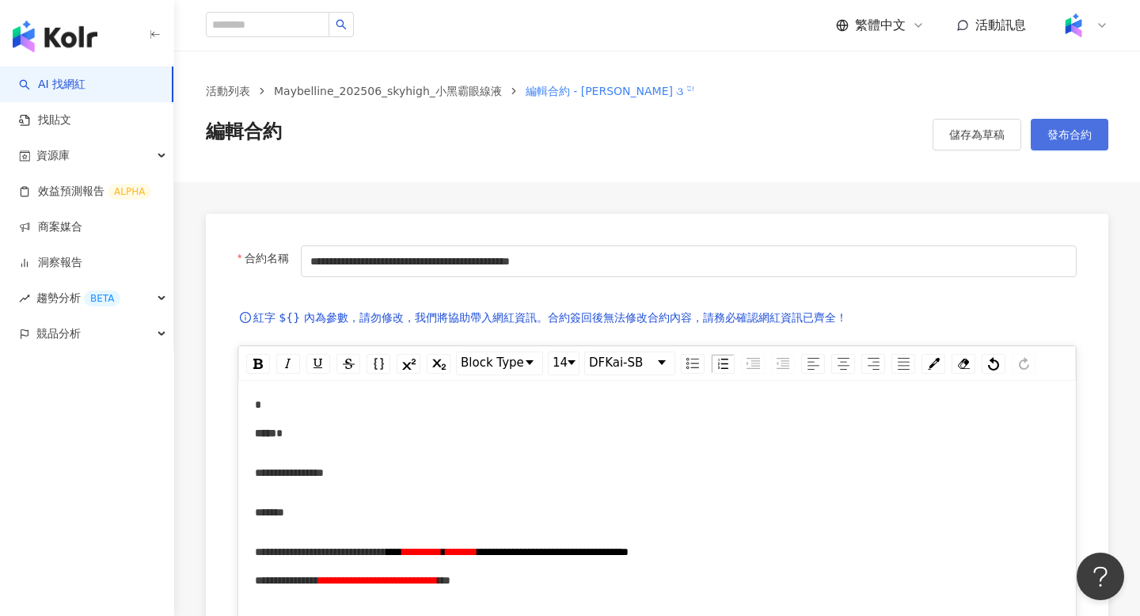
click at [1057, 134] on span "發布合約" at bounding box center [1069, 134] width 44 height 13
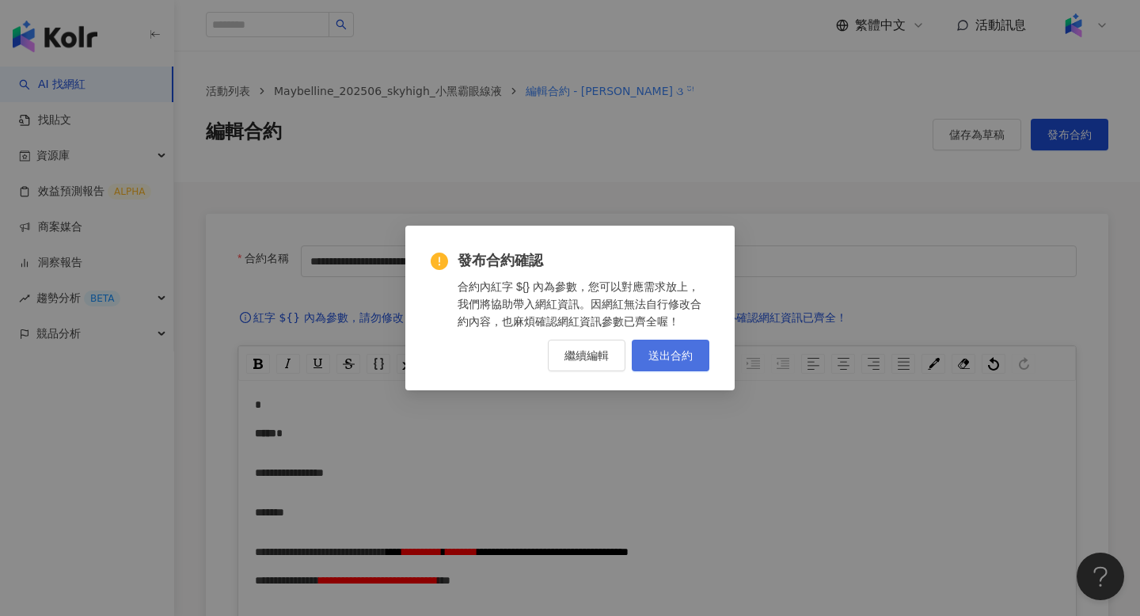
click at [700, 343] on button "送出合約" at bounding box center [671, 356] width 78 height 32
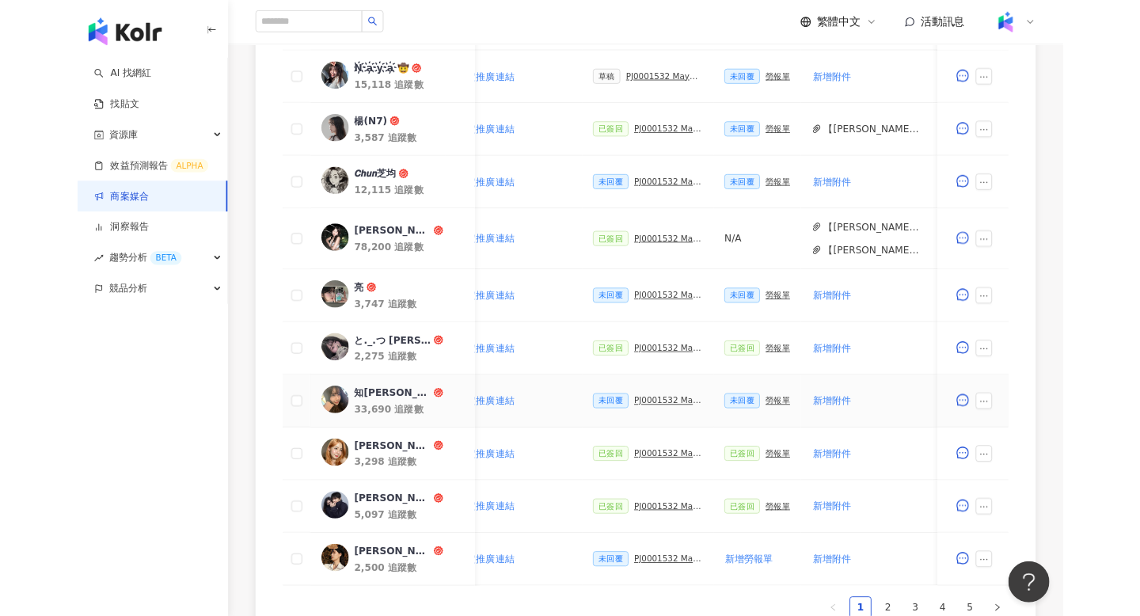
scroll to position [524, 0]
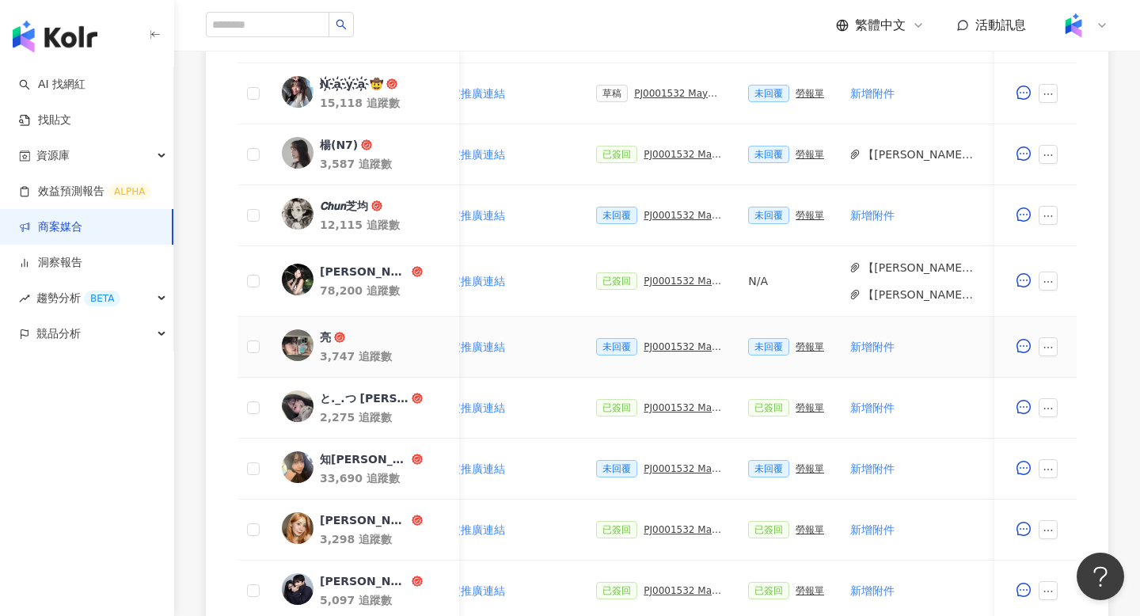
click at [670, 340] on div "未回覆 PJ0001532 Maybelline_202506_skyhigh_小黑霸眼線液_萊雅合作備忘錄" at bounding box center [659, 346] width 127 height 17
click at [672, 346] on div "PJ0001532 Maybelline_202506_skyhigh_小黑霸眼線液_萊雅合作備忘錄" at bounding box center [682, 346] width 79 height 11
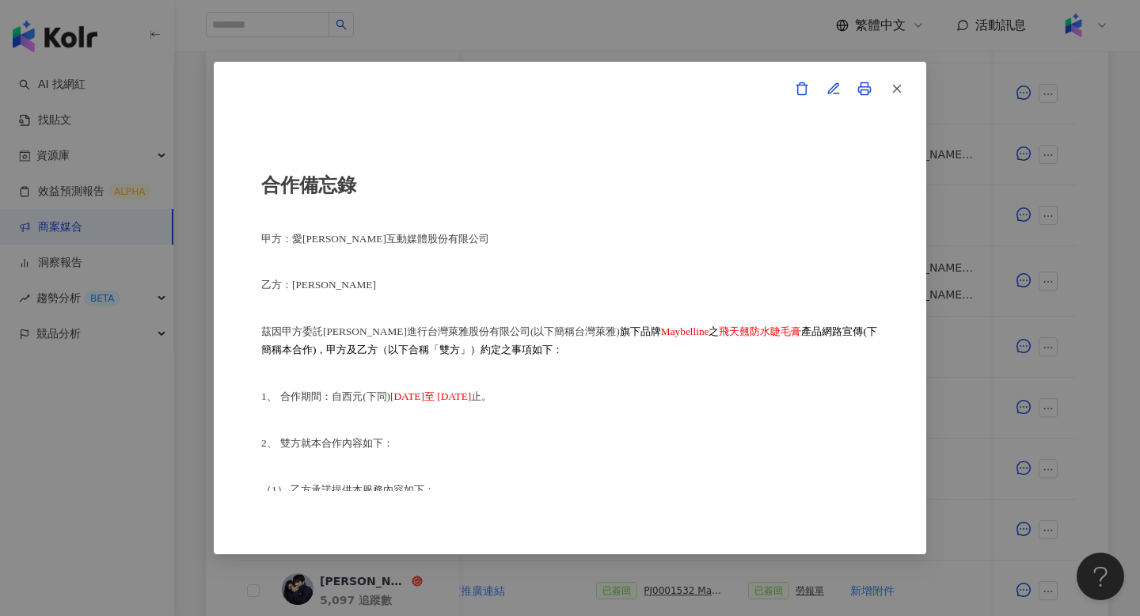
click at [980, 383] on div "合作備忘錄 甲方：愛[PERSON_NAME]互動媒體股份有限公司 乙方：[PERSON_NAME]因甲方委託乙方[PERSON_NAME]進行台灣萊雅股份有…" at bounding box center [570, 308] width 1140 height 616
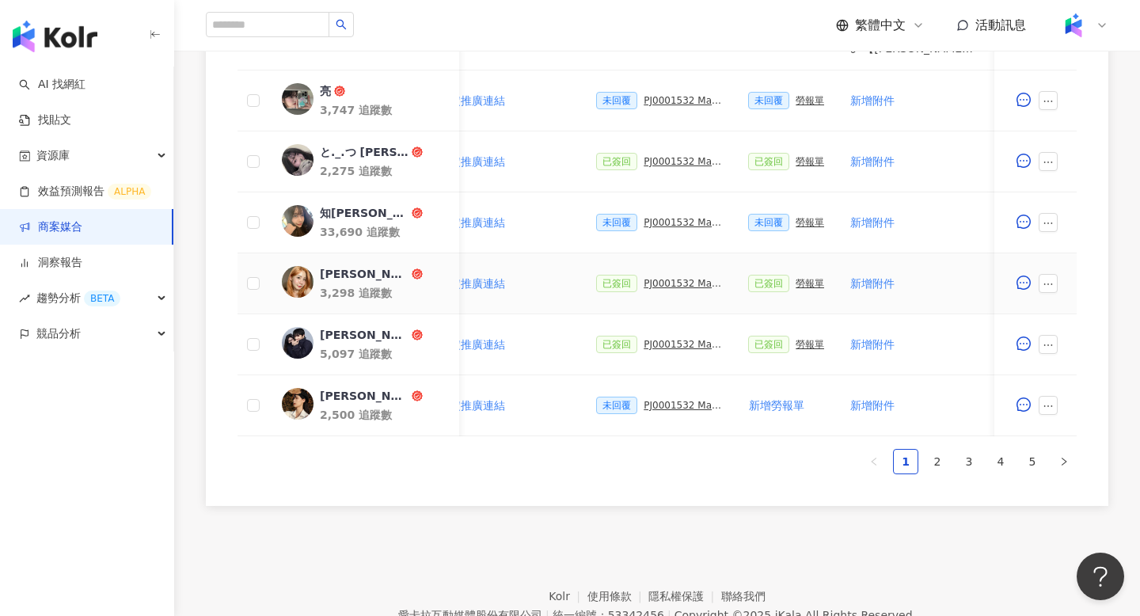
scroll to position [771, 0]
click at [784, 408] on span "新增勞報單" at bounding box center [776, 404] width 55 height 13
click at [936, 472] on link "2" at bounding box center [937, 461] width 24 height 24
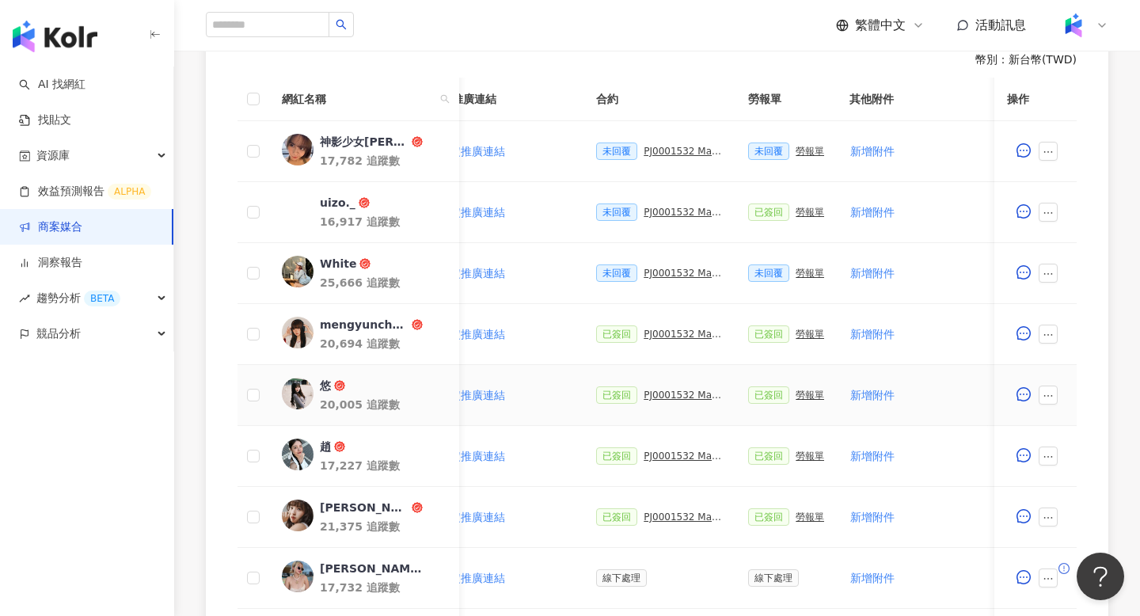
scroll to position [467, 0]
click at [675, 271] on div "PJ0001532 Maybelline_202506_skyhigh_小黑霸眼線液_萊雅合作備忘錄" at bounding box center [682, 272] width 79 height 11
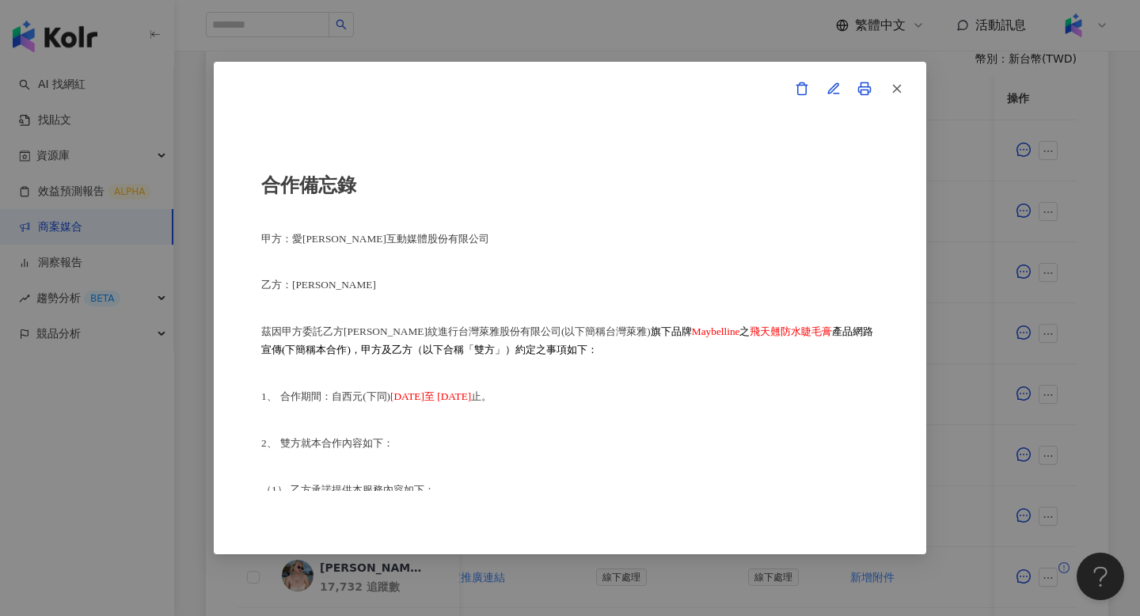
click at [947, 318] on div "合作備忘錄 甲方：愛[PERSON_NAME]互動媒體股份有限公司 乙方：[PERSON_NAME]紋 茲因甲方委託乙方[PERSON_NAME]紋進行台灣萊…" at bounding box center [570, 308] width 1140 height 616
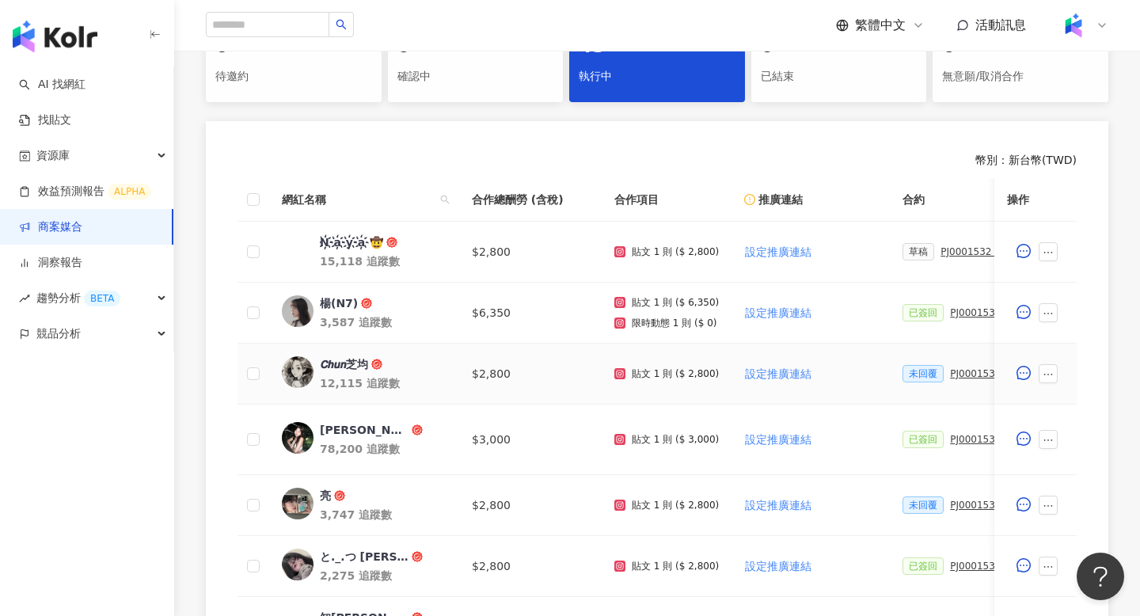
scroll to position [845, 0]
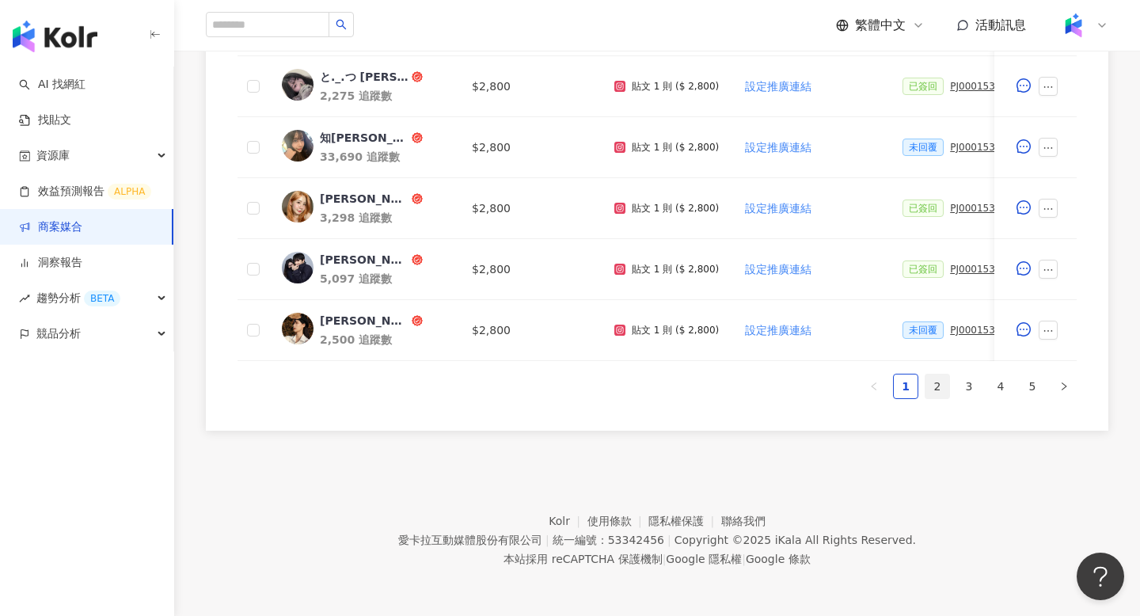
click at [937, 381] on link "2" at bounding box center [937, 386] width 24 height 24
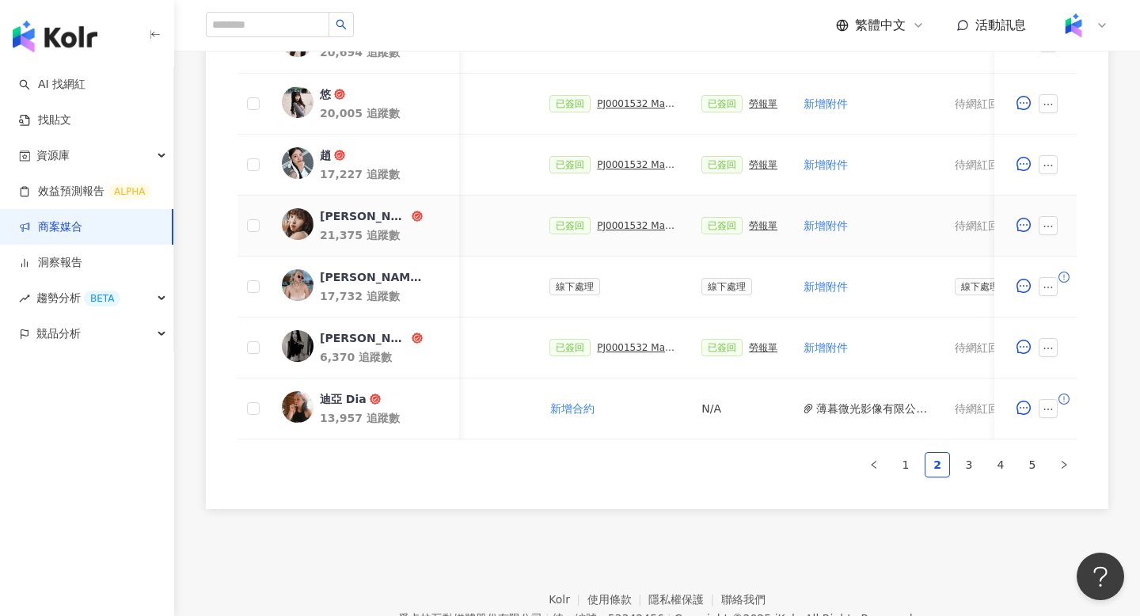
scroll to position [818, 0]
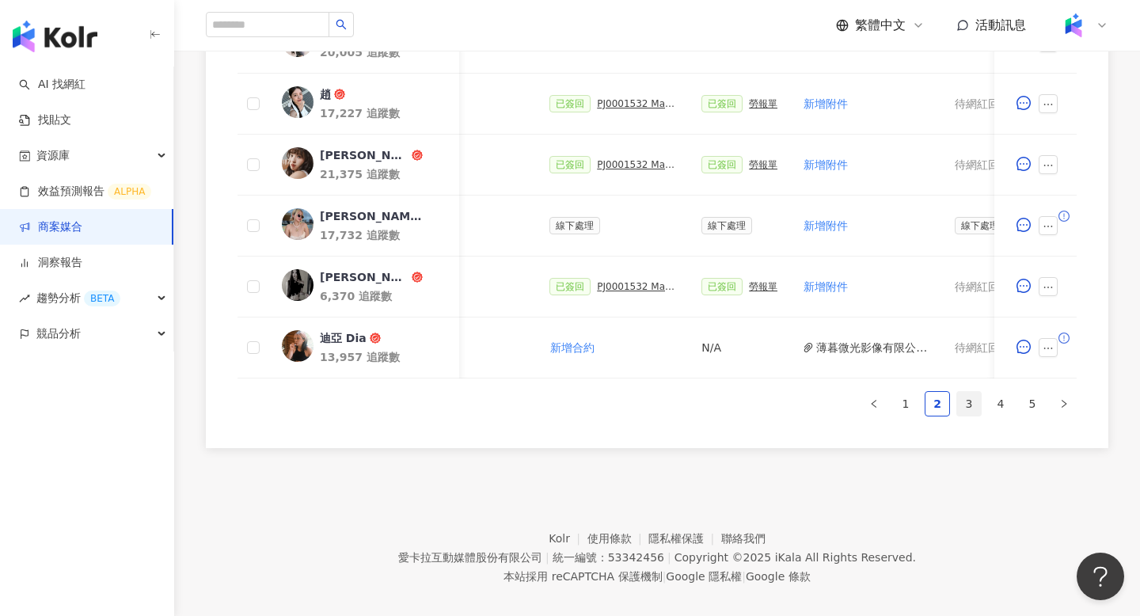
click at [977, 405] on link "3" at bounding box center [969, 404] width 24 height 24
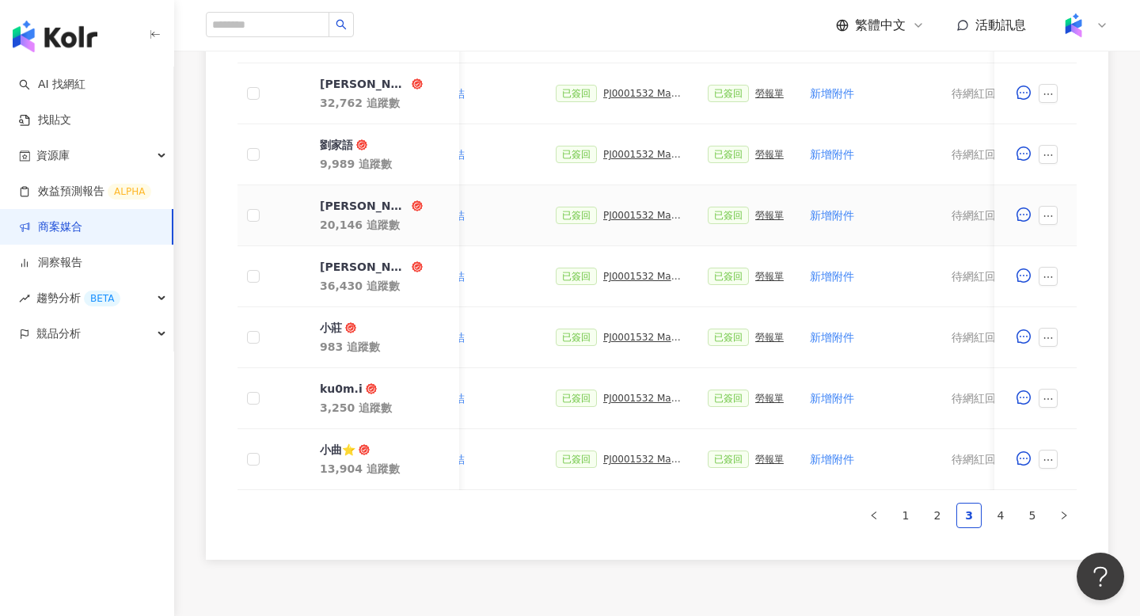
scroll to position [708, 0]
